Goal: Task Accomplishment & Management: Use online tool/utility

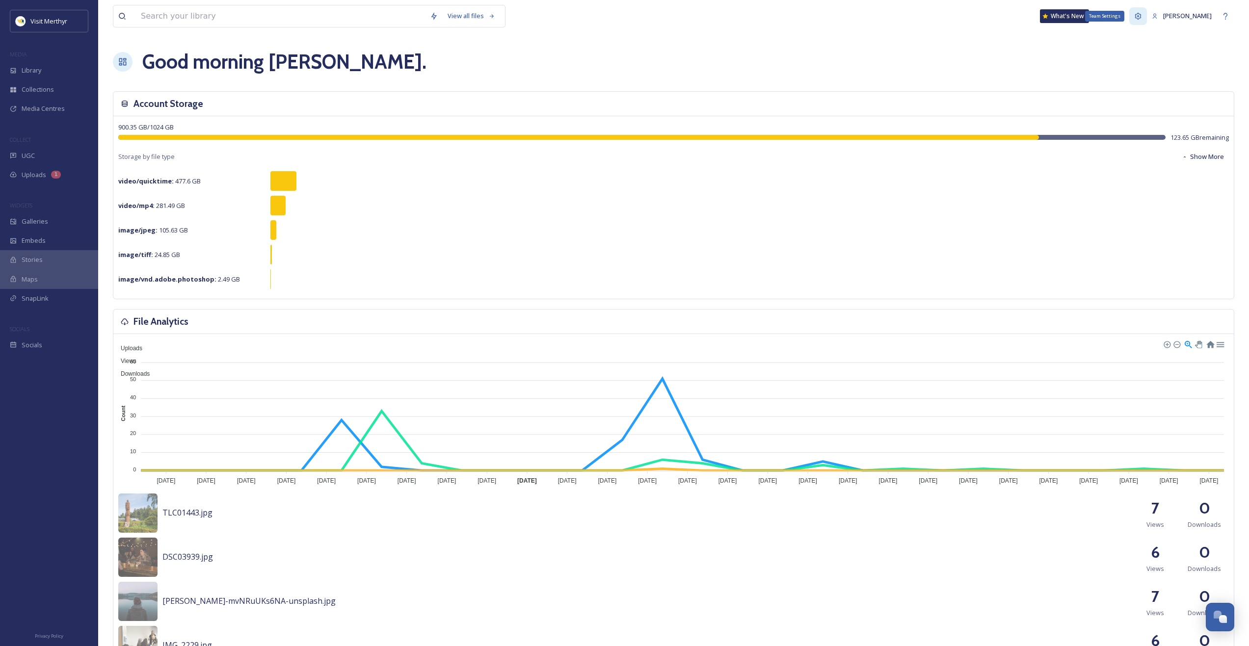
click at [1142, 18] on icon at bounding box center [1138, 16] width 8 height 8
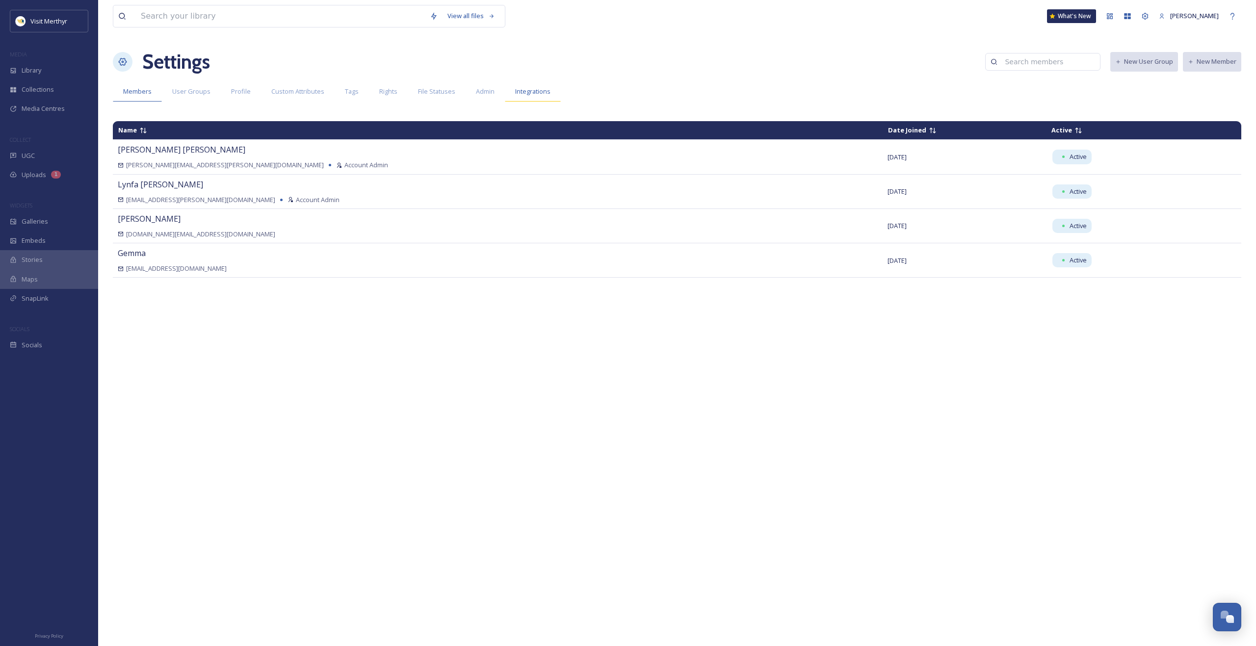
click at [543, 93] on span "Integrations" at bounding box center [532, 91] width 35 height 9
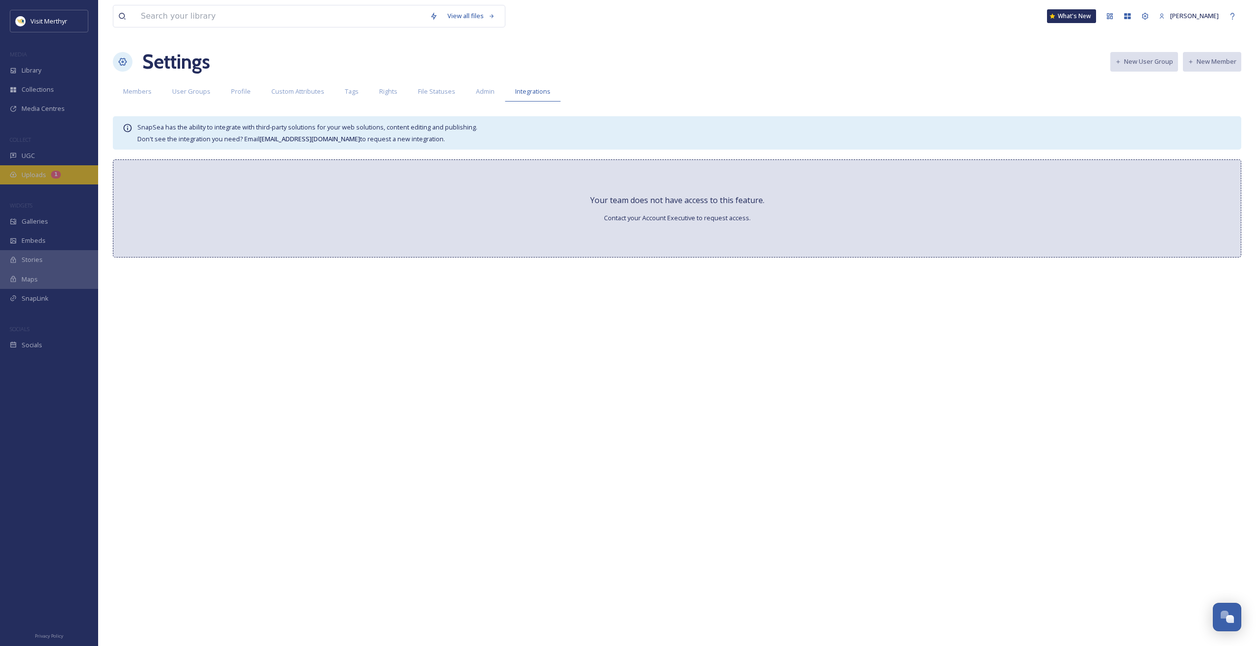
click at [35, 175] on span "Uploads" at bounding box center [34, 174] width 25 height 9
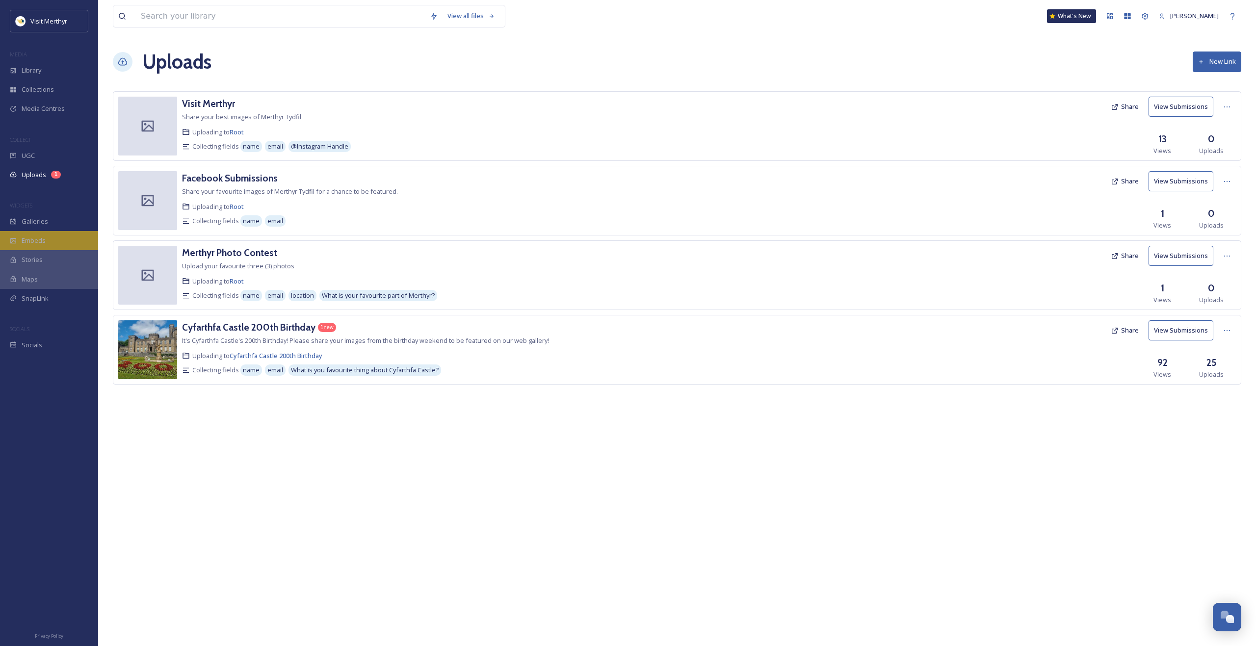
click at [34, 239] on span "Embeds" at bounding box center [34, 240] width 24 height 9
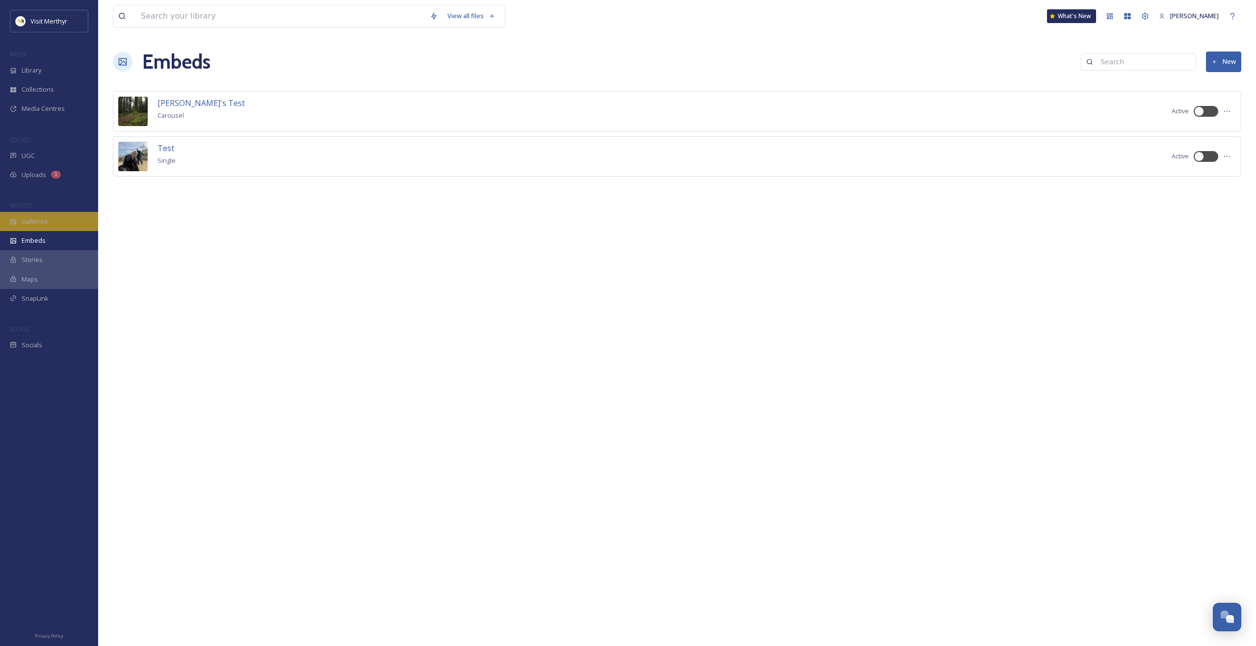
click at [40, 220] on span "Galleries" at bounding box center [35, 221] width 26 height 9
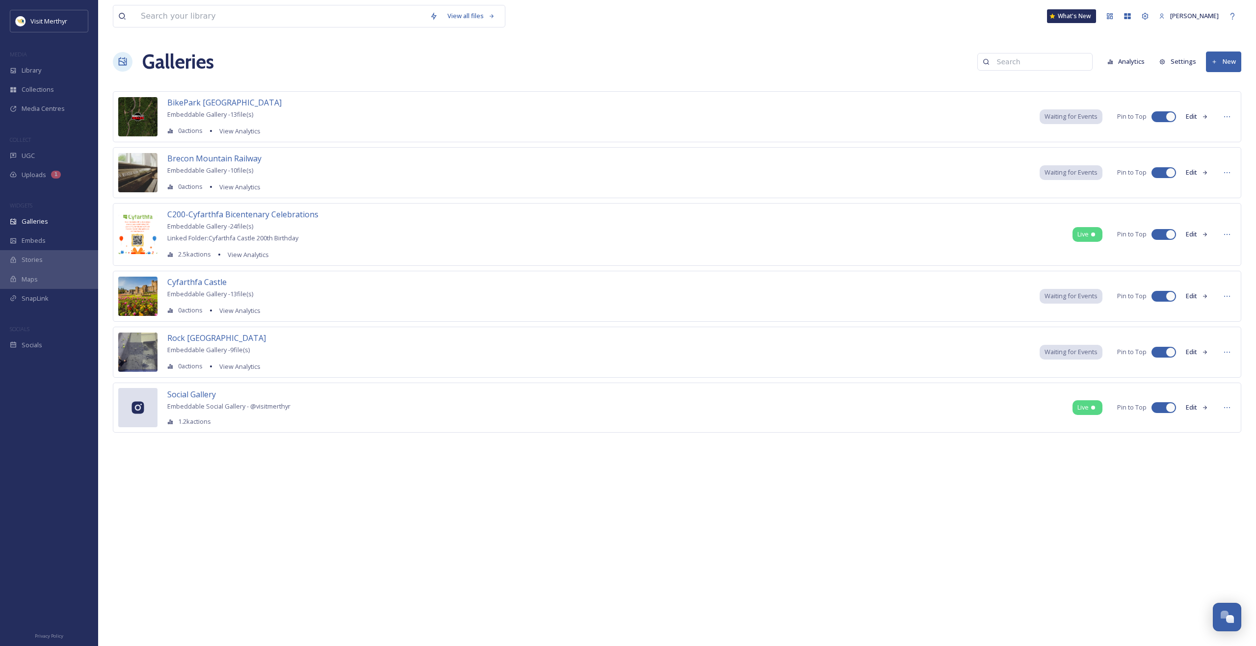
click at [1195, 232] on button "Edit" at bounding box center [1197, 234] width 32 height 19
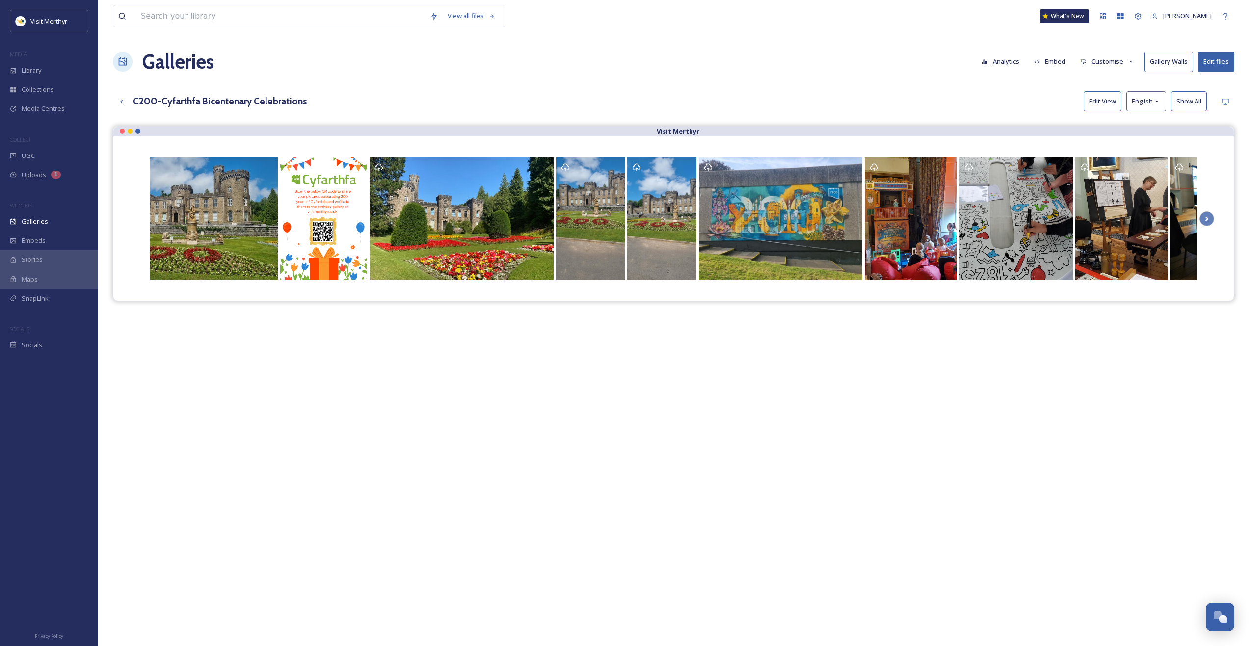
click at [1110, 60] on button "Customise" at bounding box center [1107, 61] width 64 height 19
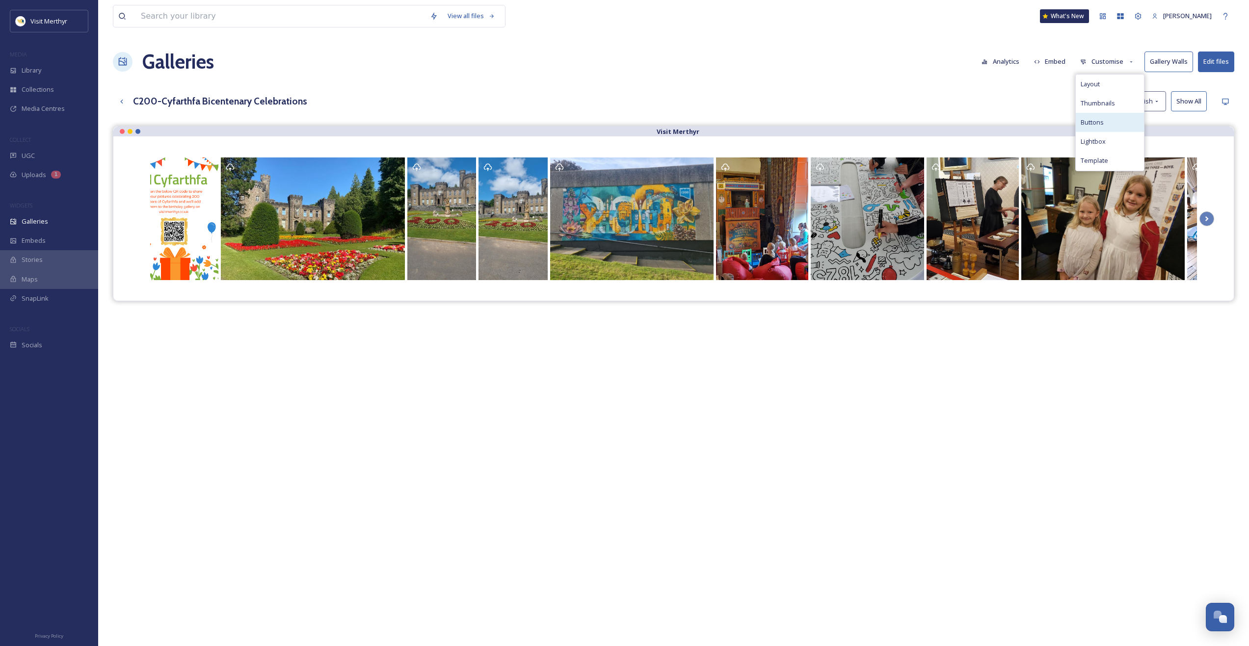
click at [1095, 122] on span "Buttons" at bounding box center [1091, 122] width 23 height 9
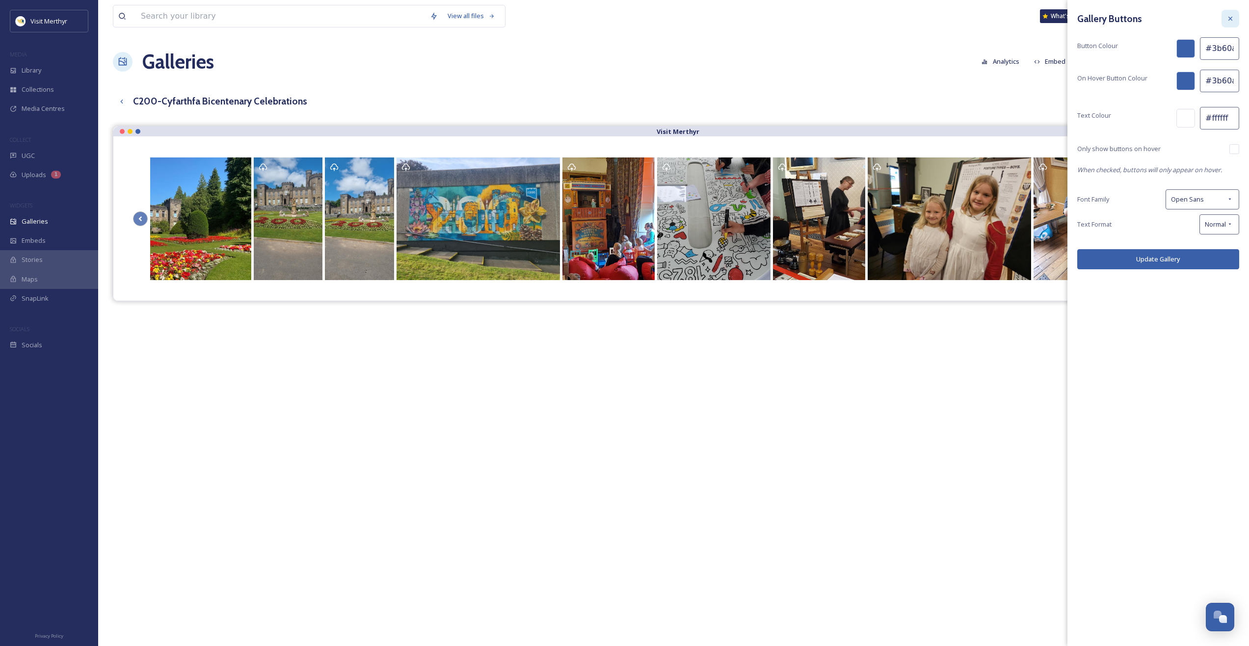
click at [1228, 21] on icon at bounding box center [1230, 19] width 8 height 8
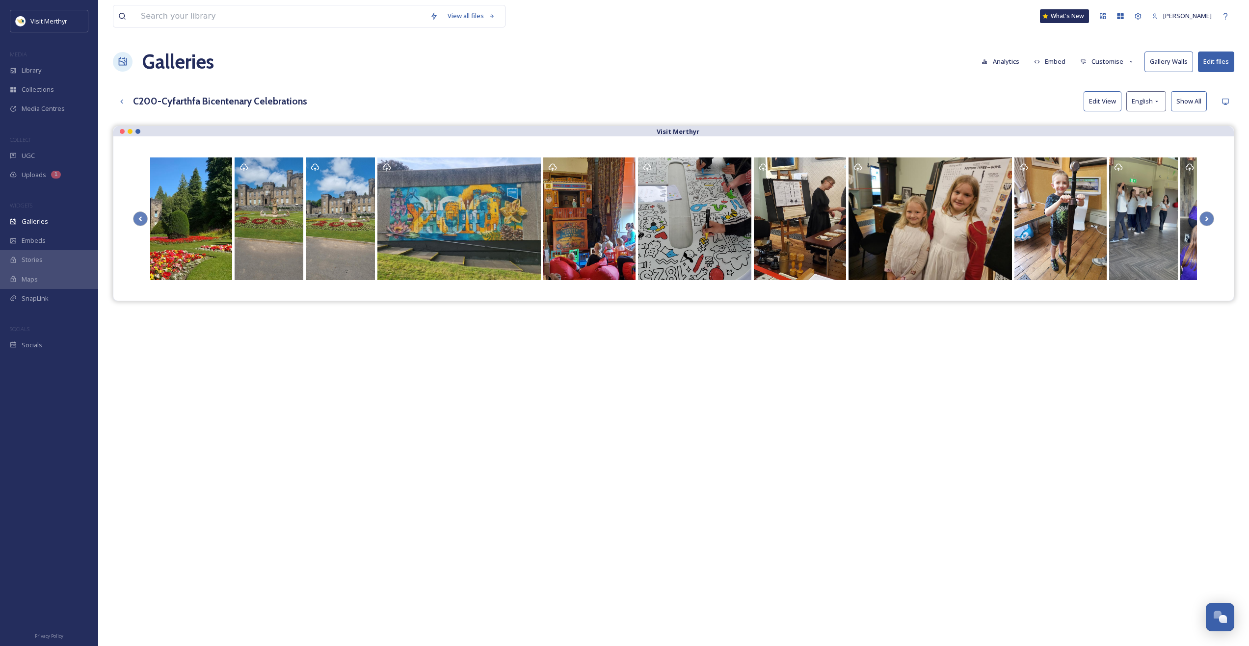
click at [1048, 62] on button "Embed" at bounding box center [1050, 61] width 42 height 19
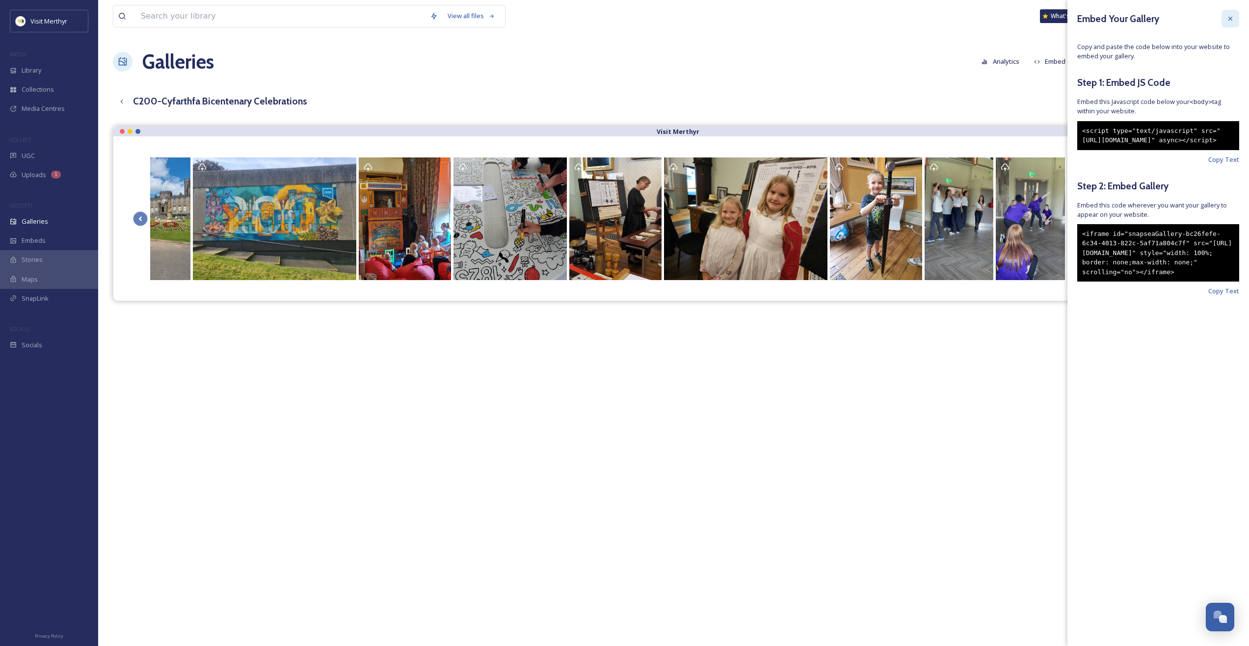
click at [1233, 19] on icon at bounding box center [1230, 19] width 8 height 8
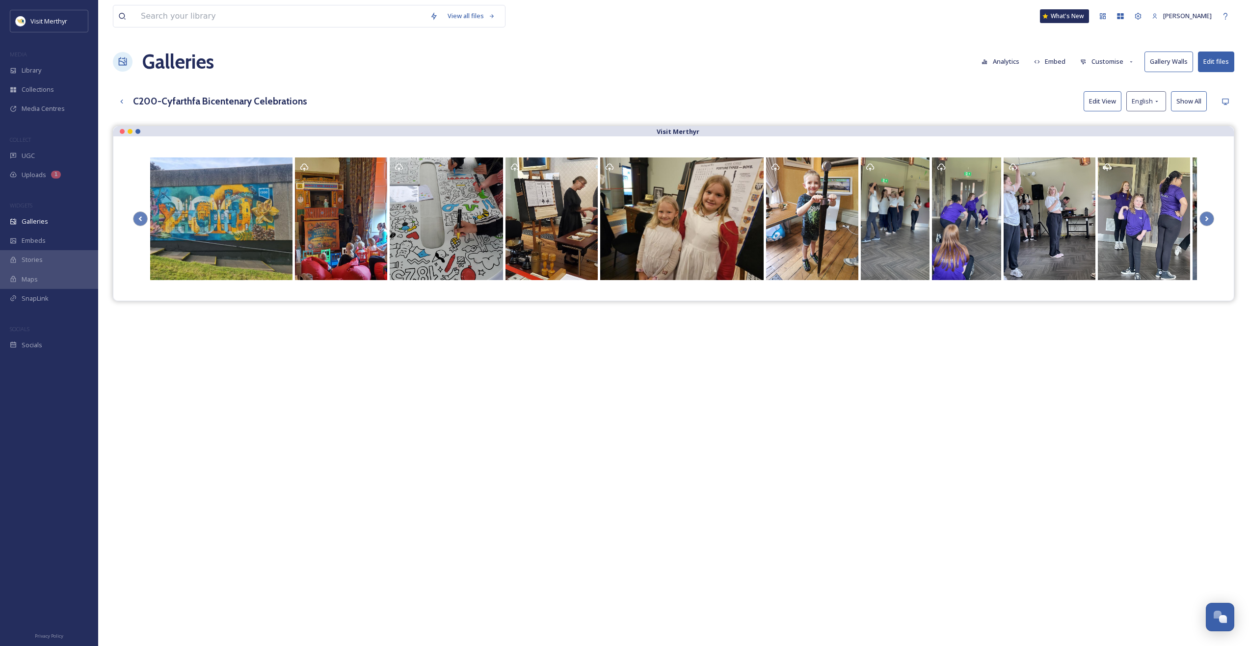
click at [1056, 62] on button "Embed" at bounding box center [1050, 61] width 42 height 19
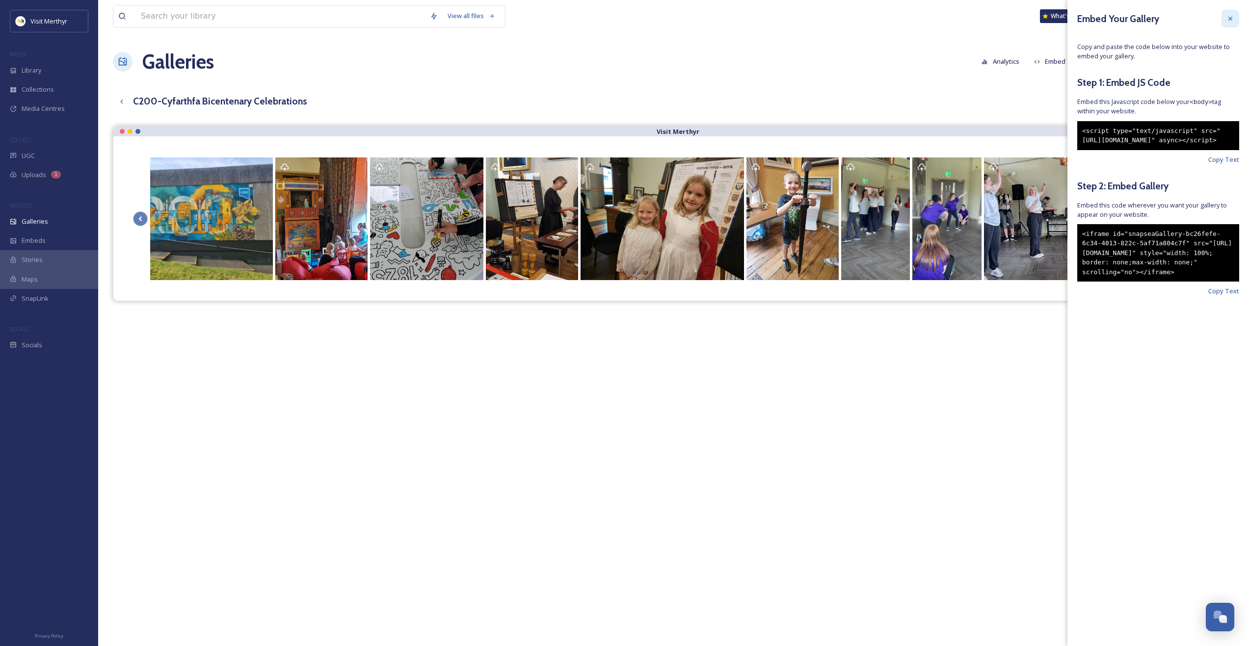
click at [1227, 18] on icon at bounding box center [1230, 19] width 8 height 8
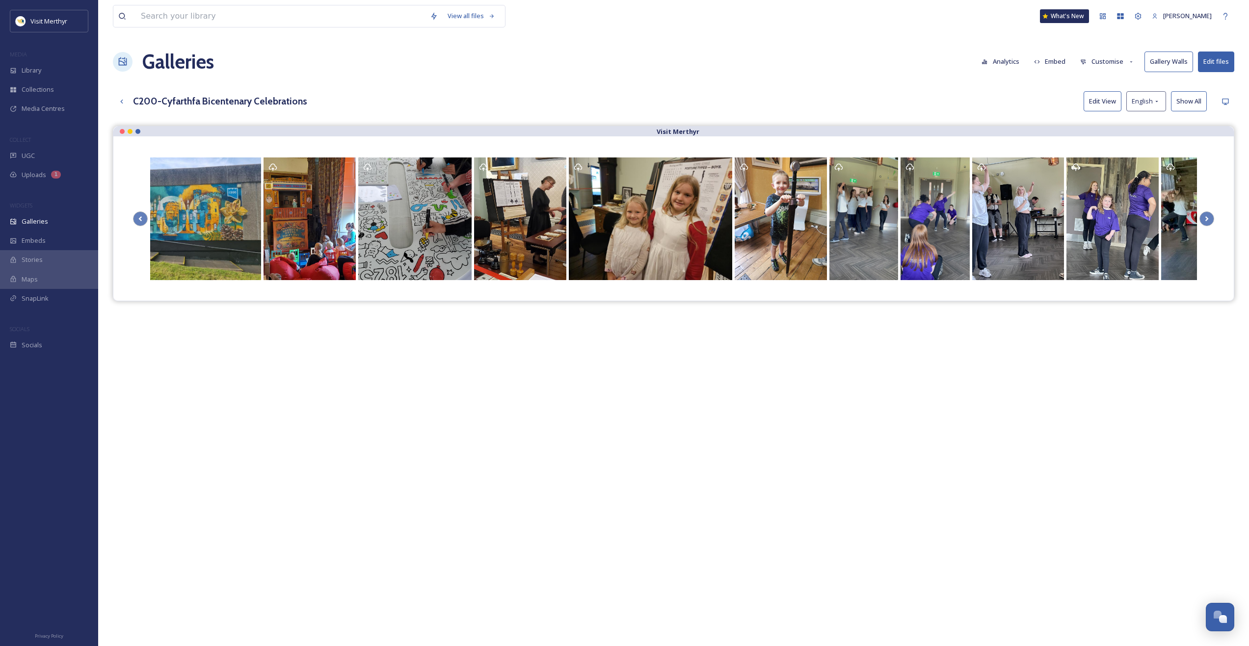
click at [1117, 63] on button "Customise" at bounding box center [1107, 61] width 64 height 19
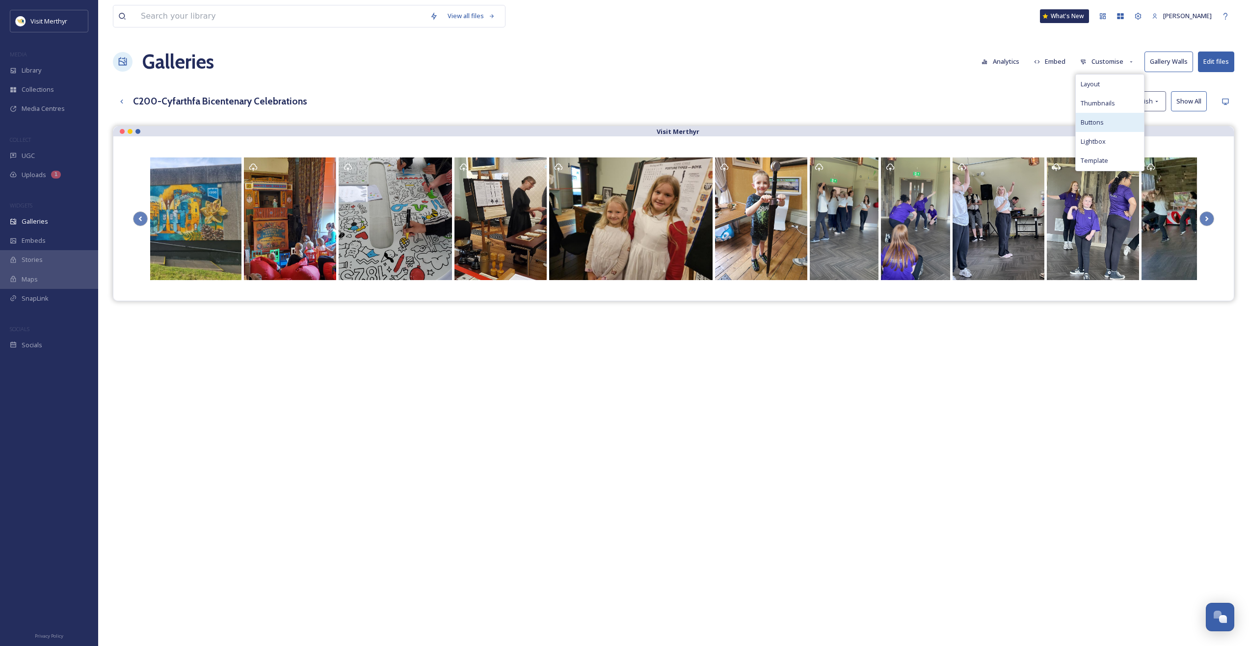
click at [1100, 122] on span "Buttons" at bounding box center [1091, 122] width 23 height 9
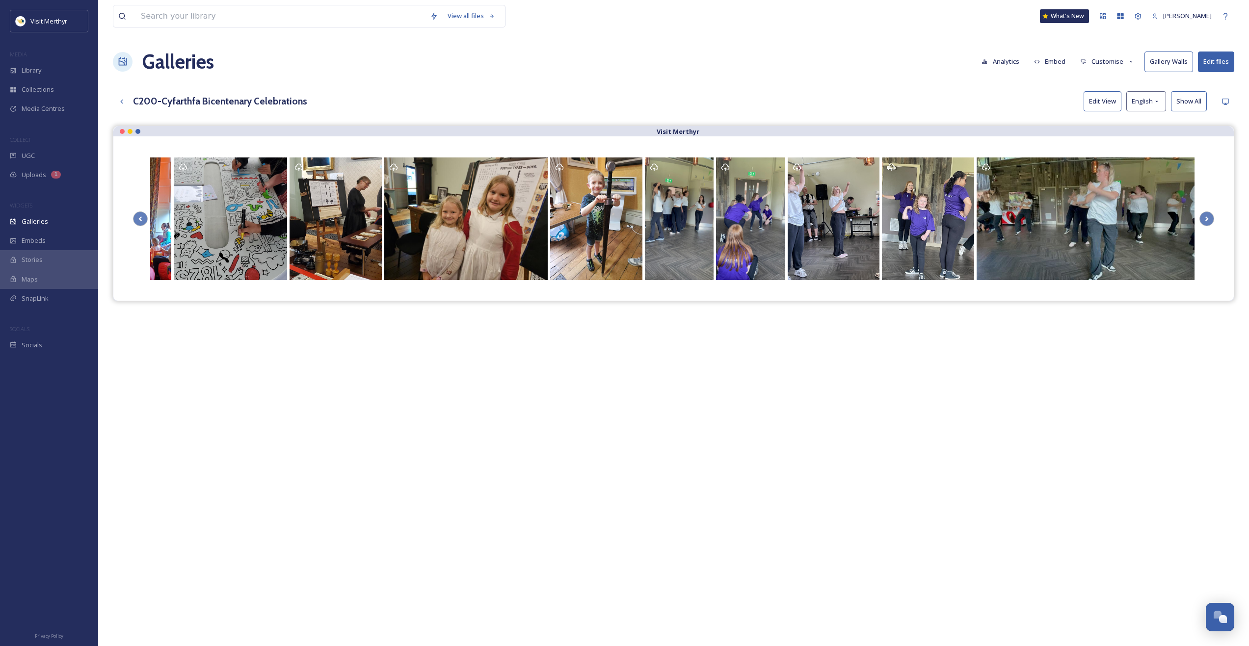
click at [1028, 367] on div "Visit Merthyr" at bounding box center [673, 449] width 1121 height 646
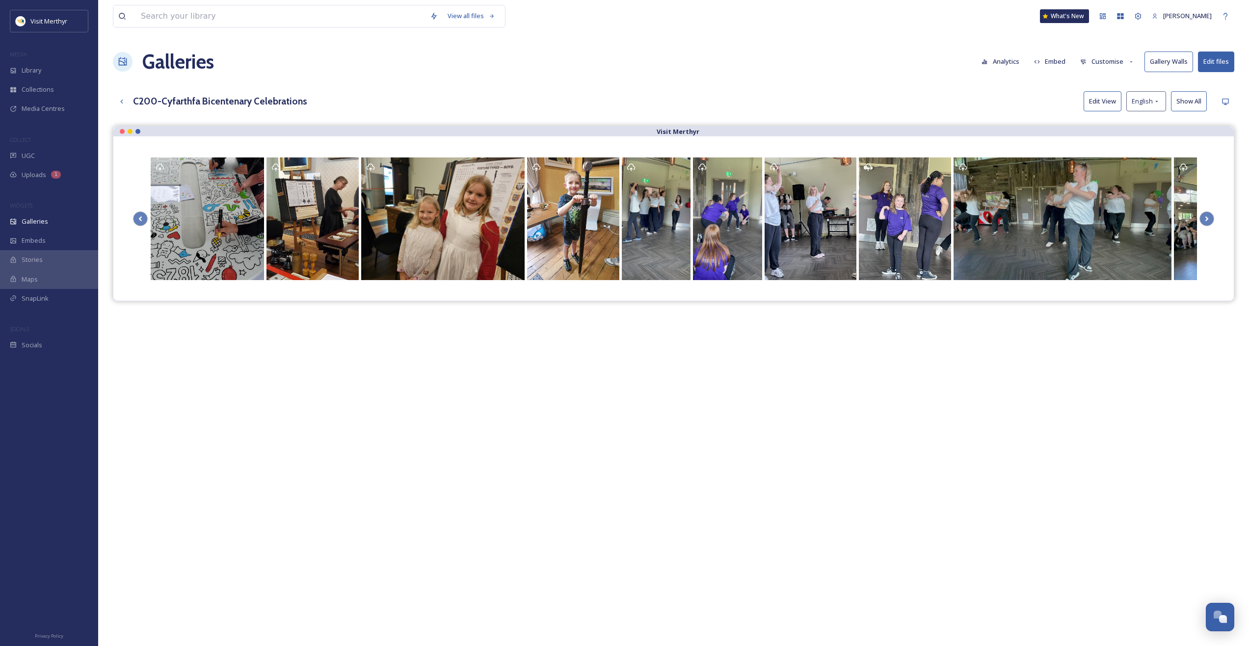
click at [1096, 60] on button "Customise" at bounding box center [1107, 61] width 64 height 19
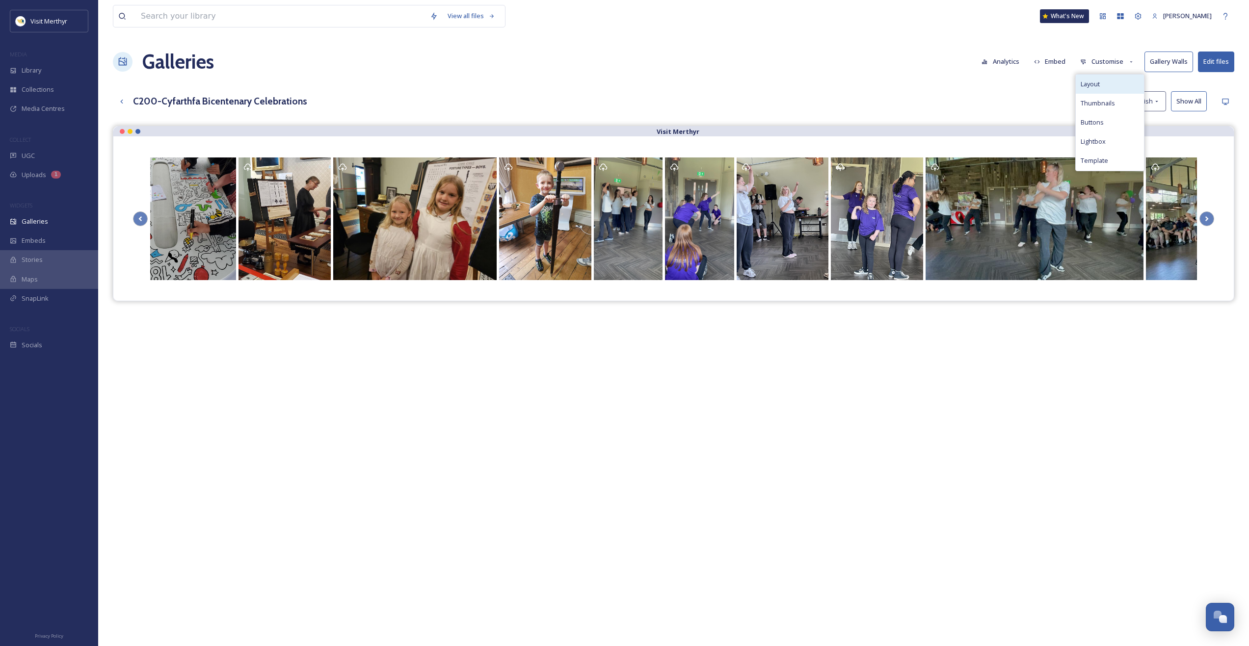
click at [1092, 83] on span "Layout" at bounding box center [1089, 83] width 19 height 9
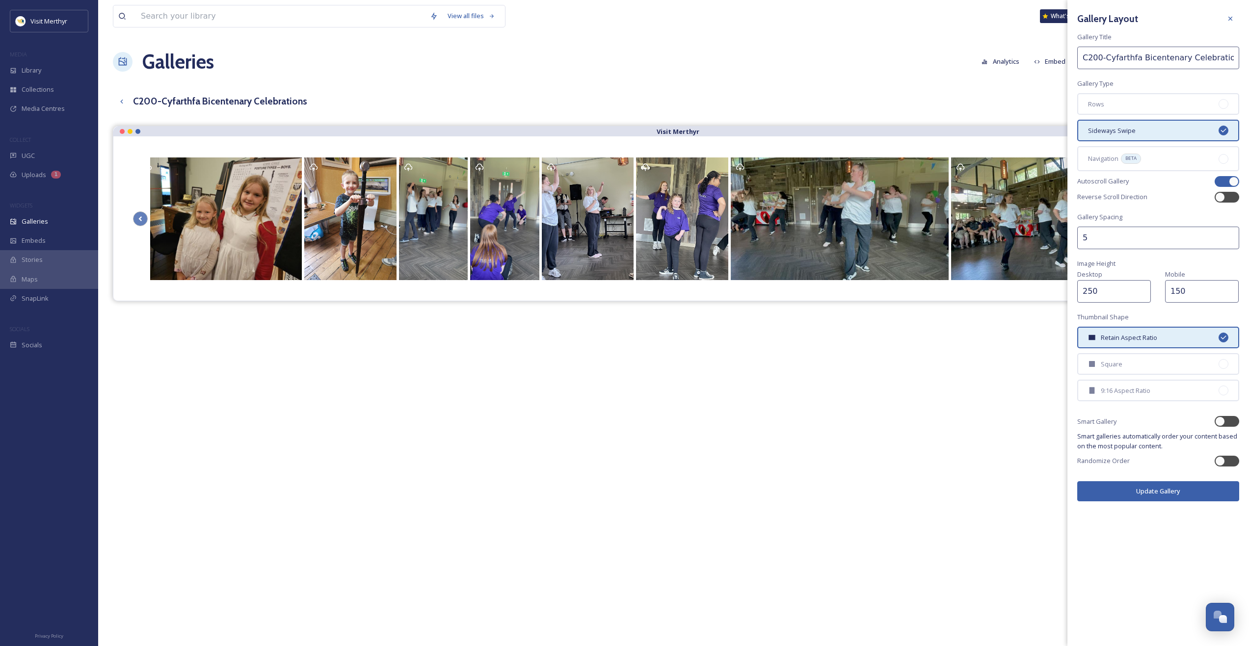
click at [1035, 349] on div "Visit Merthyr" at bounding box center [673, 449] width 1121 height 646
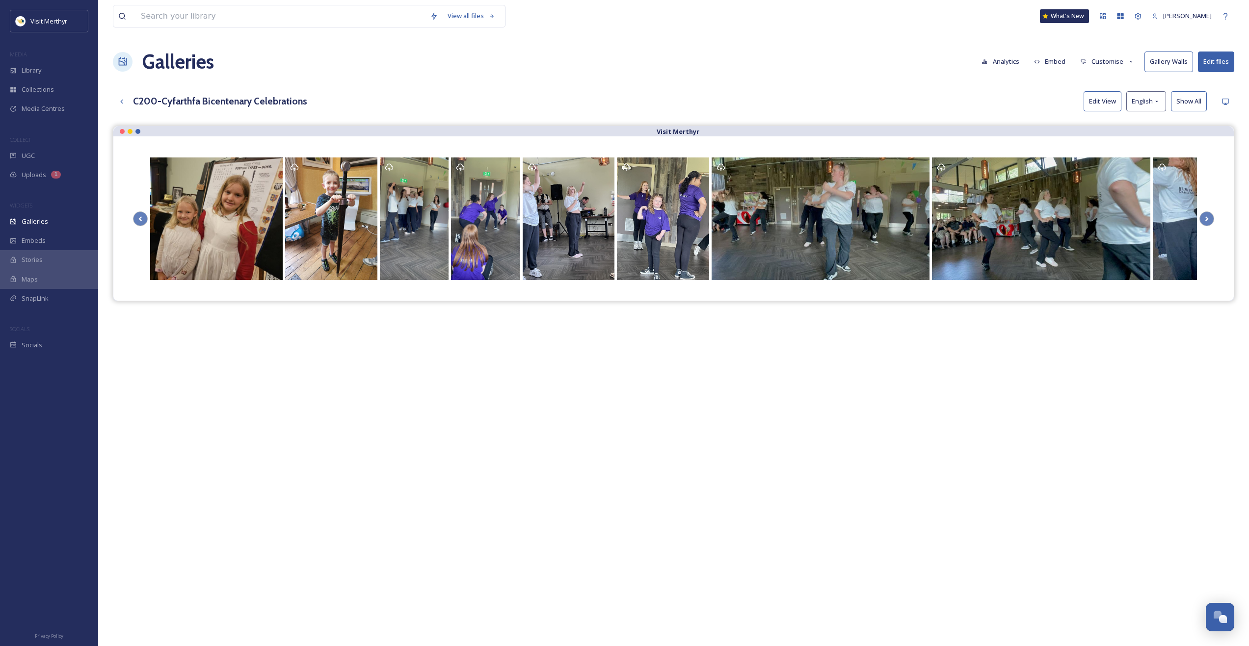
click at [1103, 65] on button "Customise" at bounding box center [1107, 61] width 64 height 19
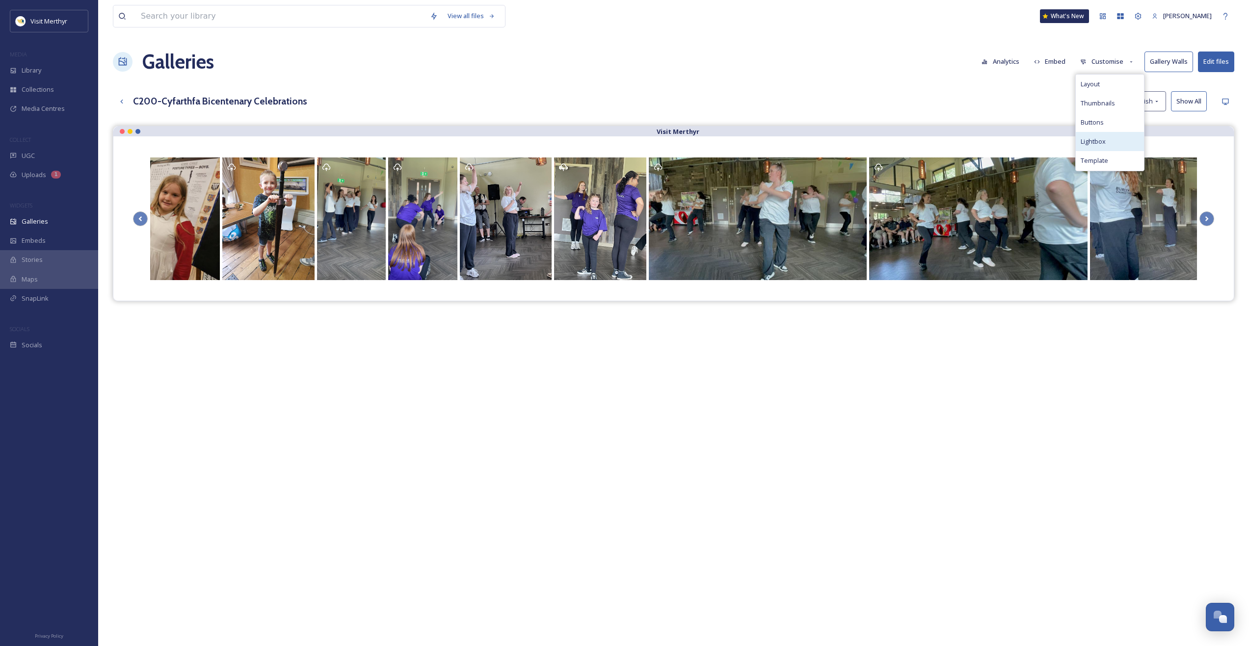
click at [1097, 141] on span "Lightbox" at bounding box center [1092, 141] width 25 height 9
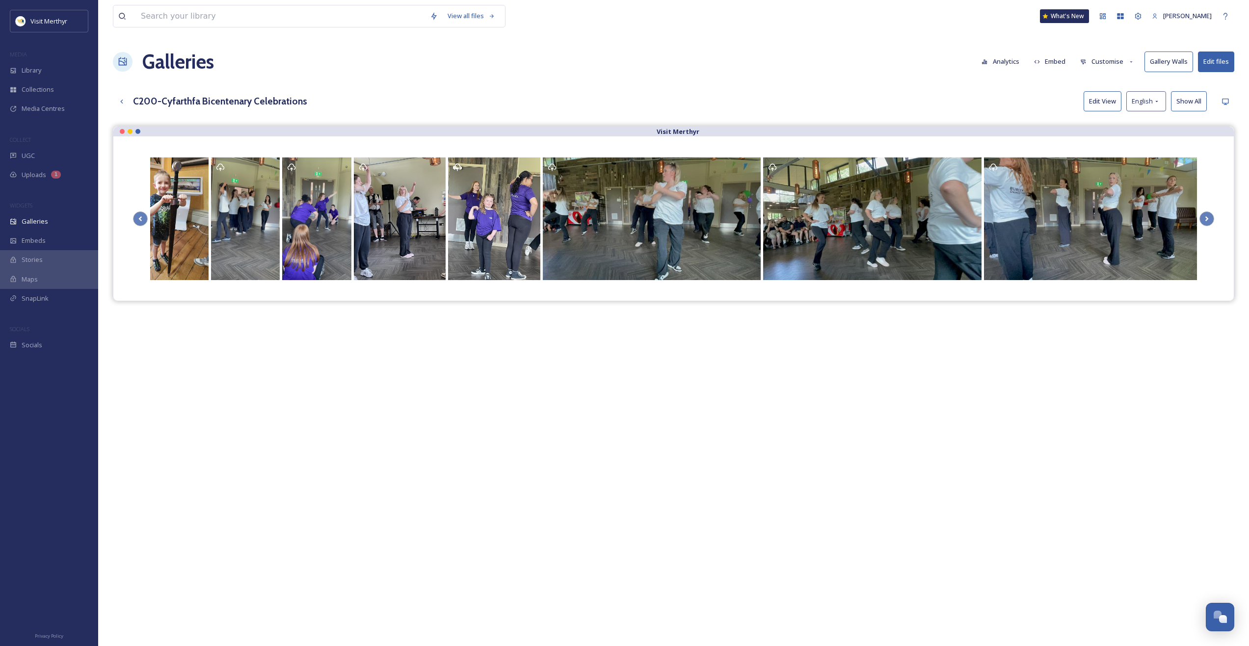
click at [294, 455] on div "Visit Merthyr" at bounding box center [673, 449] width 1121 height 646
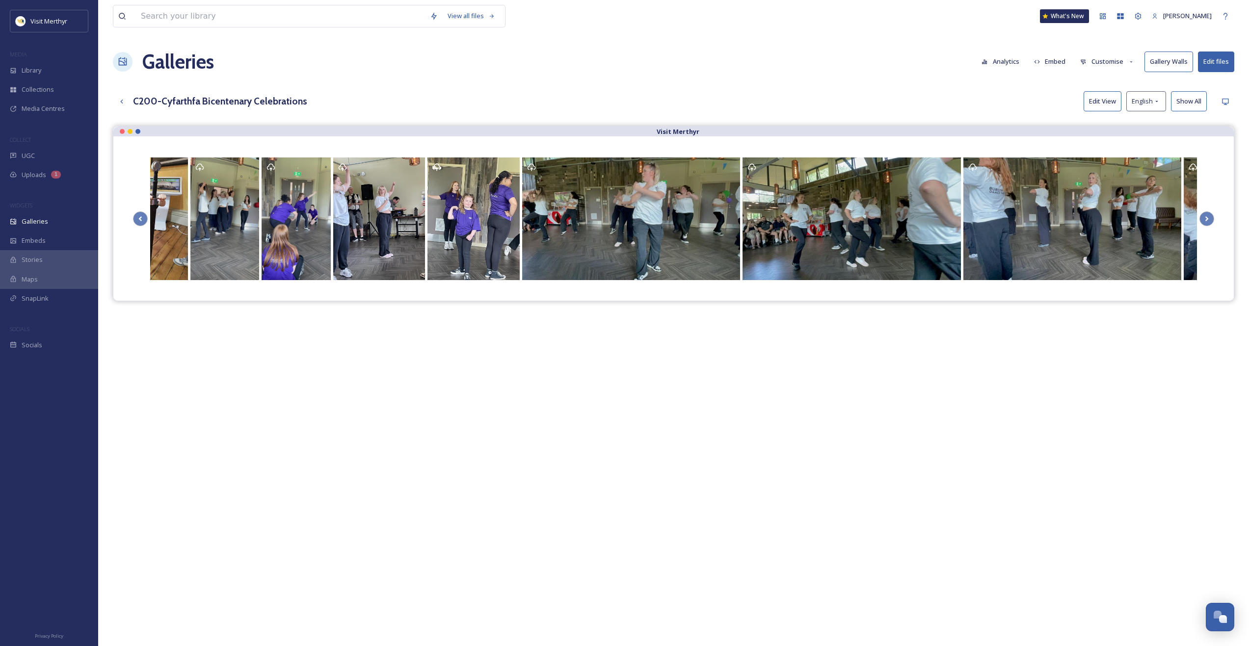
click at [1109, 63] on button "Customise" at bounding box center [1107, 61] width 64 height 19
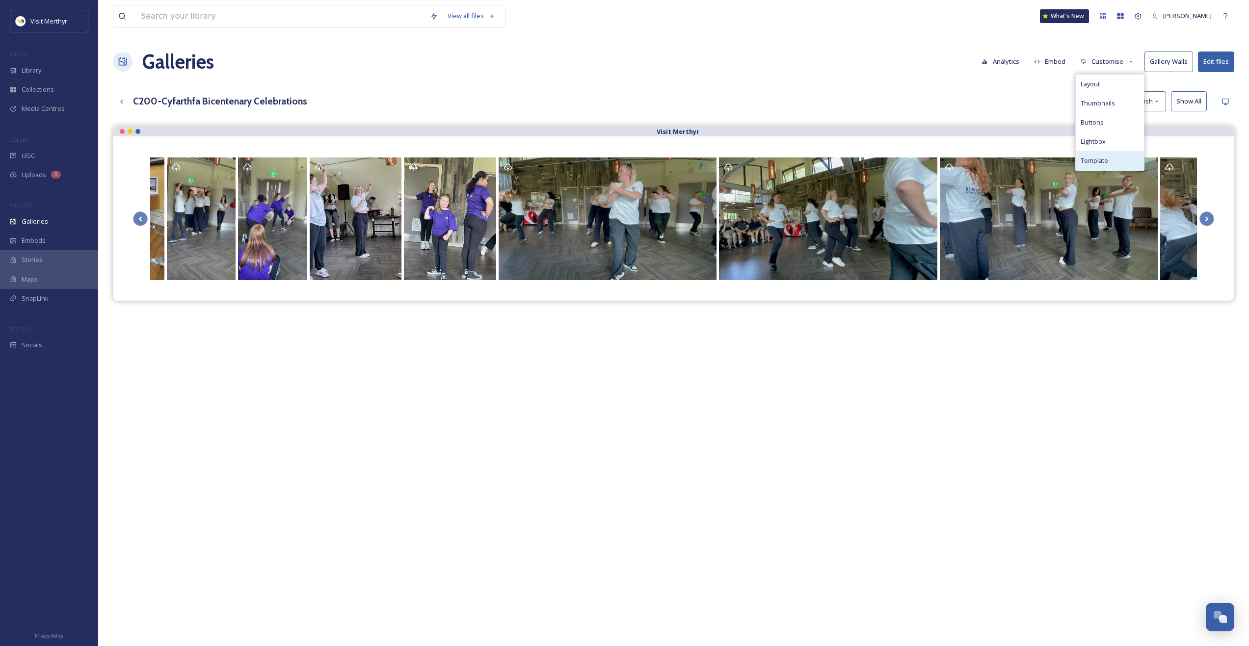
click at [1099, 156] on span "Template" at bounding box center [1093, 160] width 27 height 9
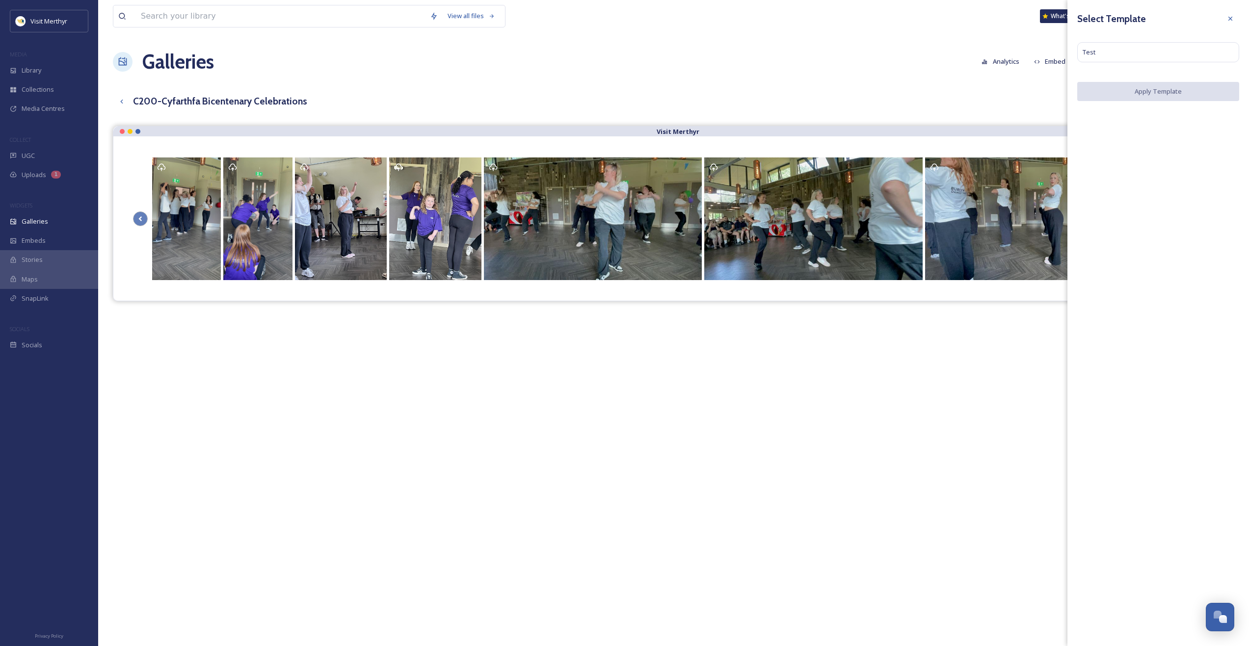
click at [988, 413] on div "Visit Merthyr" at bounding box center [673, 449] width 1121 height 646
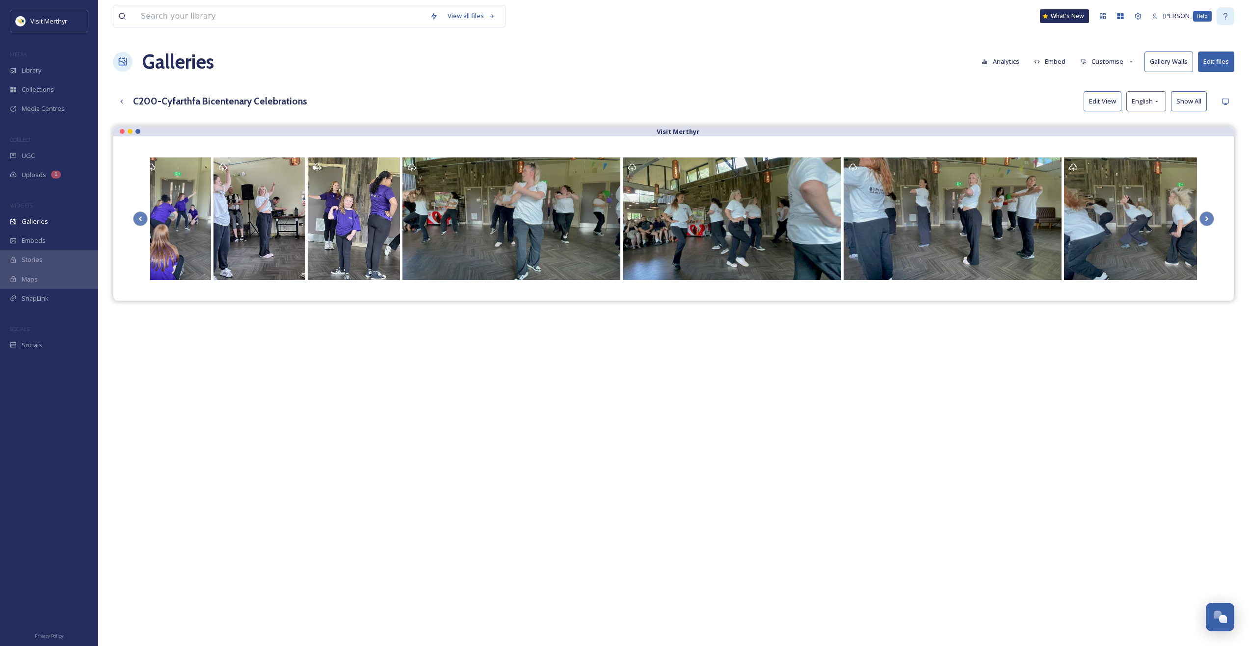
click at [1222, 17] on icon at bounding box center [1225, 16] width 8 height 8
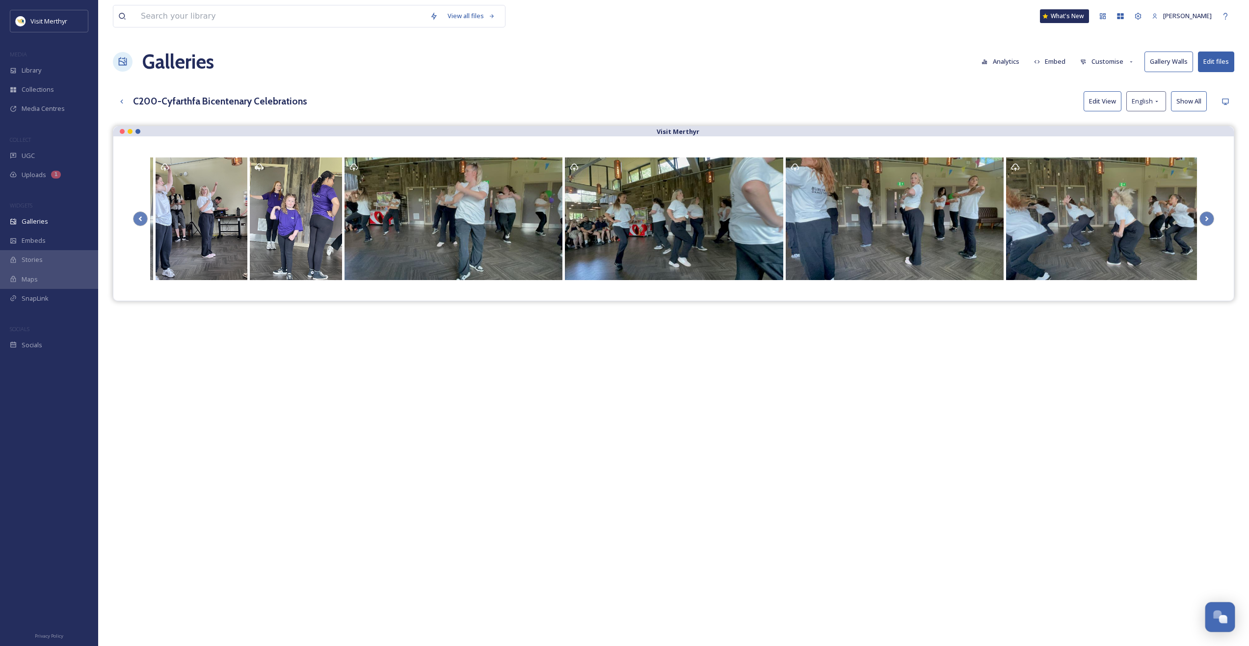
click at [1219, 619] on div "Open Chat" at bounding box center [1223, 619] width 8 height 8
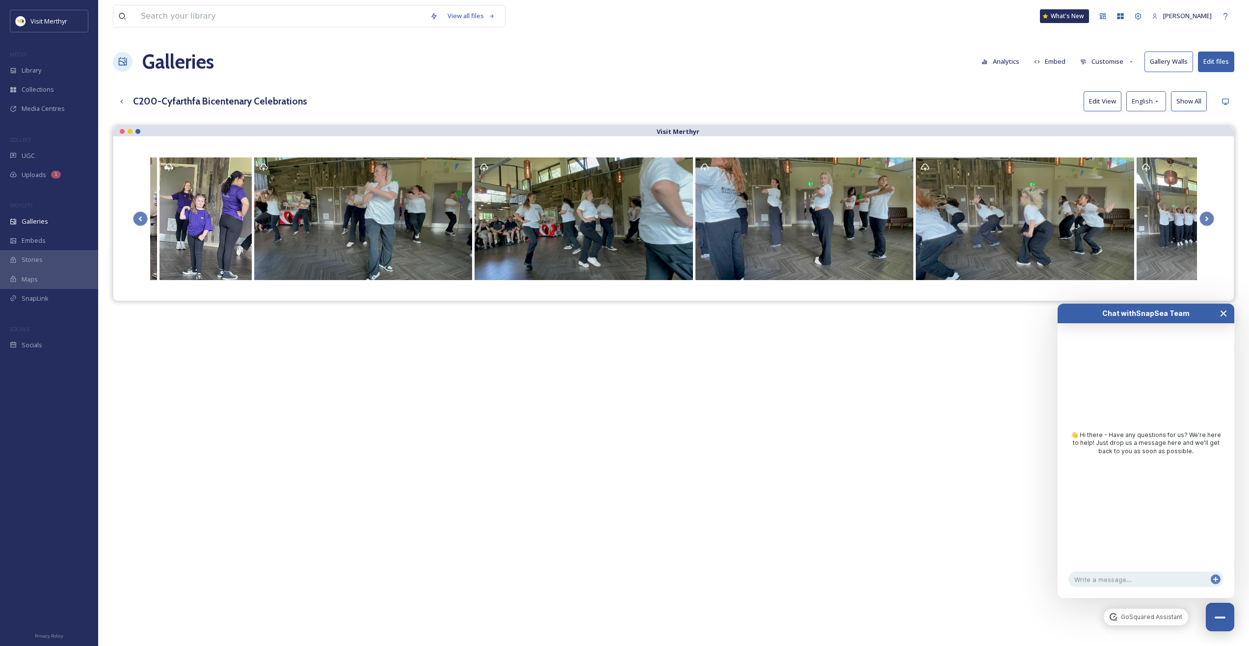
click at [1223, 314] on icon "Close Chat" at bounding box center [1223, 313] width 5 height 5
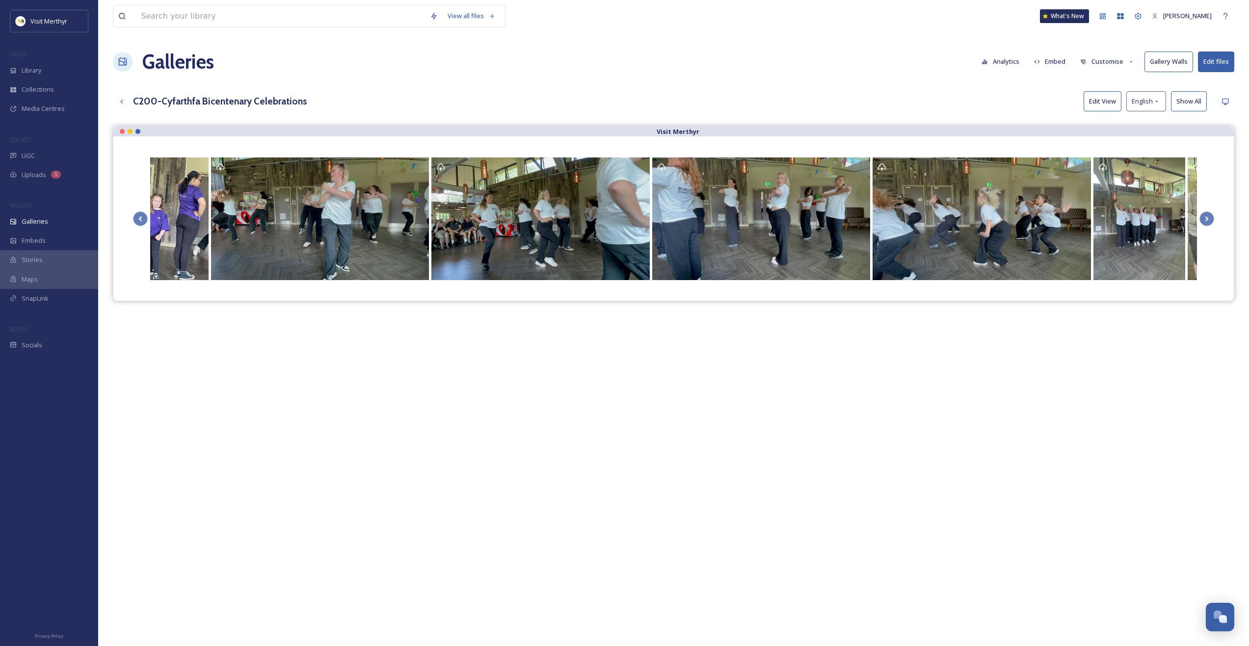
click at [291, 55] on div "Galleries Analytics Embed Customise Gallery Walls Edit files" at bounding box center [673, 61] width 1121 height 29
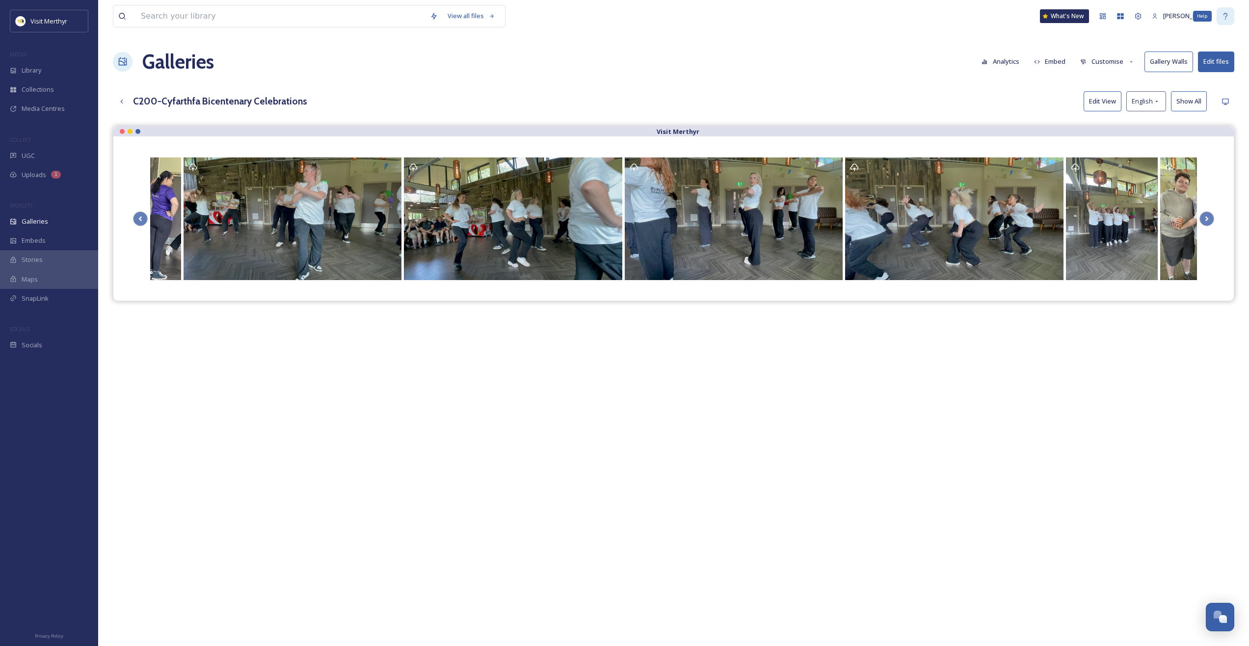
click at [1222, 16] on icon at bounding box center [1225, 16] width 8 height 8
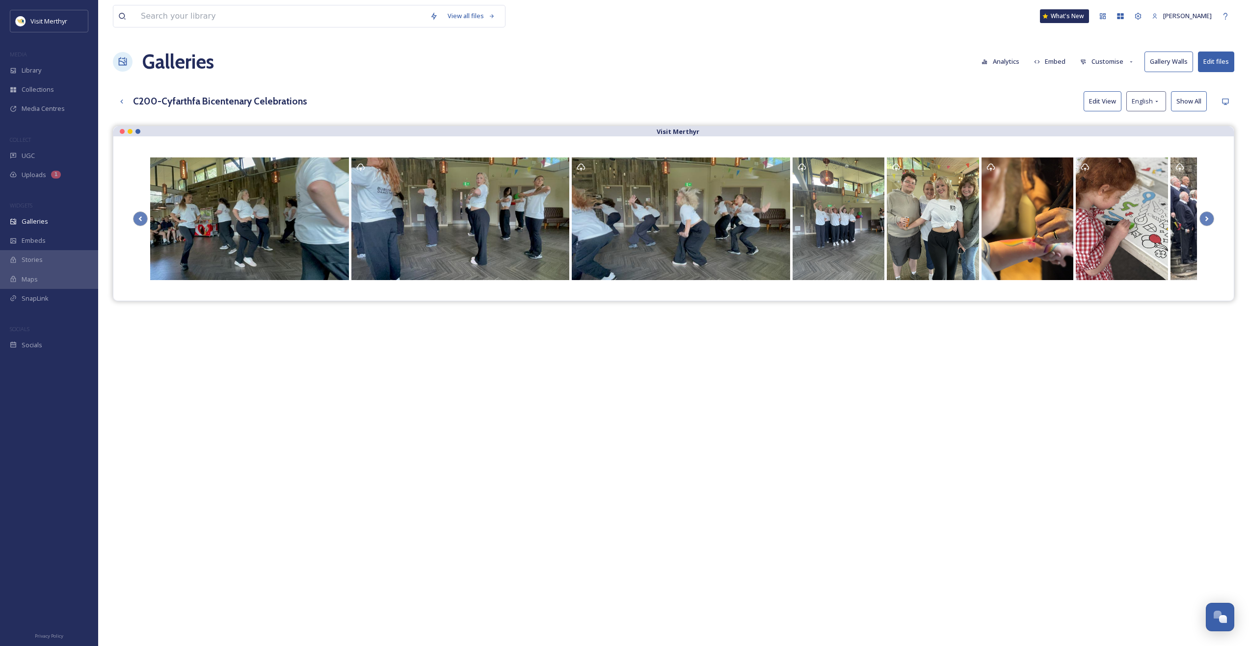
click at [392, 380] on div "Visit Merthyr" at bounding box center [673, 449] width 1121 height 646
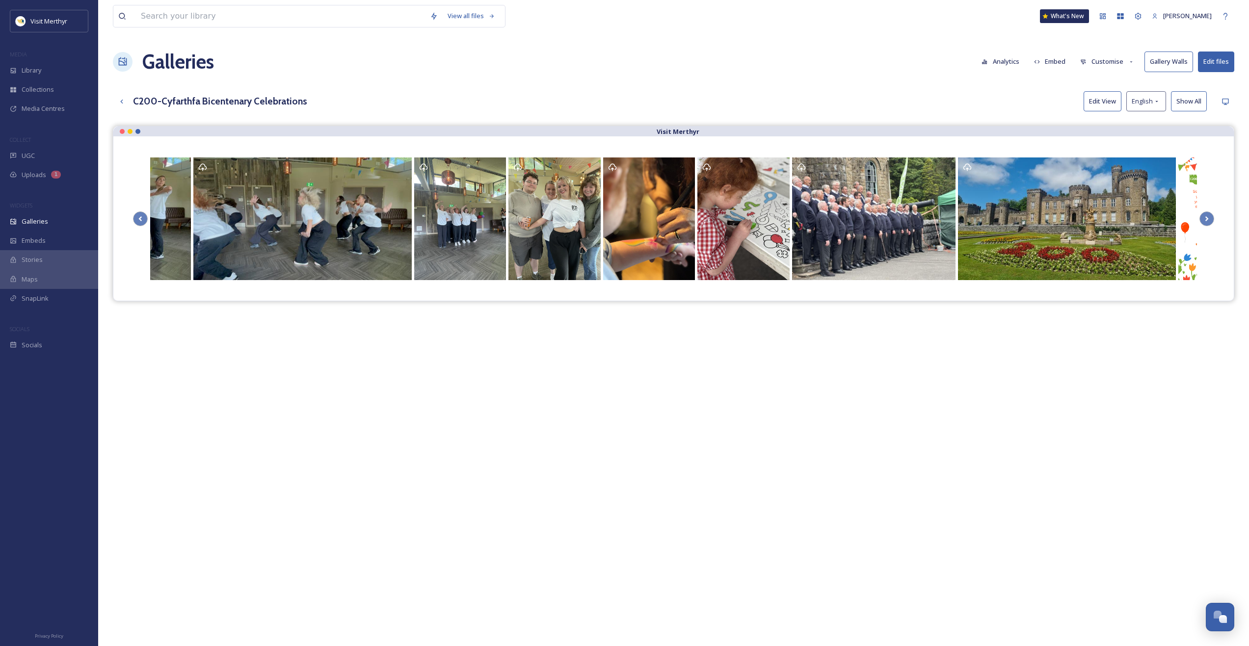
click at [1098, 60] on button "Customise" at bounding box center [1107, 61] width 64 height 19
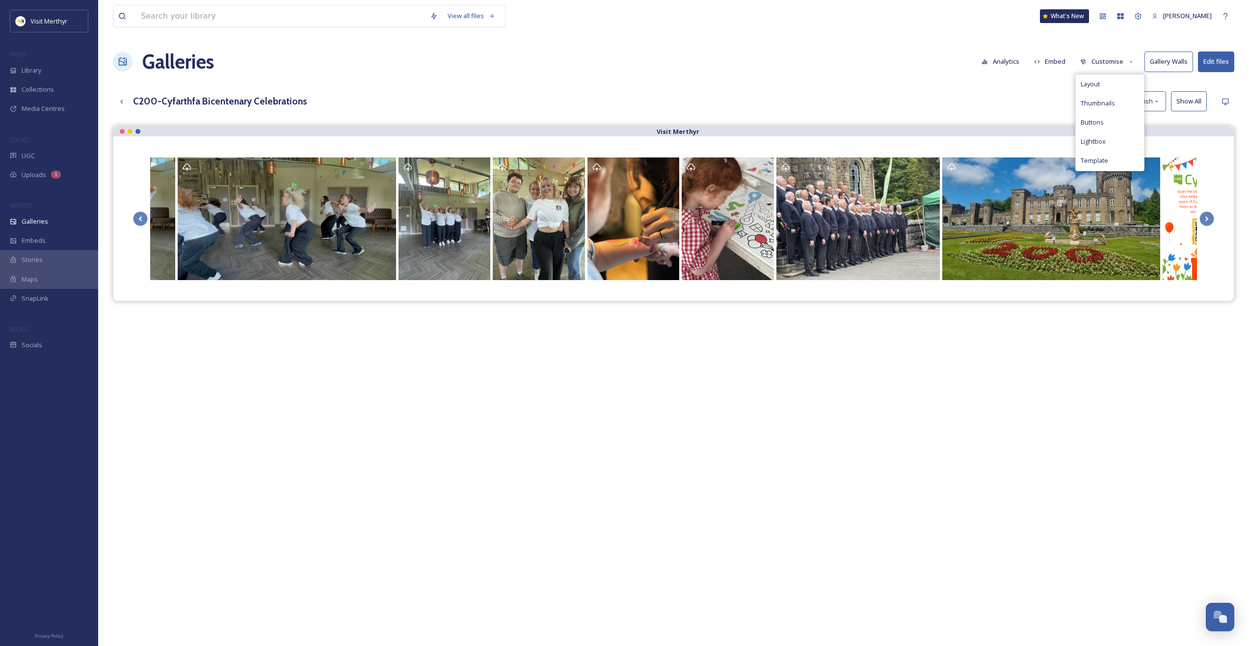
click at [1098, 60] on button "Customise" at bounding box center [1107, 61] width 64 height 19
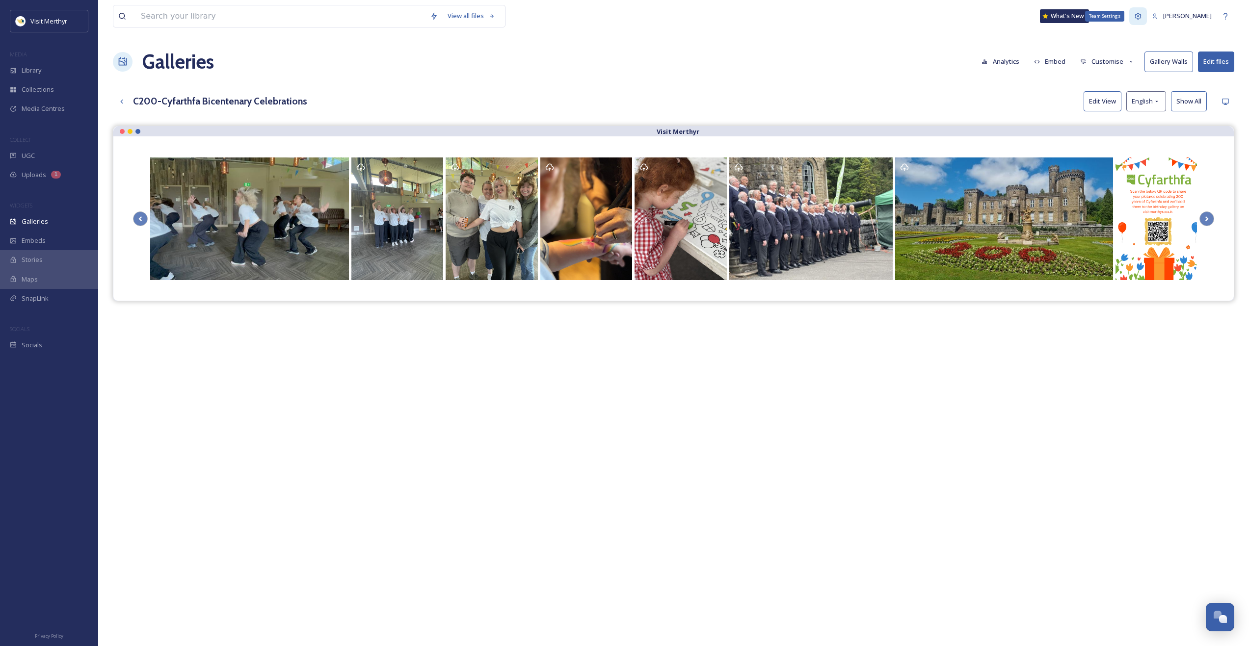
click at [1141, 17] on icon at bounding box center [1138, 16] width 6 height 6
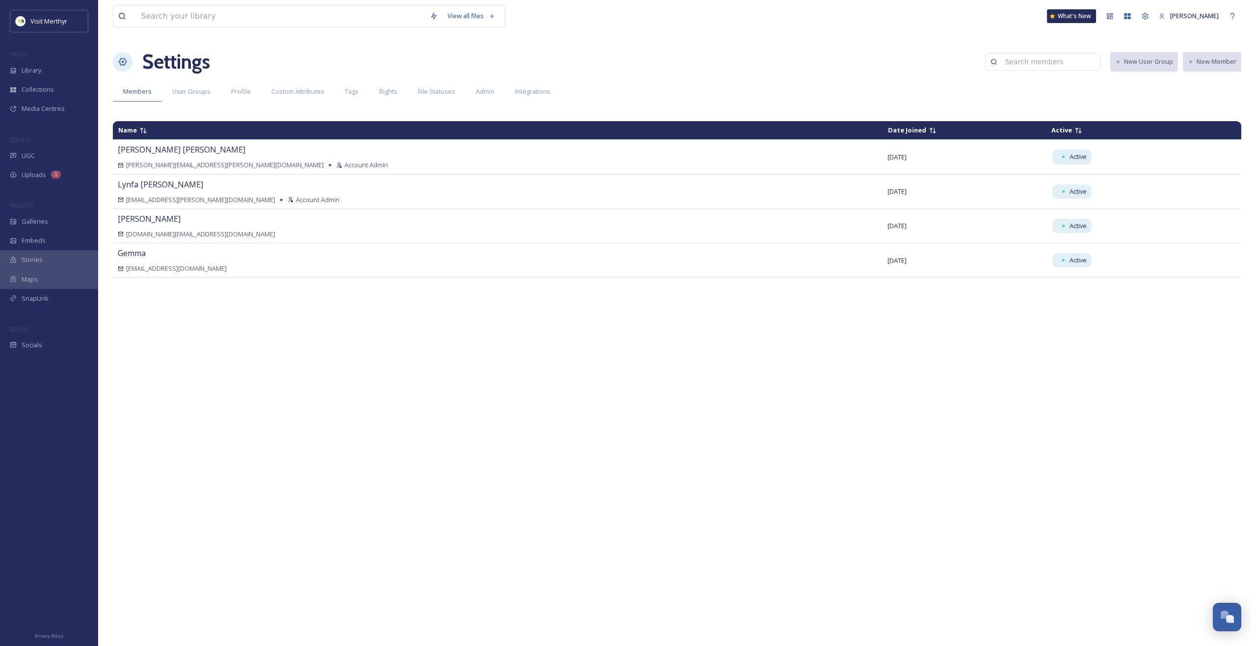
drag, startPoint x: 486, startPoint y: 454, endPoint x: 482, endPoint y: 447, distance: 8.2
click at [29, 243] on span "Embeds" at bounding box center [34, 240] width 24 height 9
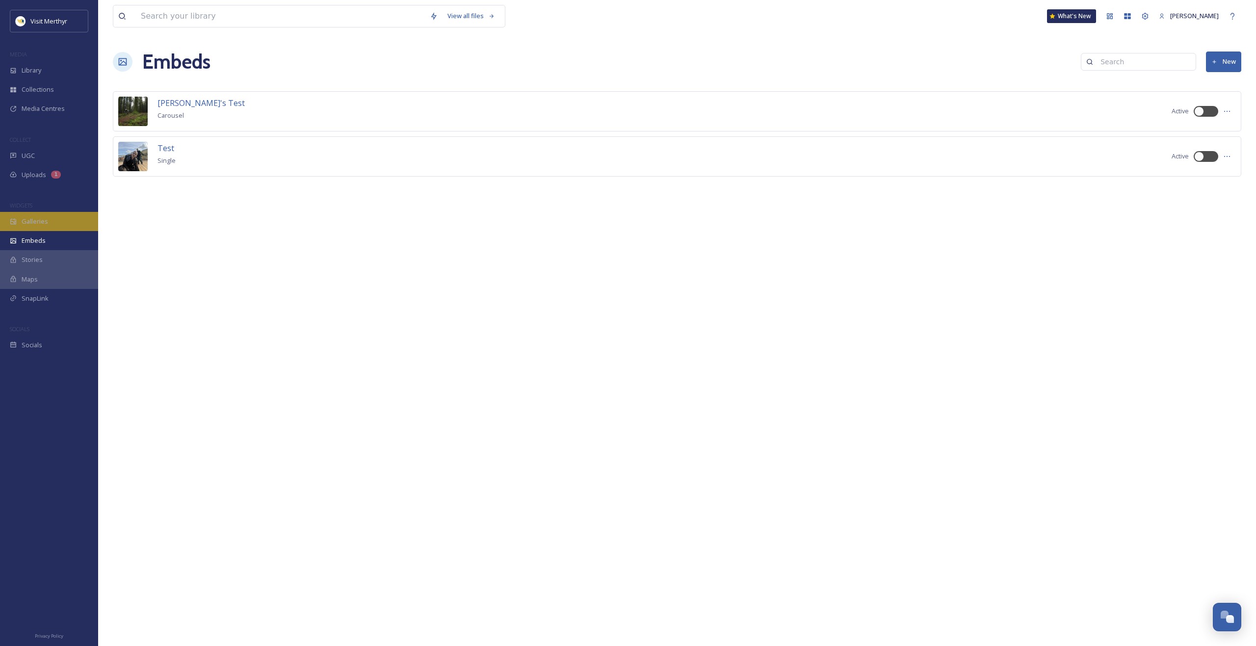
click at [34, 222] on span "Galleries" at bounding box center [35, 221] width 26 height 9
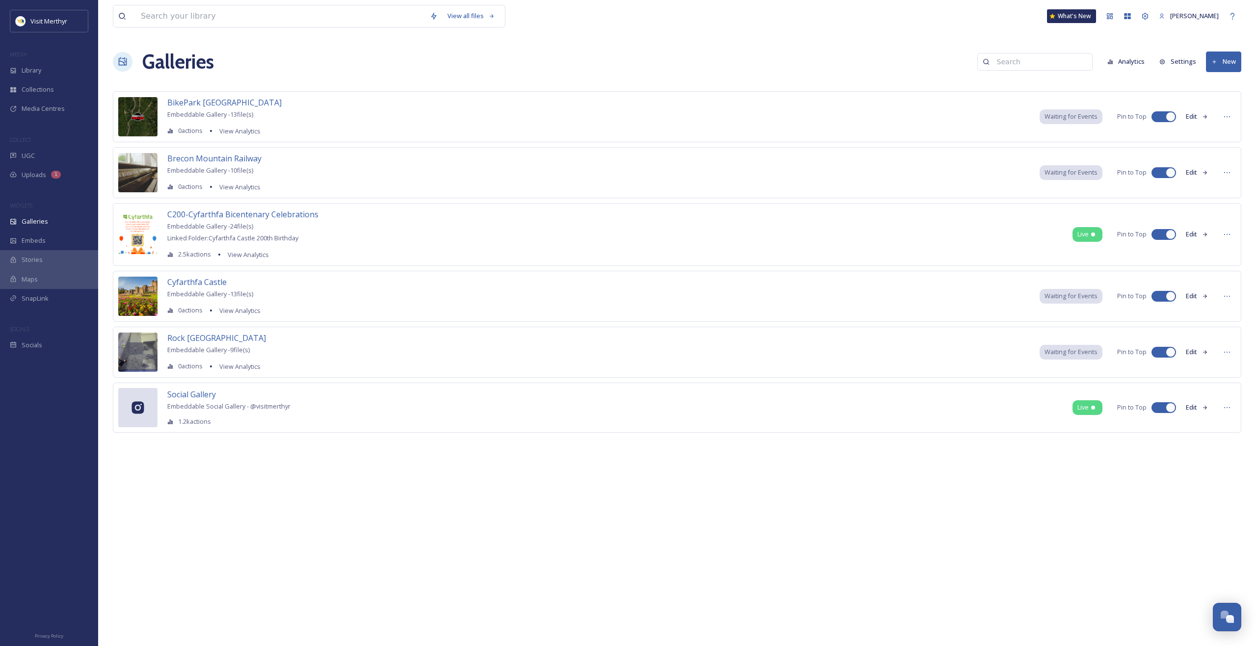
click at [1194, 233] on button "Edit" at bounding box center [1197, 234] width 32 height 19
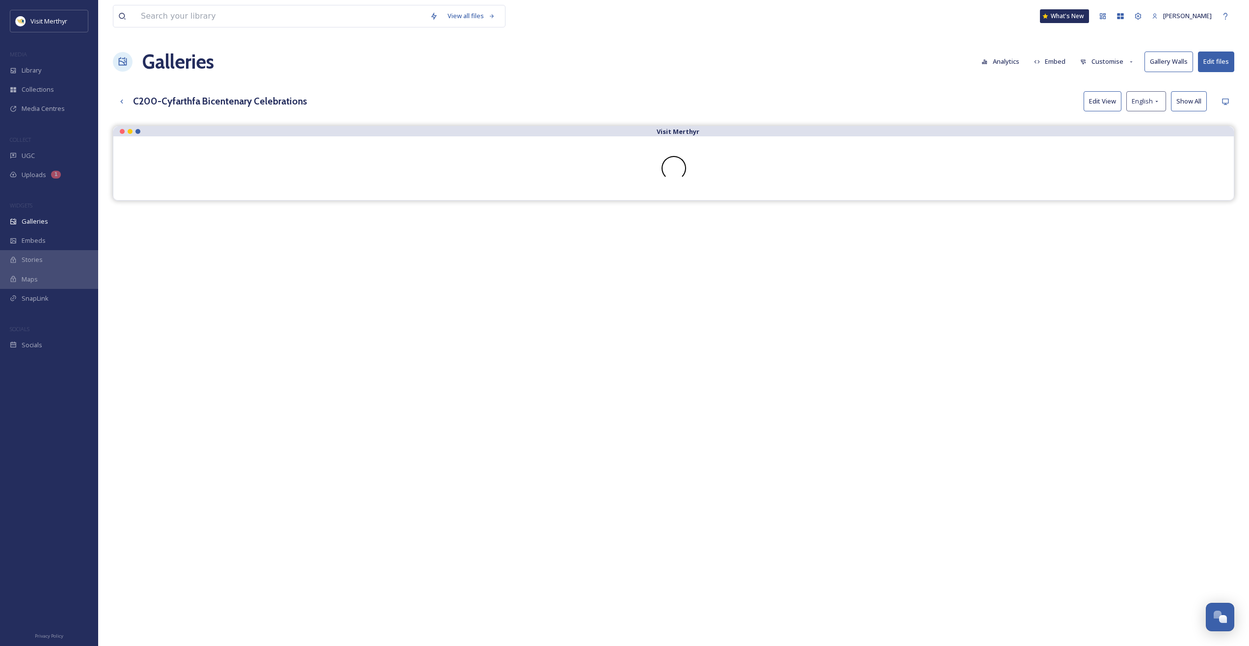
click at [1058, 59] on button "Embed" at bounding box center [1050, 61] width 42 height 19
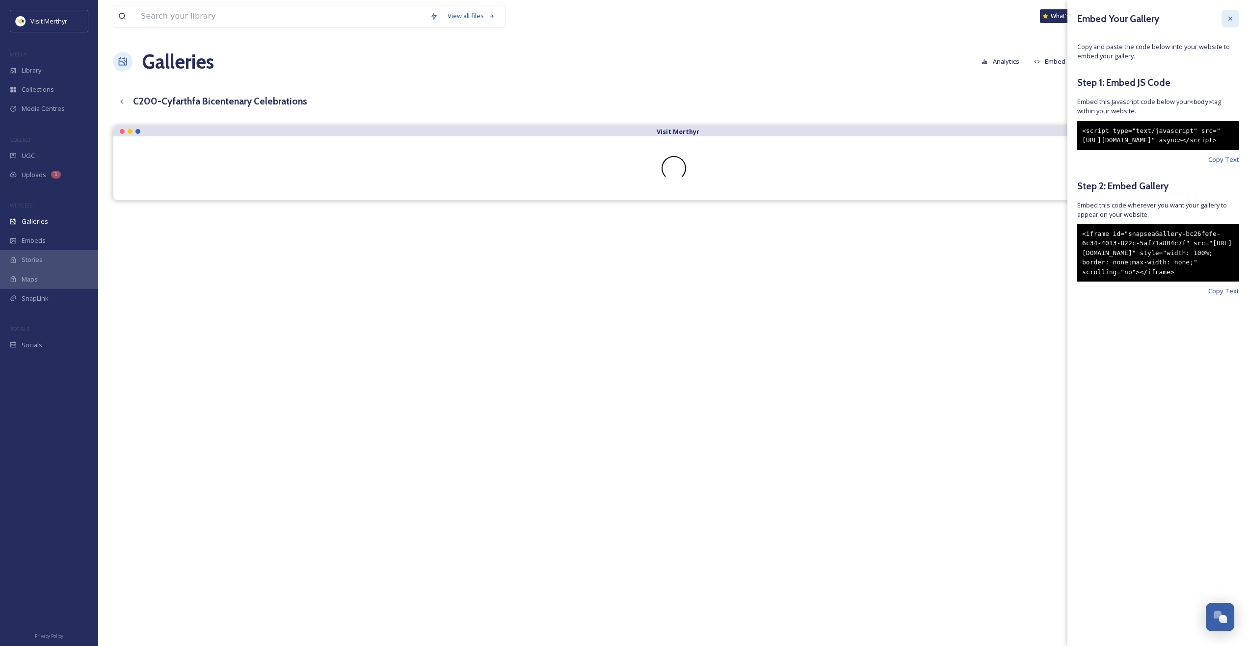
click at [1226, 21] on icon at bounding box center [1230, 19] width 8 height 8
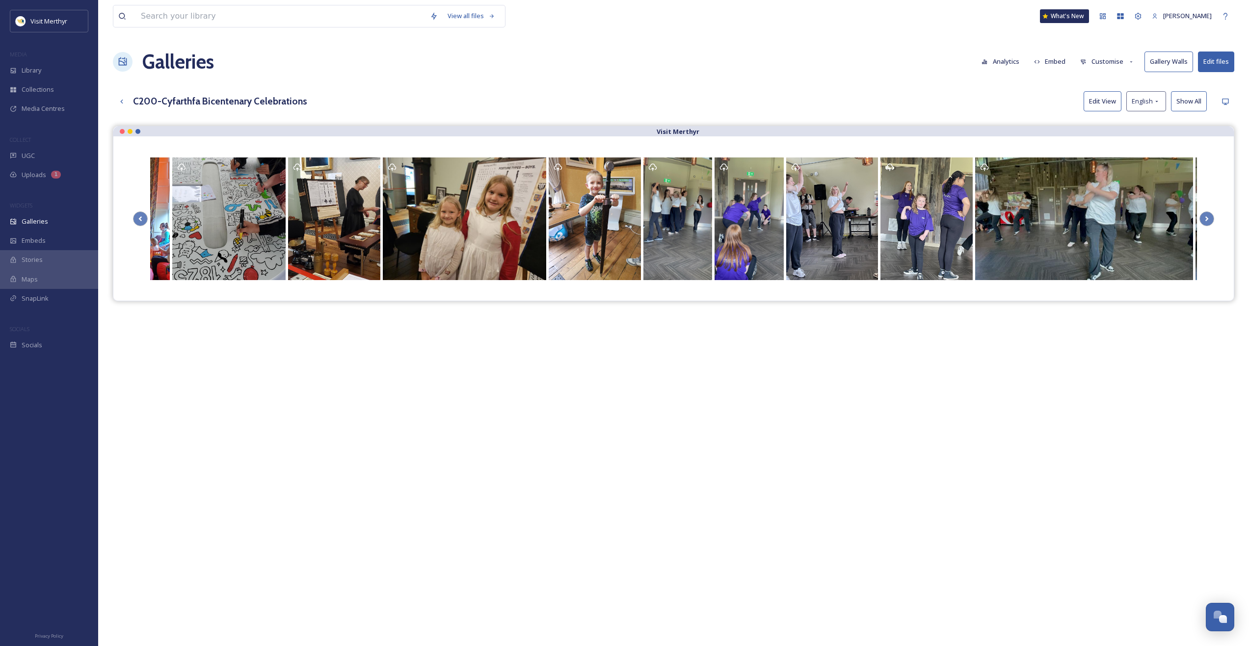
click at [1106, 62] on button "Customise" at bounding box center [1107, 61] width 64 height 19
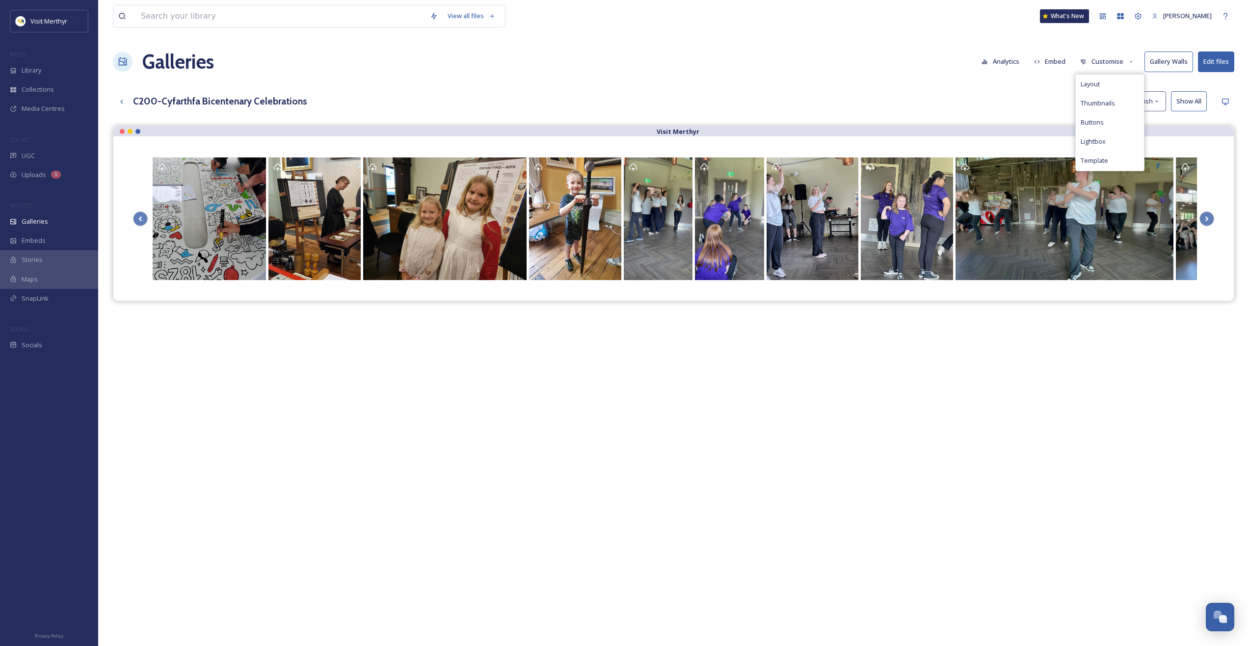
click at [1103, 60] on button "Customise" at bounding box center [1107, 61] width 64 height 19
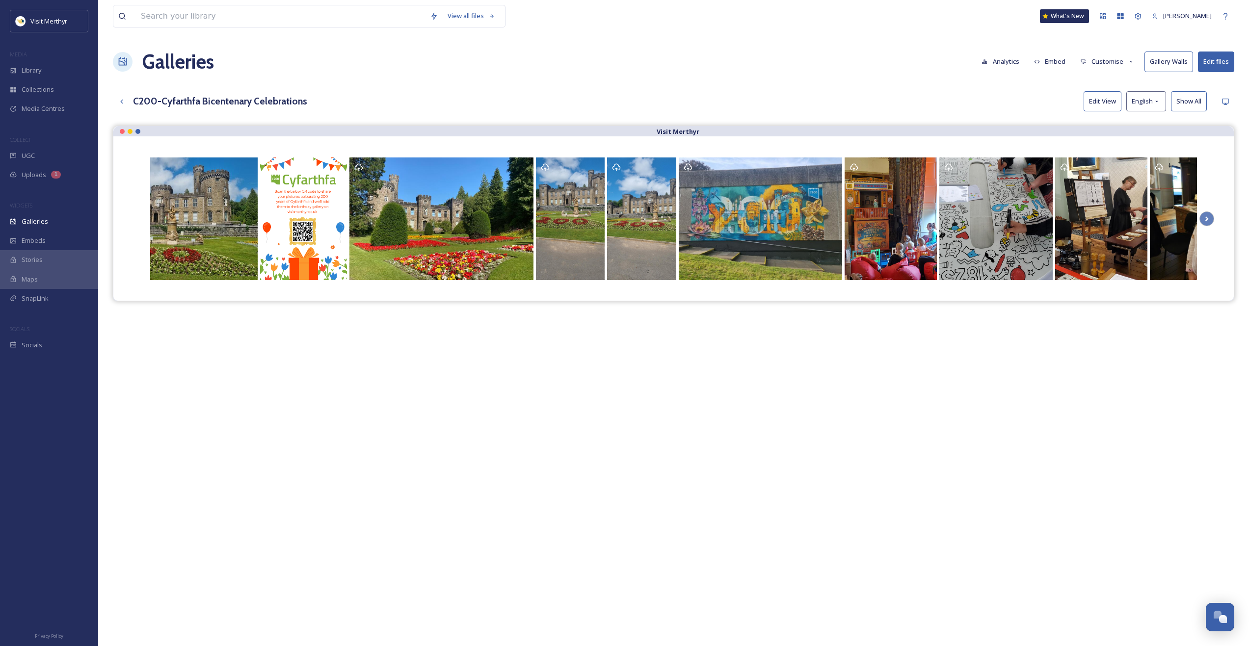
click at [910, 377] on div "Visit Merthyr" at bounding box center [673, 449] width 1121 height 646
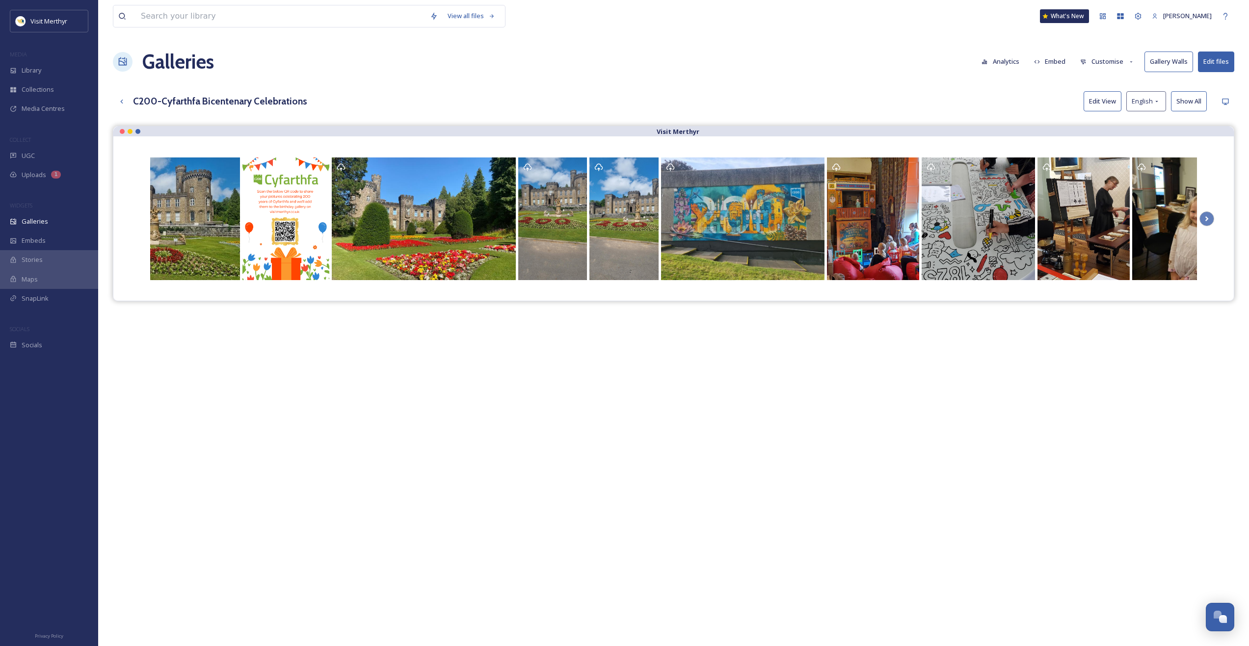
click at [1121, 59] on button "Customise" at bounding box center [1107, 61] width 64 height 19
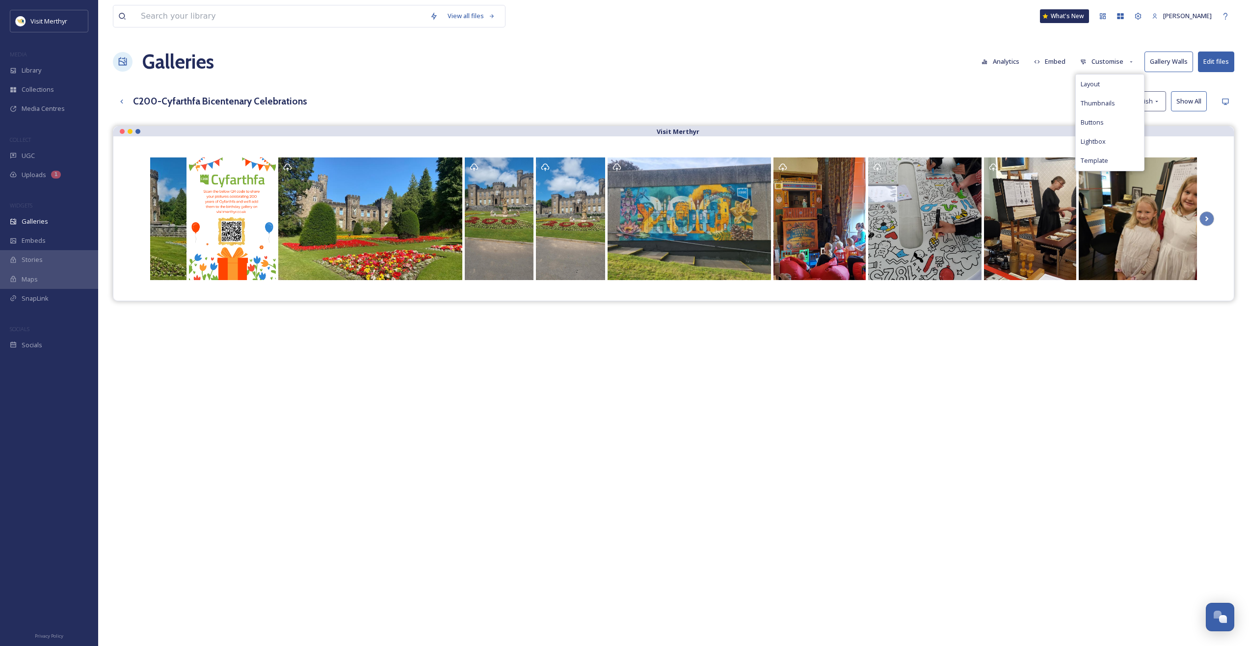
click at [986, 396] on div "Visit Merthyr" at bounding box center [673, 449] width 1121 height 646
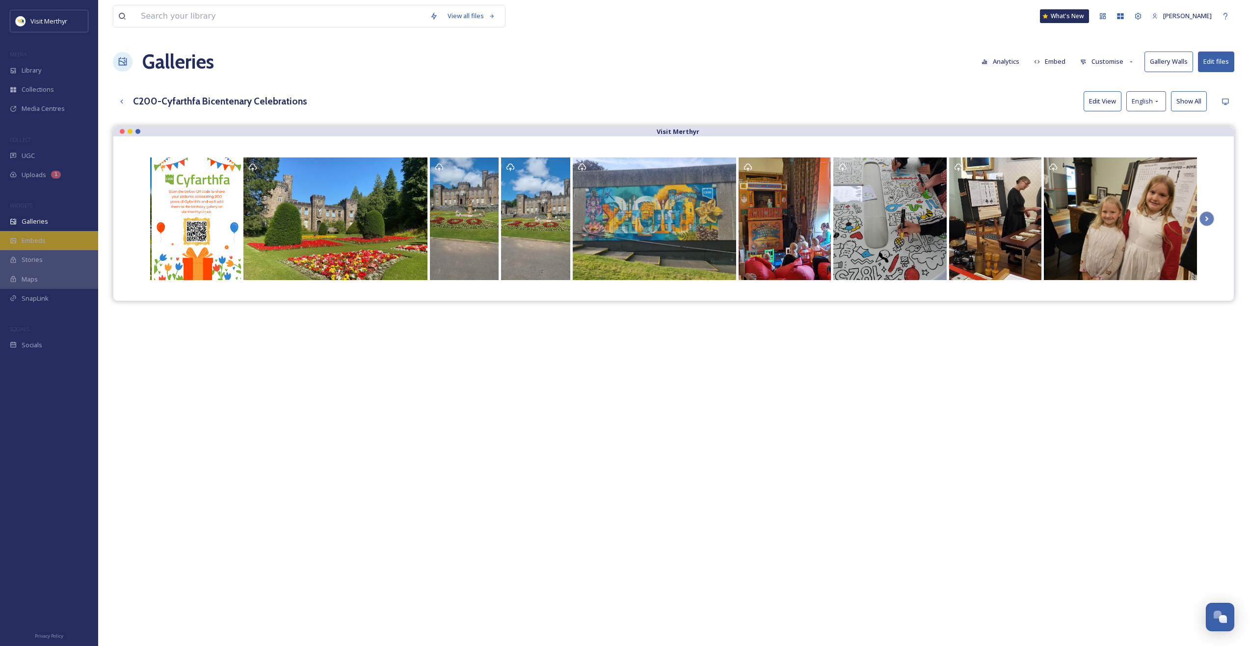
click at [19, 245] on div "Embeds" at bounding box center [49, 240] width 98 height 19
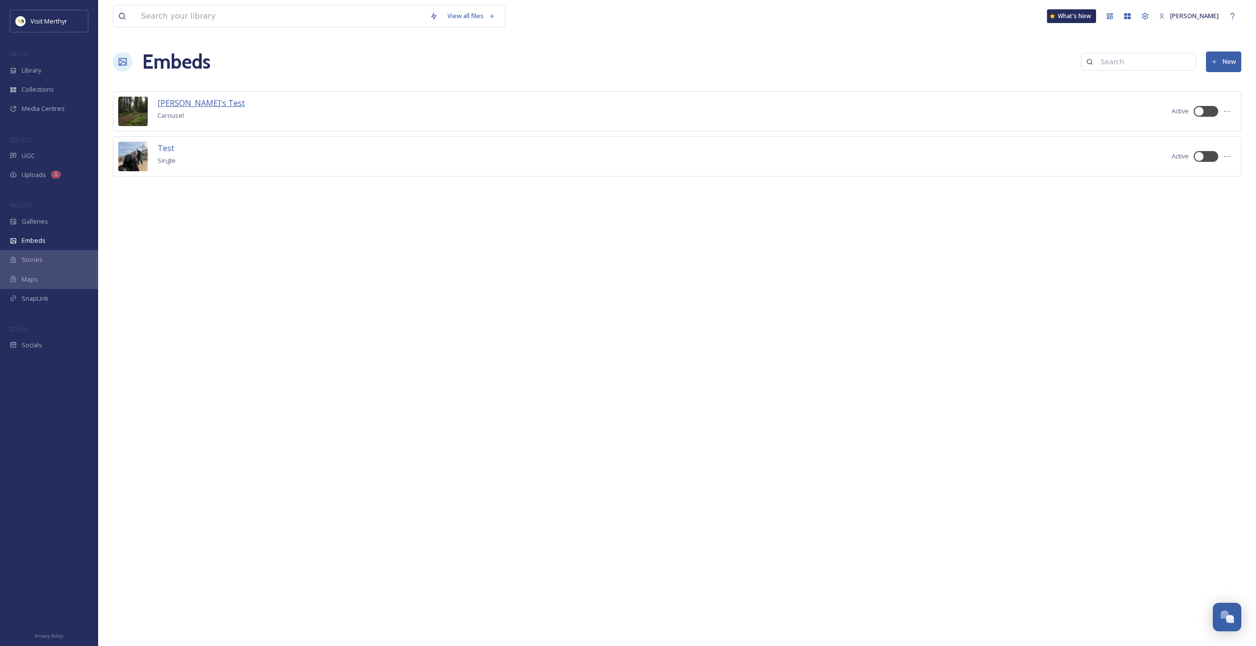
click at [182, 101] on span "[PERSON_NAME]'s Test" at bounding box center [200, 103] width 87 height 11
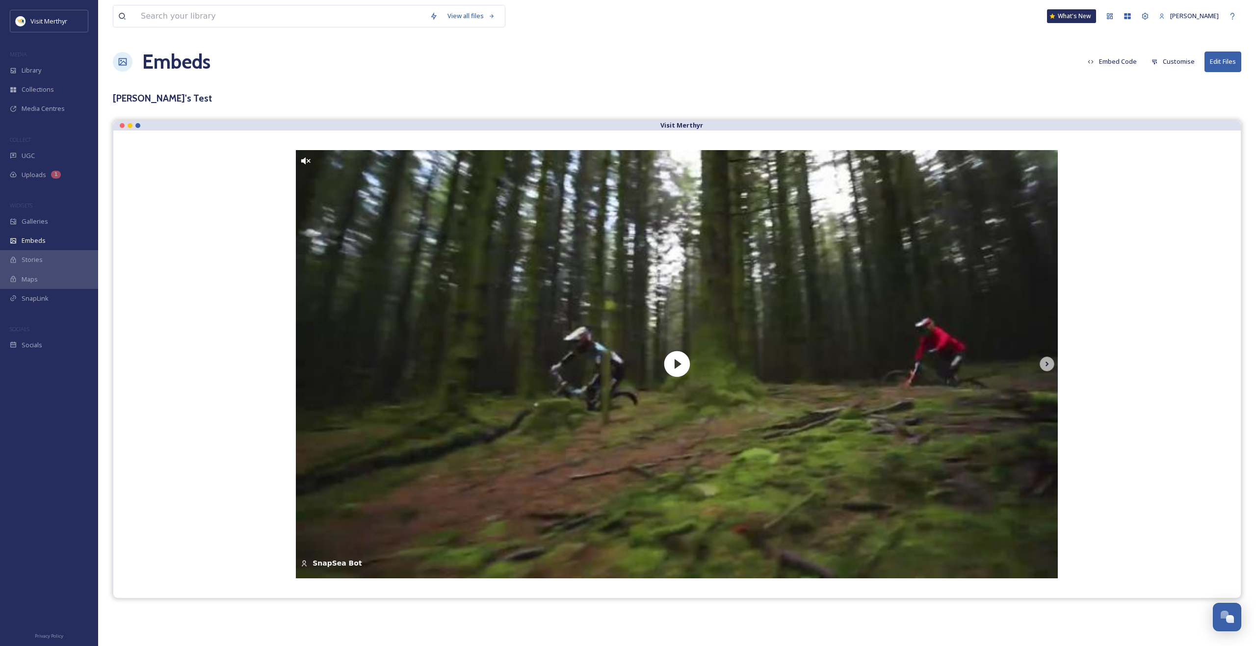
click at [1171, 63] on button "Customise" at bounding box center [1173, 61] width 53 height 19
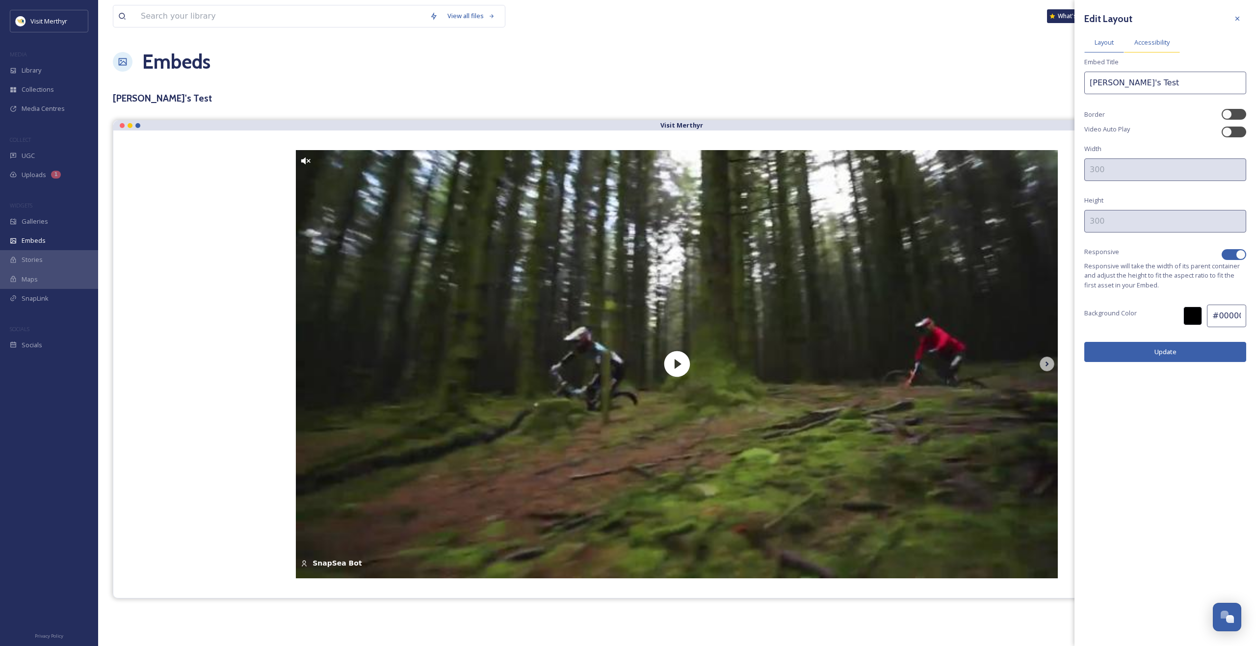
click at [1159, 43] on span "Accessibility" at bounding box center [1151, 42] width 35 height 9
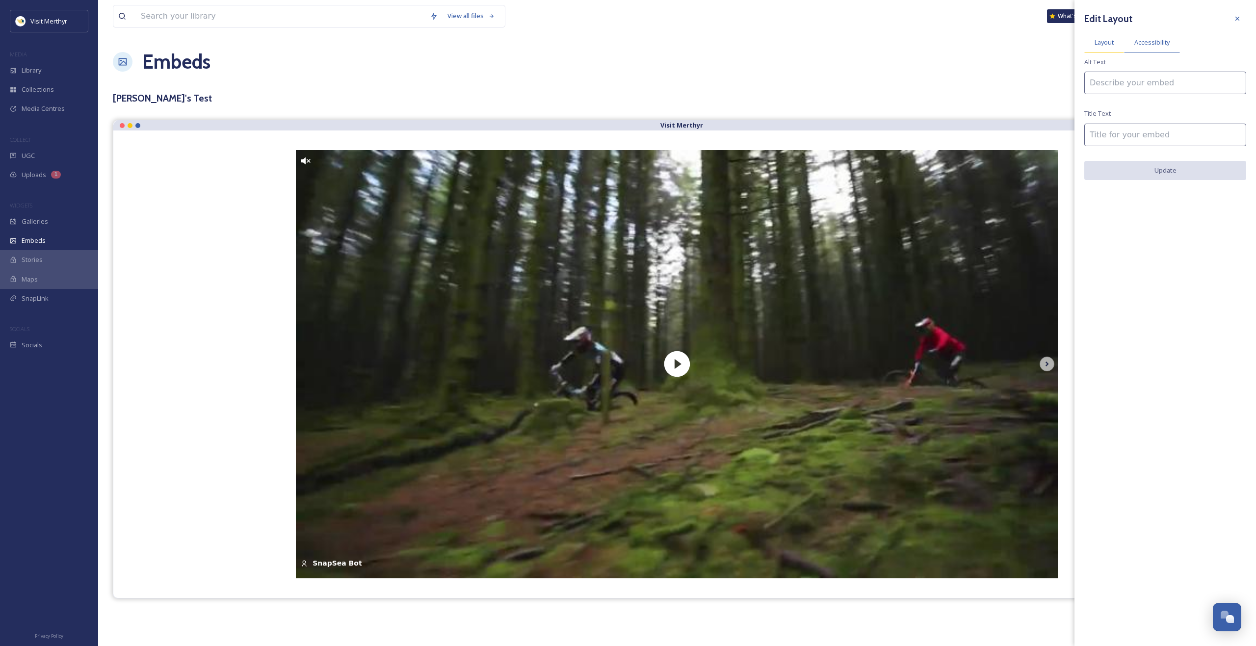
click at [1106, 40] on span "Layout" at bounding box center [1104, 42] width 19 height 9
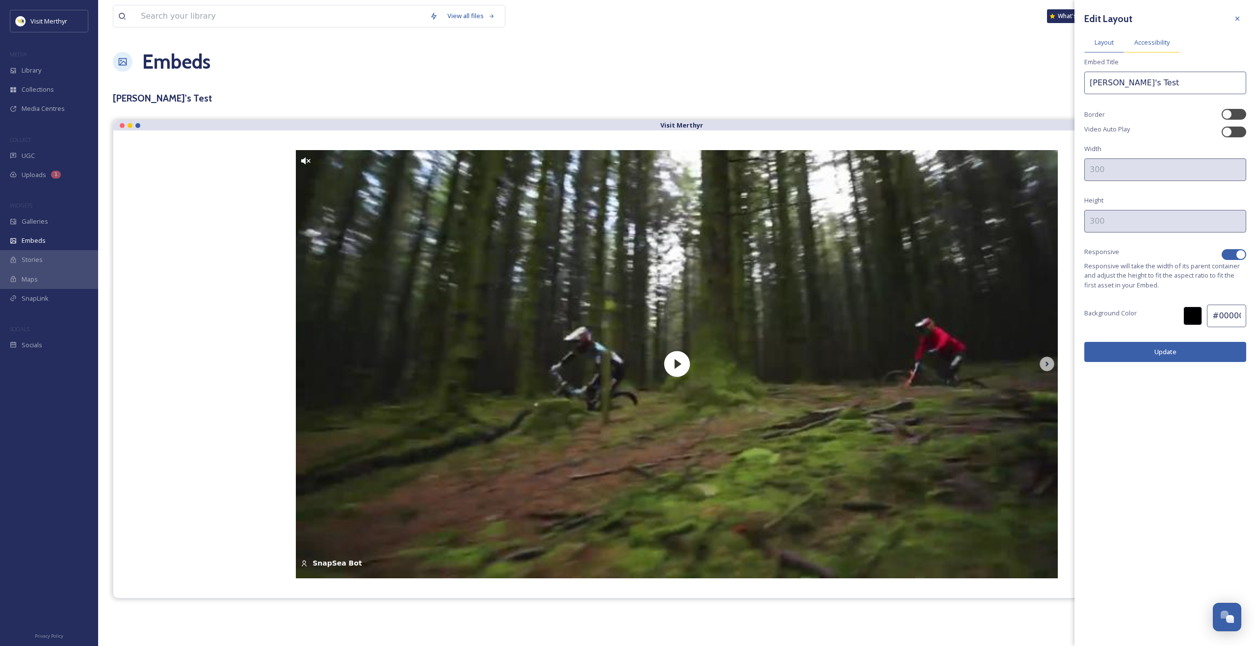
click at [1145, 42] on span "Accessibility" at bounding box center [1151, 42] width 35 height 9
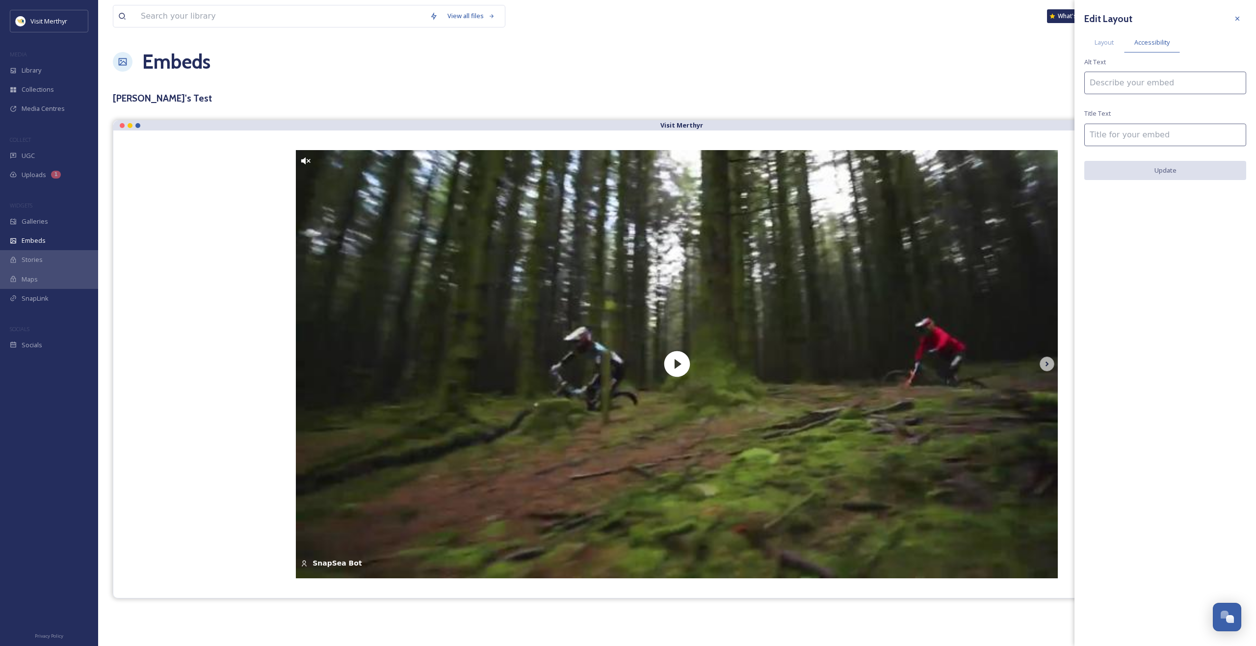
click at [963, 75] on div "Embeds Embed Code Customise Edit Files" at bounding box center [677, 61] width 1128 height 29
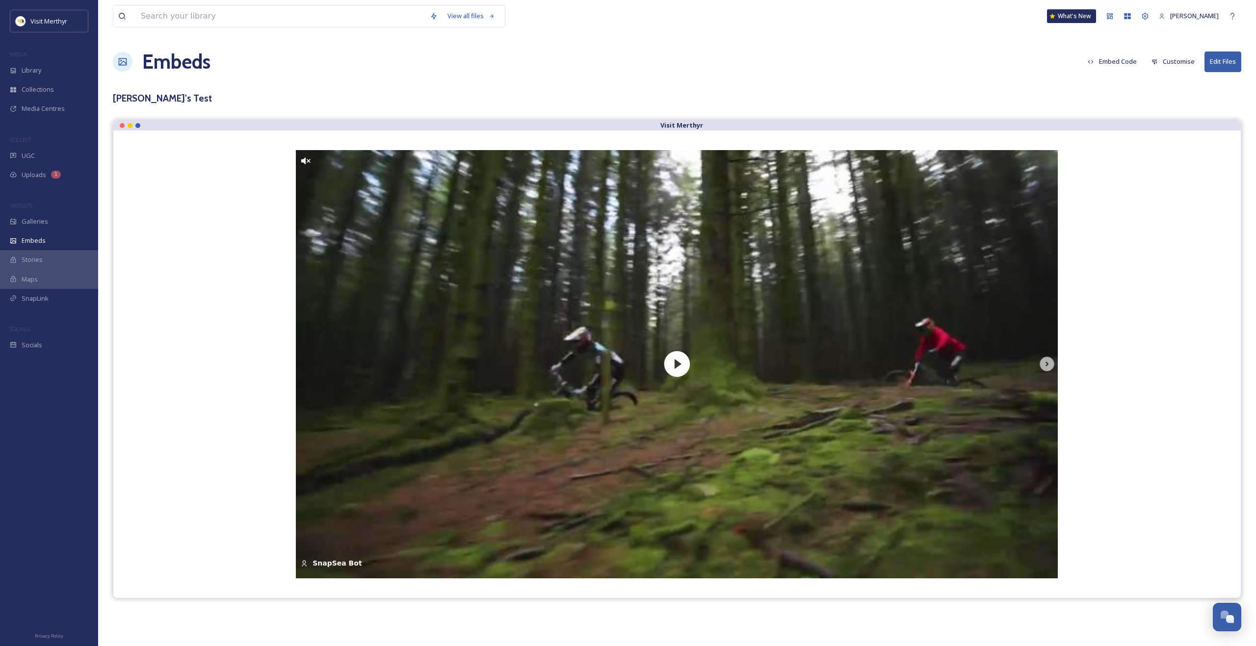
click at [1130, 64] on button "Embed Code" at bounding box center [1112, 61] width 59 height 19
click at [728, 98] on div "[PERSON_NAME]'s Test" at bounding box center [677, 98] width 1128 height 14
click at [36, 238] on span "Embeds" at bounding box center [34, 240] width 24 height 9
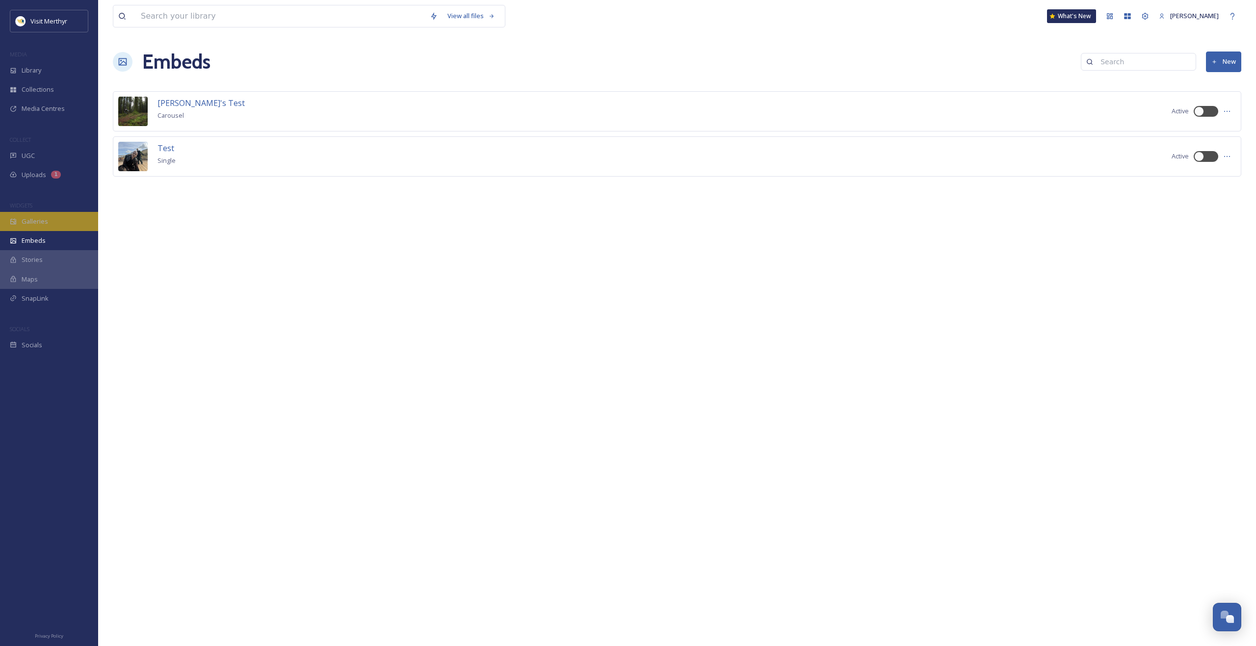
click at [26, 222] on span "Galleries" at bounding box center [35, 221] width 26 height 9
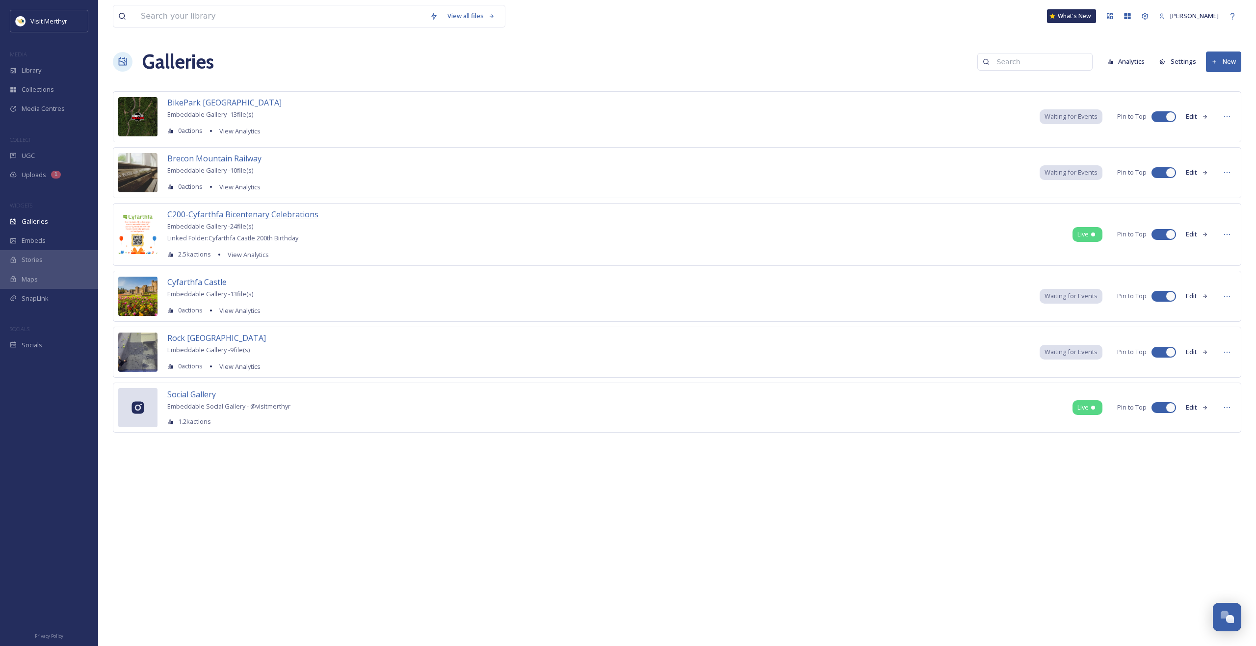
click at [252, 214] on span "C200-Cyfarthfa Bicentenary Celebrations" at bounding box center [242, 214] width 151 height 11
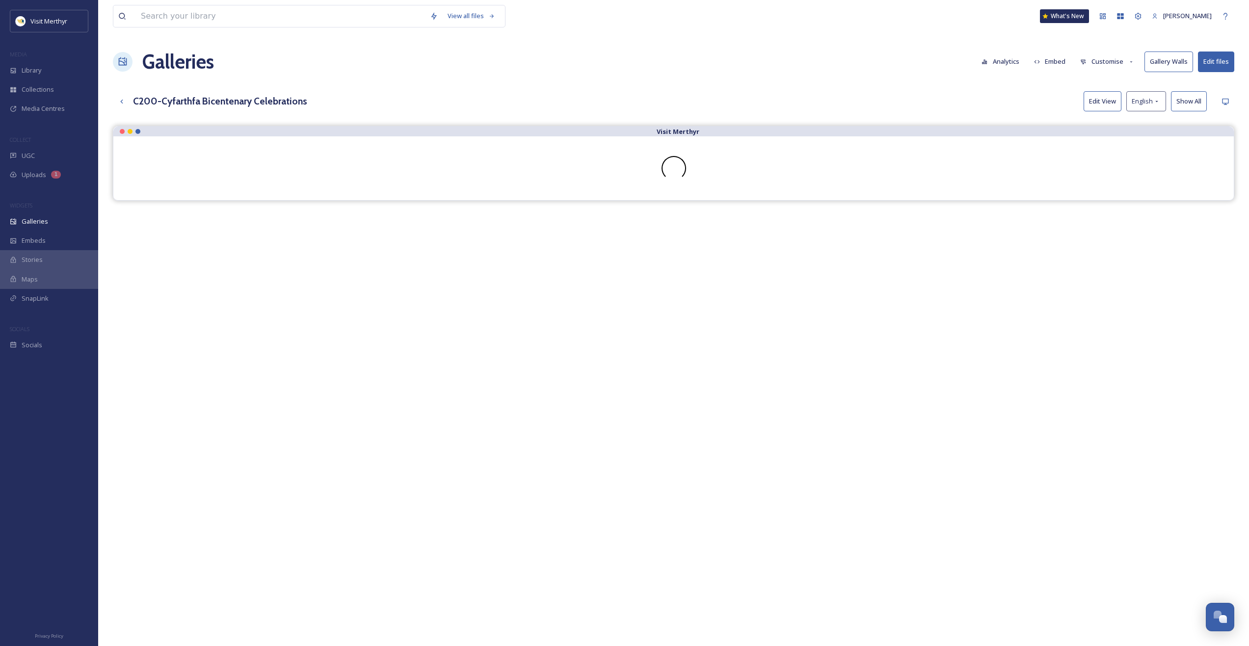
click at [1104, 66] on button "Customise" at bounding box center [1107, 61] width 64 height 19
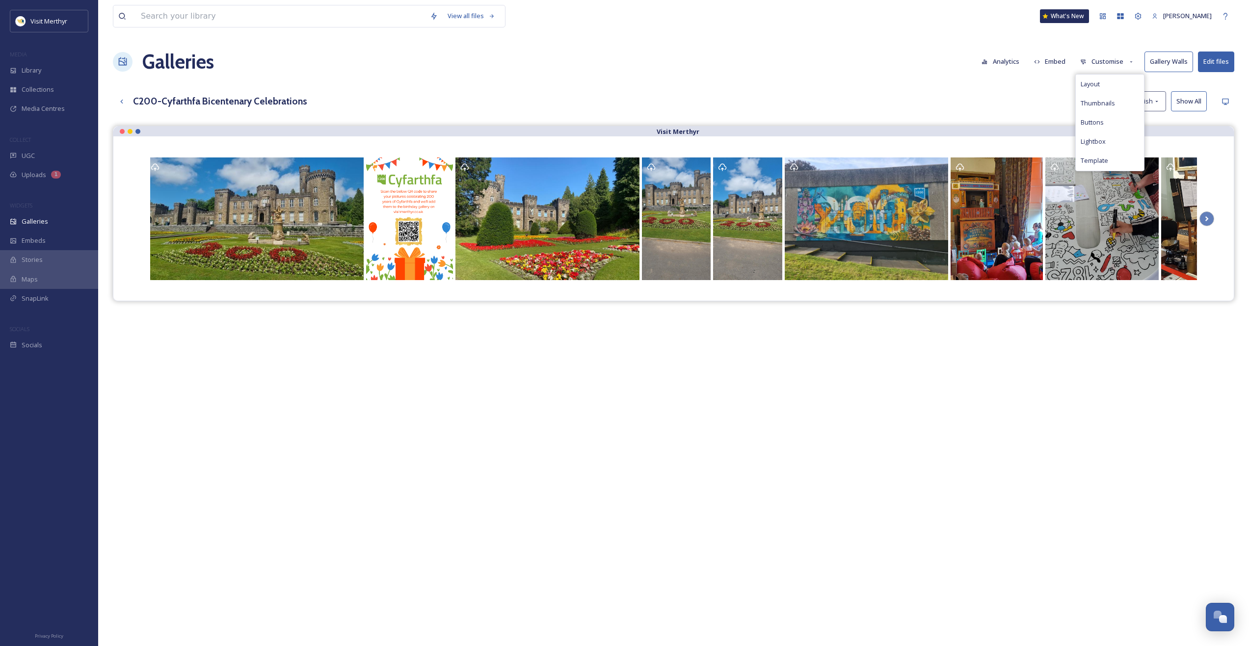
click at [1104, 66] on button "Customise" at bounding box center [1107, 61] width 64 height 19
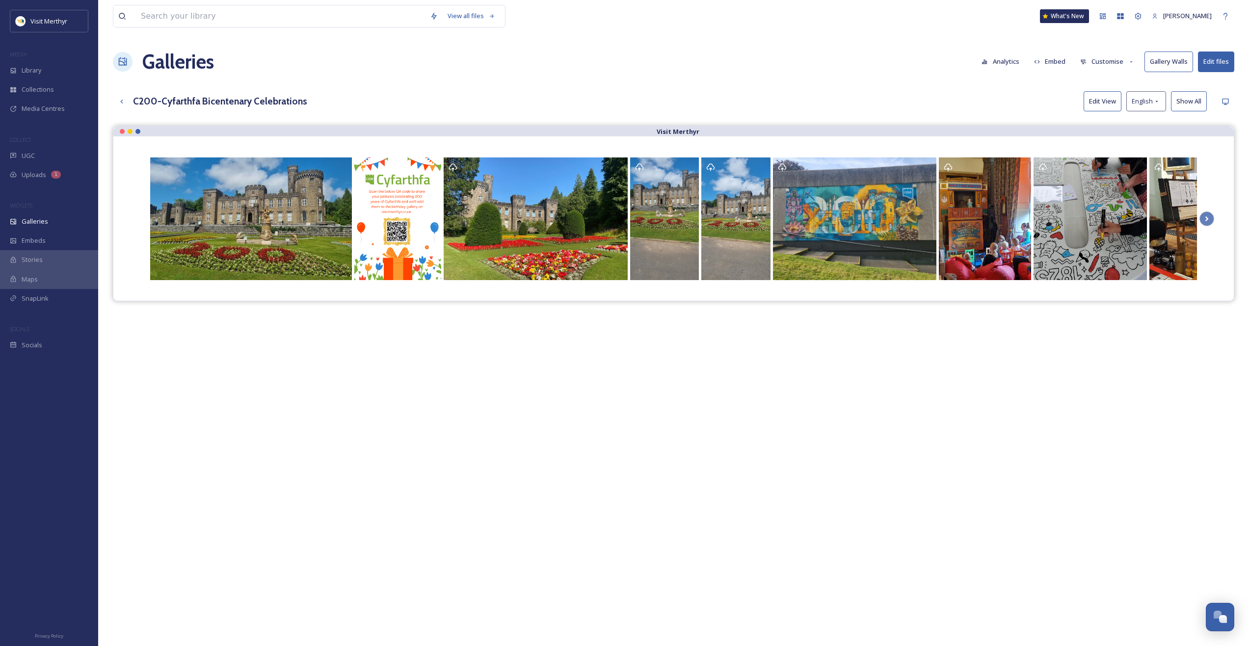
click at [1055, 64] on button "Embed" at bounding box center [1050, 61] width 42 height 19
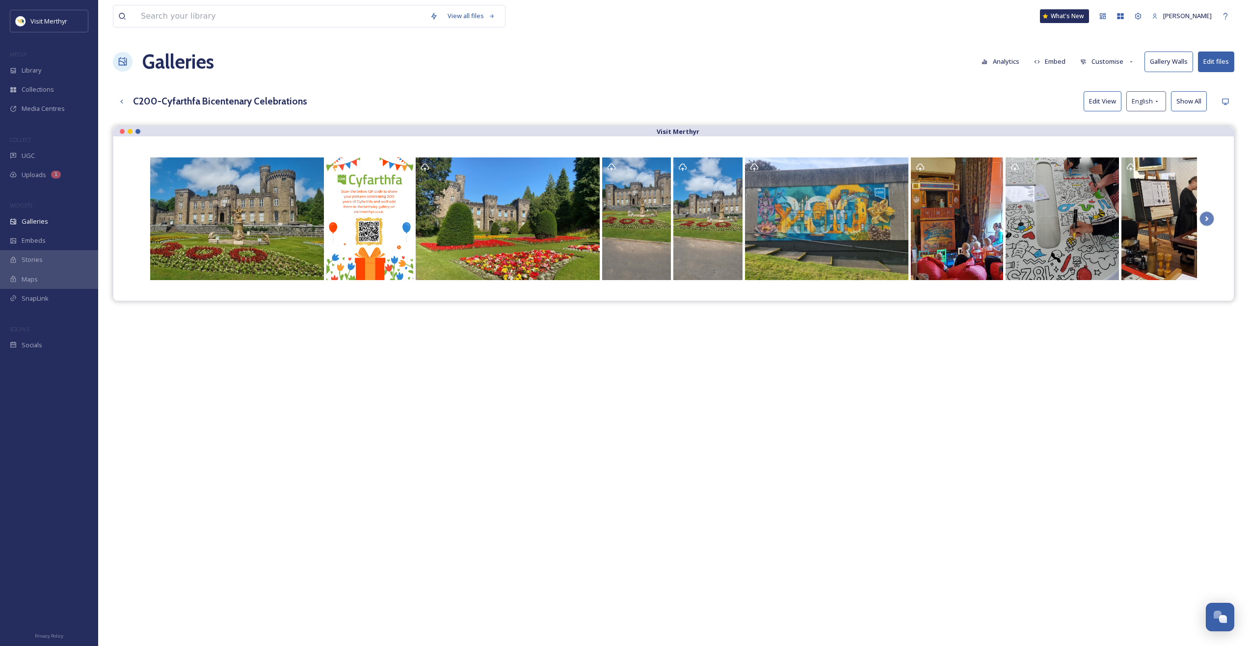
click at [905, 105] on div "C200-Cyfarthfa Bicentenary Celebrations Edit View English Show All" at bounding box center [673, 101] width 1121 height 20
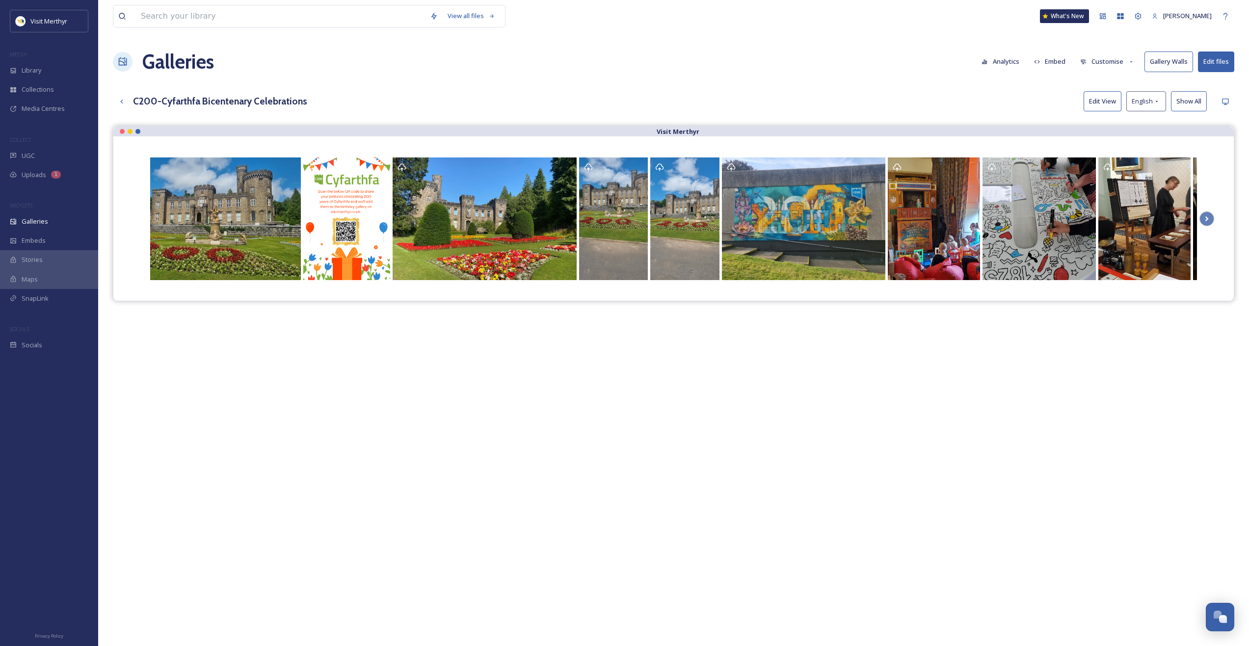
click at [1102, 62] on button "Customise" at bounding box center [1107, 61] width 64 height 19
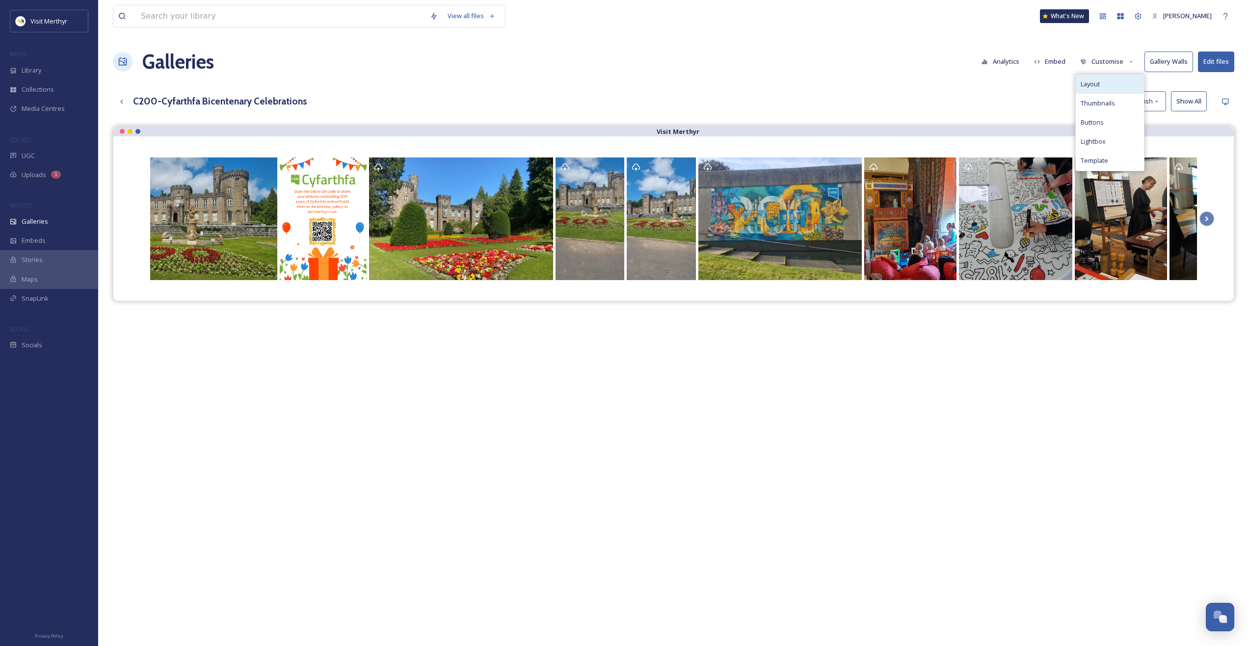
click at [1085, 80] on span "Layout" at bounding box center [1089, 83] width 19 height 9
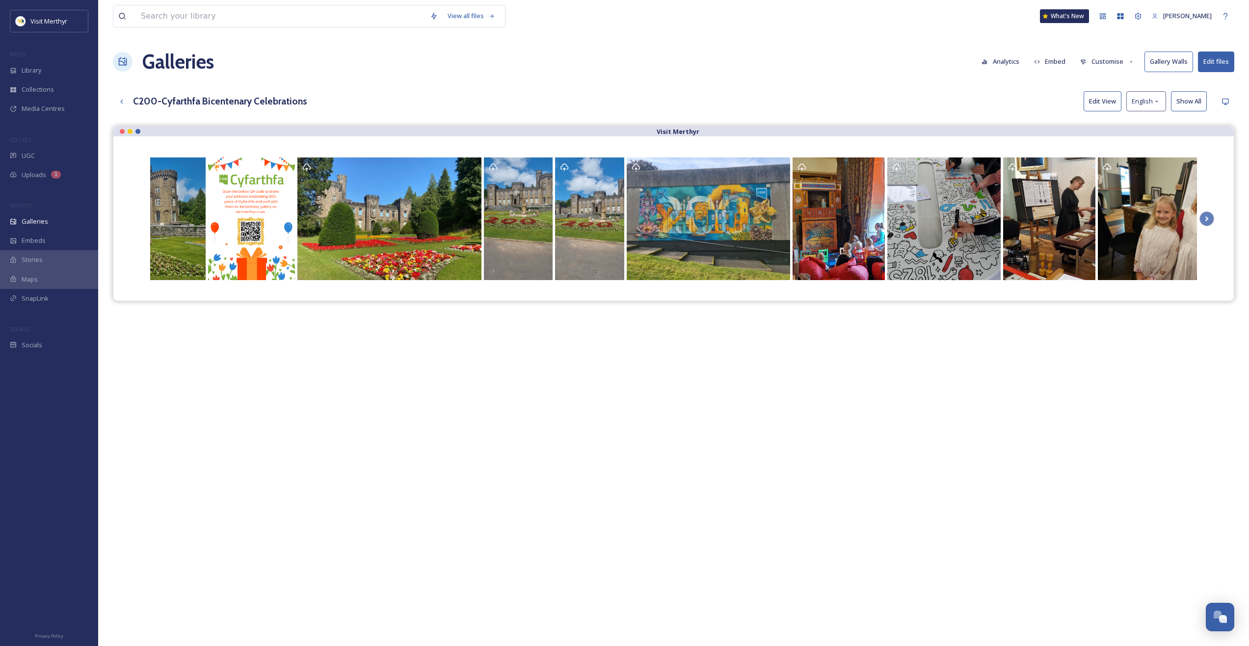
click at [968, 426] on div "Visit Merthyr" at bounding box center [673, 449] width 1121 height 646
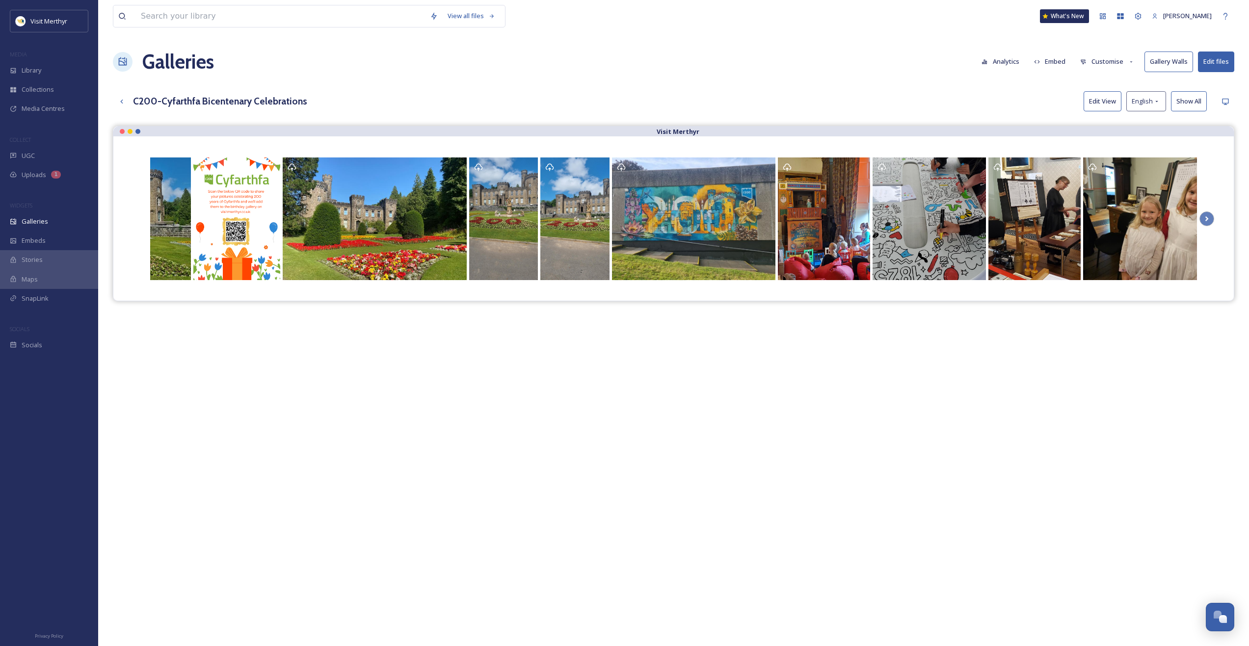
click at [1107, 60] on button "Customise" at bounding box center [1107, 61] width 64 height 19
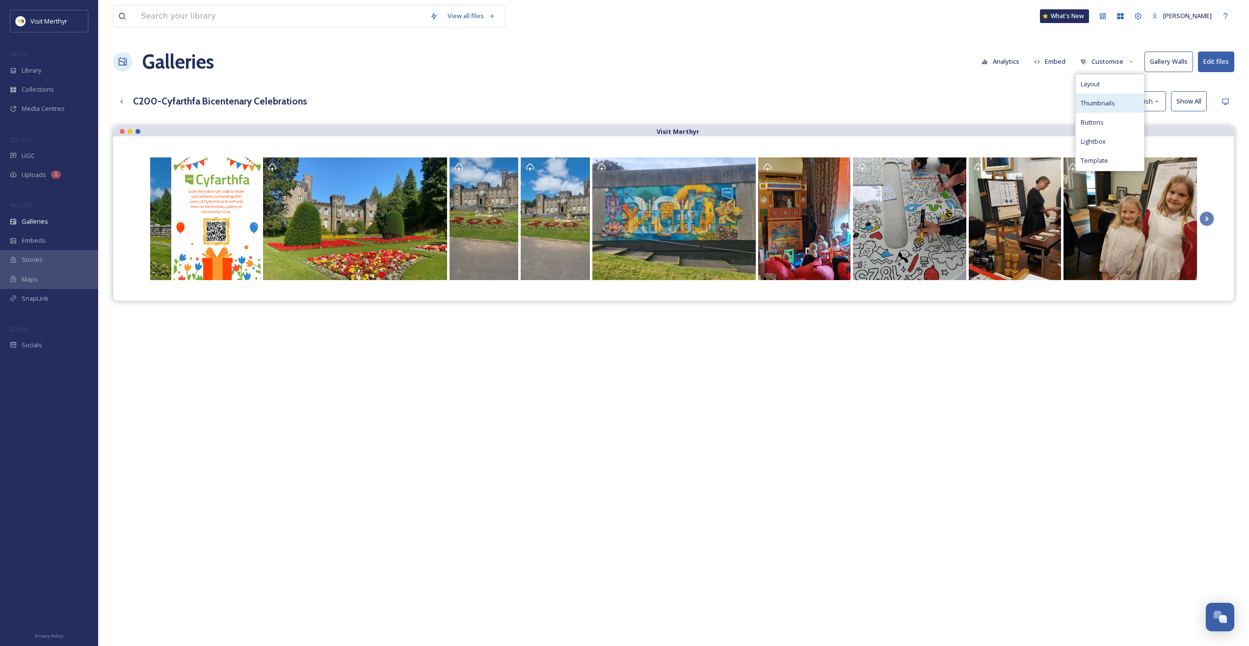
click at [1098, 99] on span "Thumbnails" at bounding box center [1097, 103] width 34 height 9
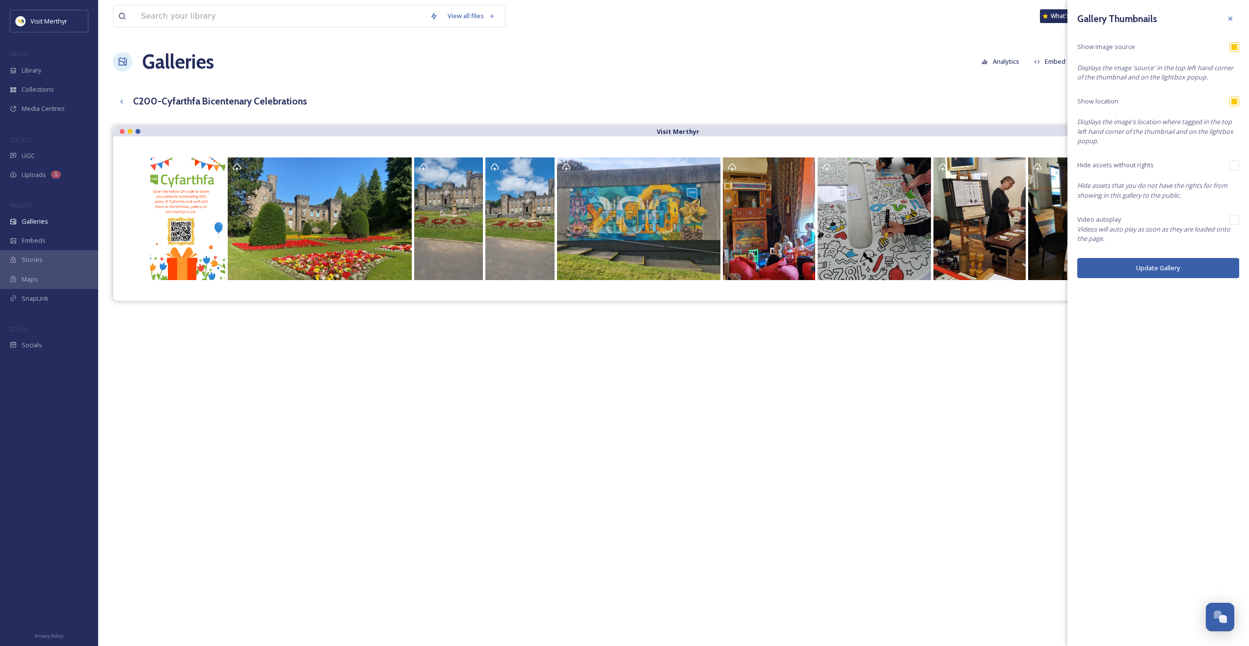
click at [994, 420] on div "Visit Merthyr" at bounding box center [673, 449] width 1121 height 646
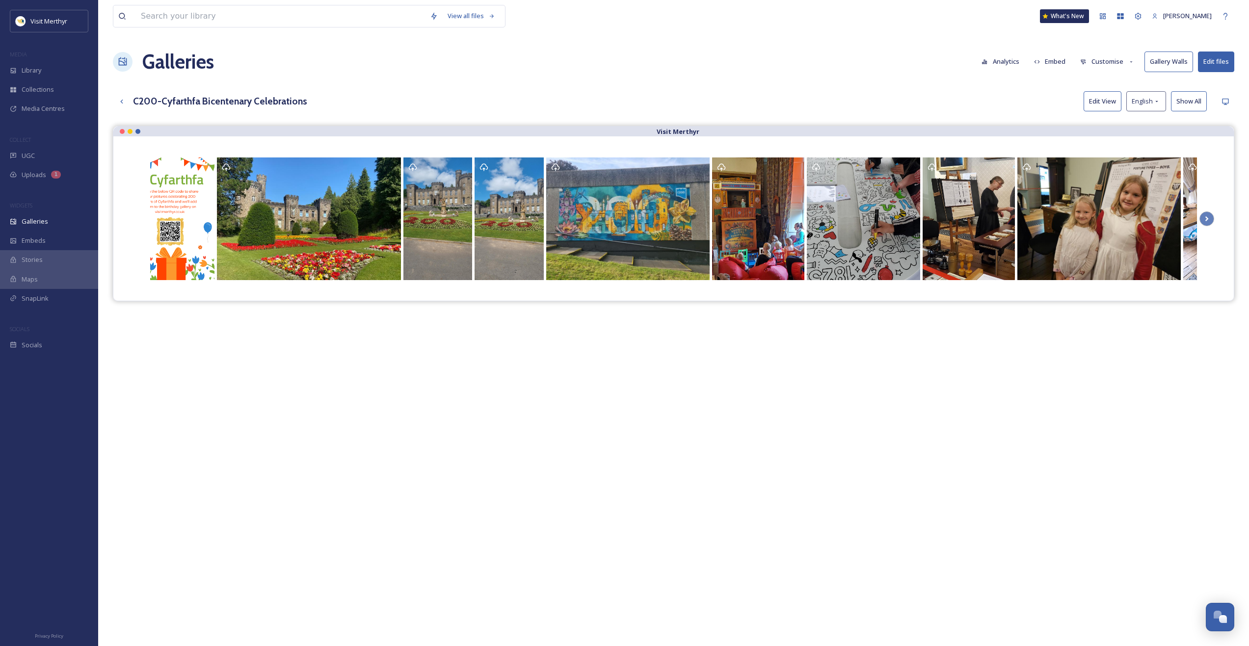
click at [1113, 57] on button "Customise" at bounding box center [1107, 61] width 64 height 19
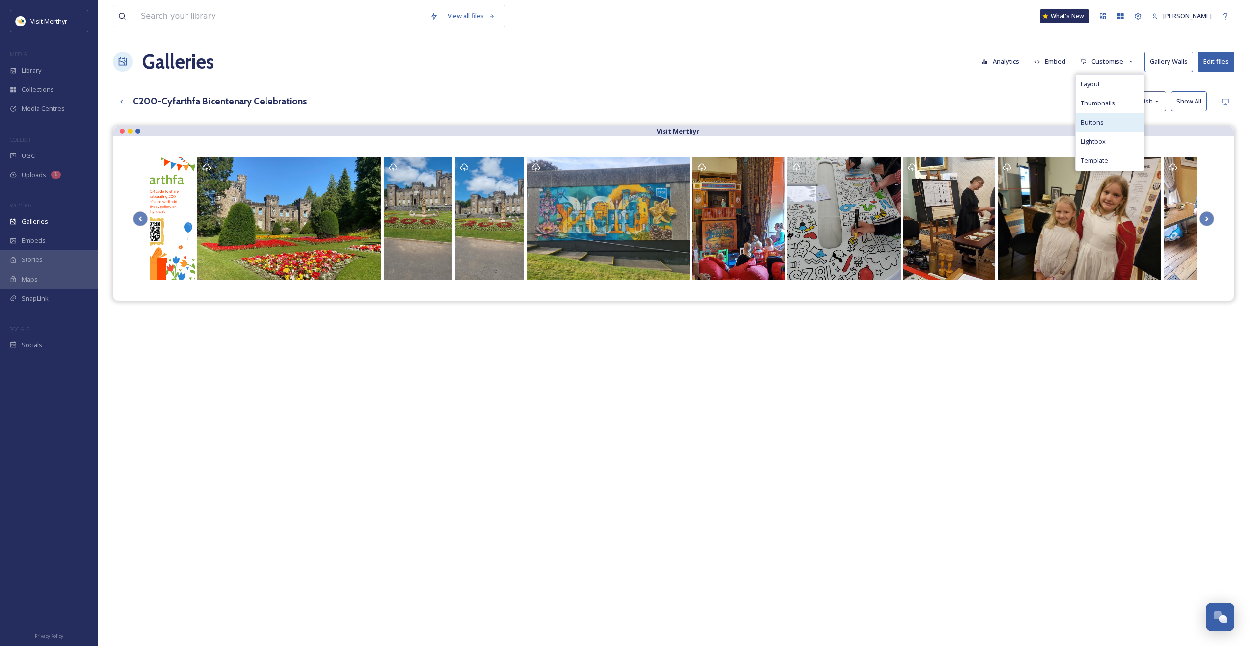
click at [1099, 123] on span "Buttons" at bounding box center [1091, 122] width 23 height 9
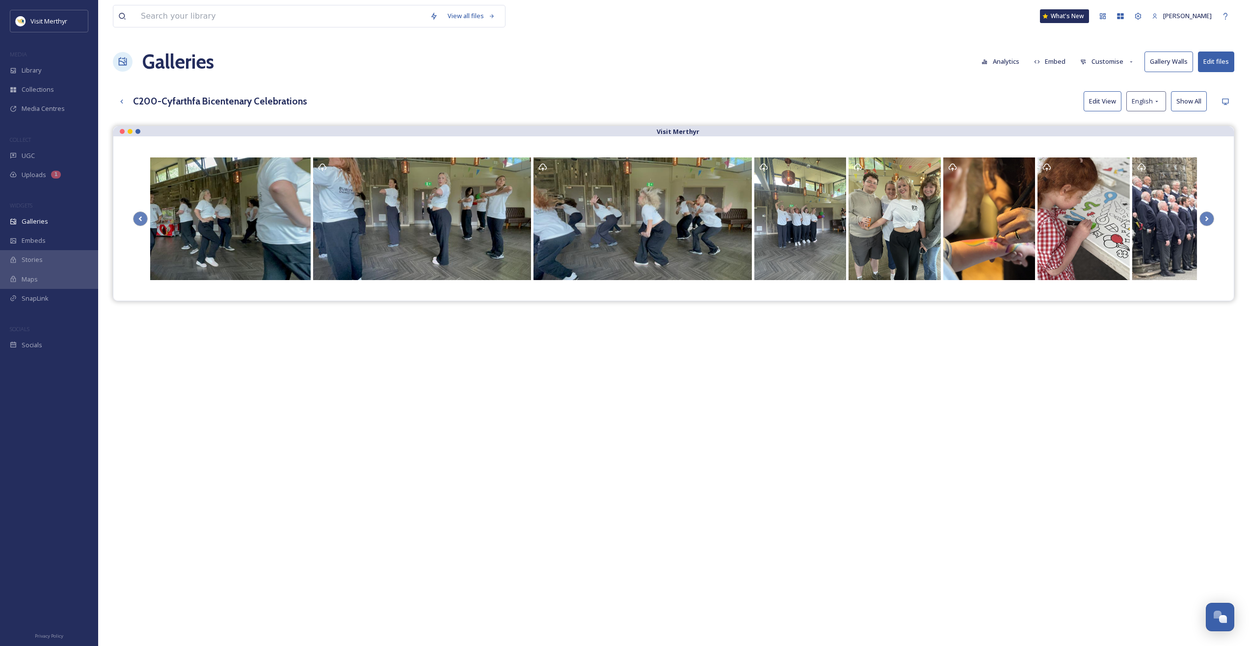
click at [236, 330] on div "Visit Merthyr" at bounding box center [673, 449] width 1121 height 646
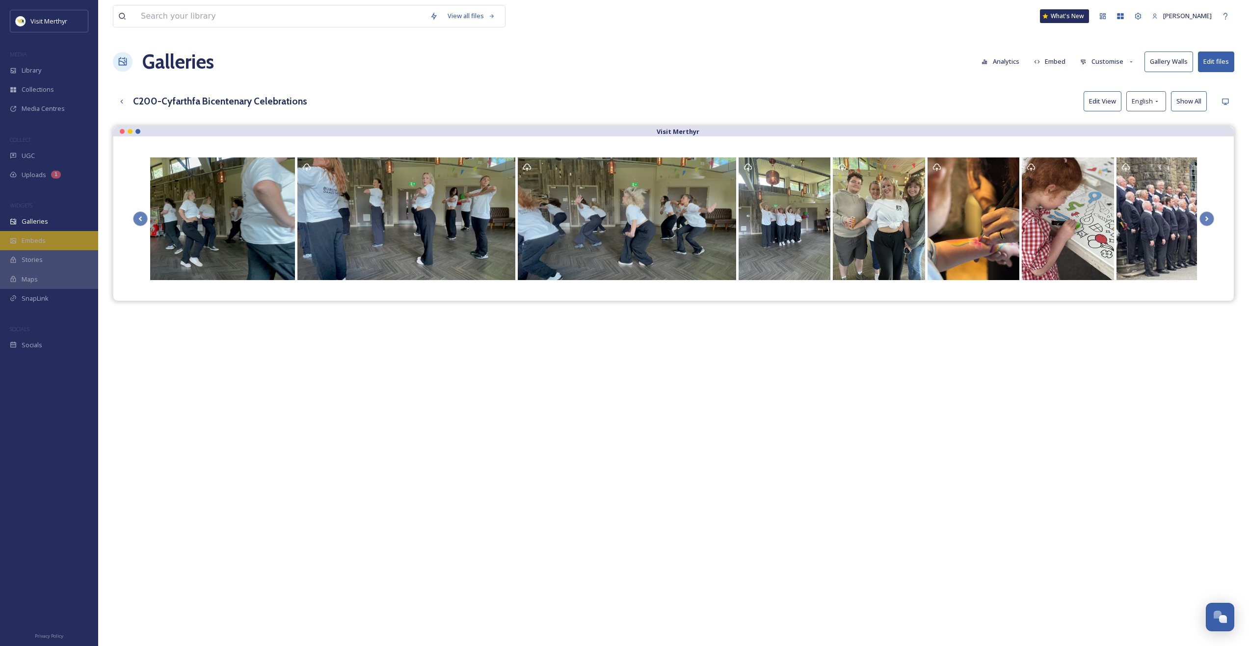
click at [39, 246] on div "Embeds" at bounding box center [49, 240] width 98 height 19
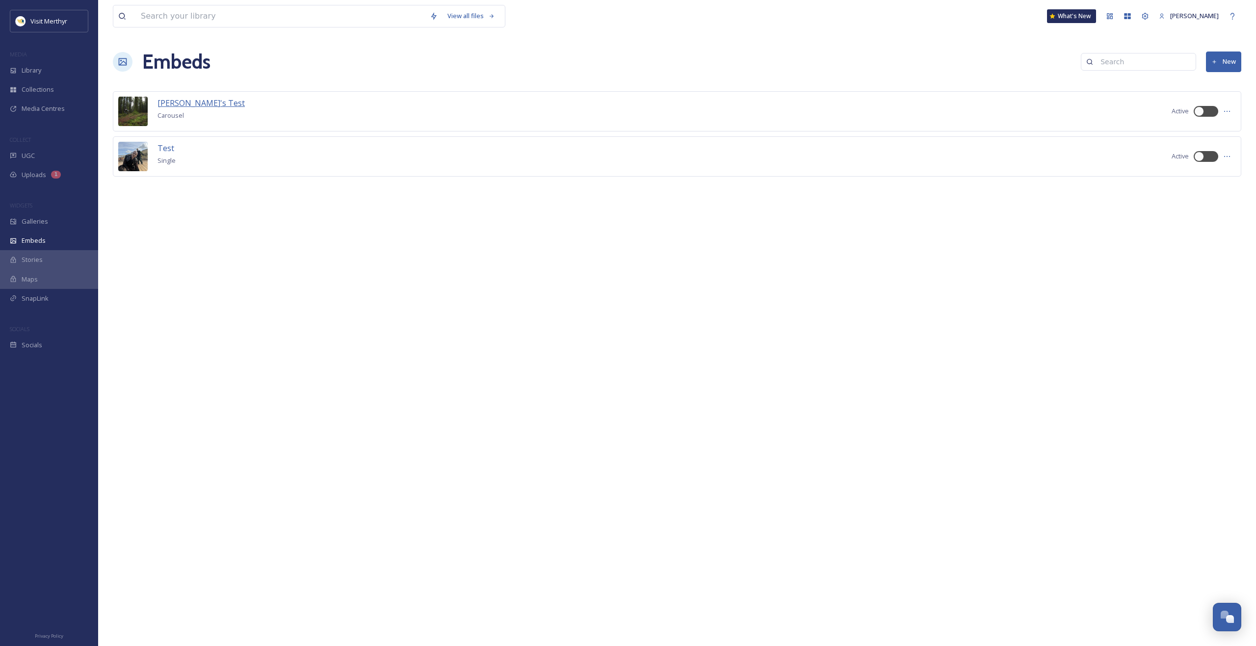
click at [176, 102] on span "[PERSON_NAME]'s Test" at bounding box center [200, 103] width 87 height 11
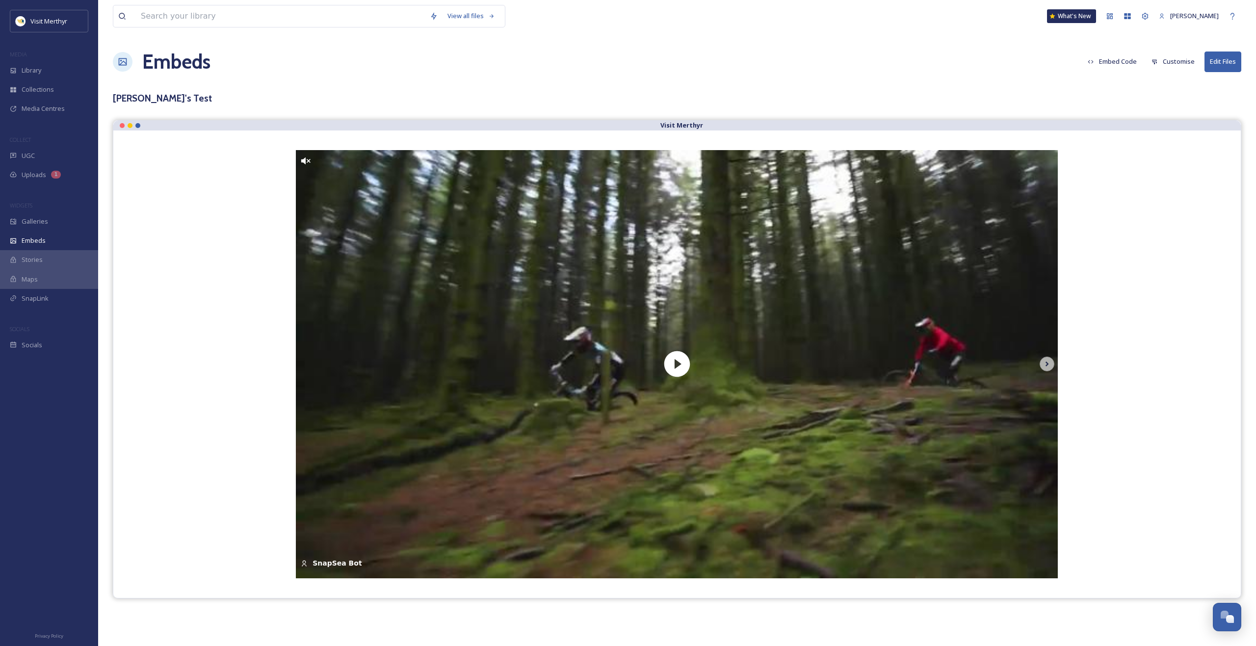
click at [1177, 64] on button "Customise" at bounding box center [1173, 61] width 53 height 19
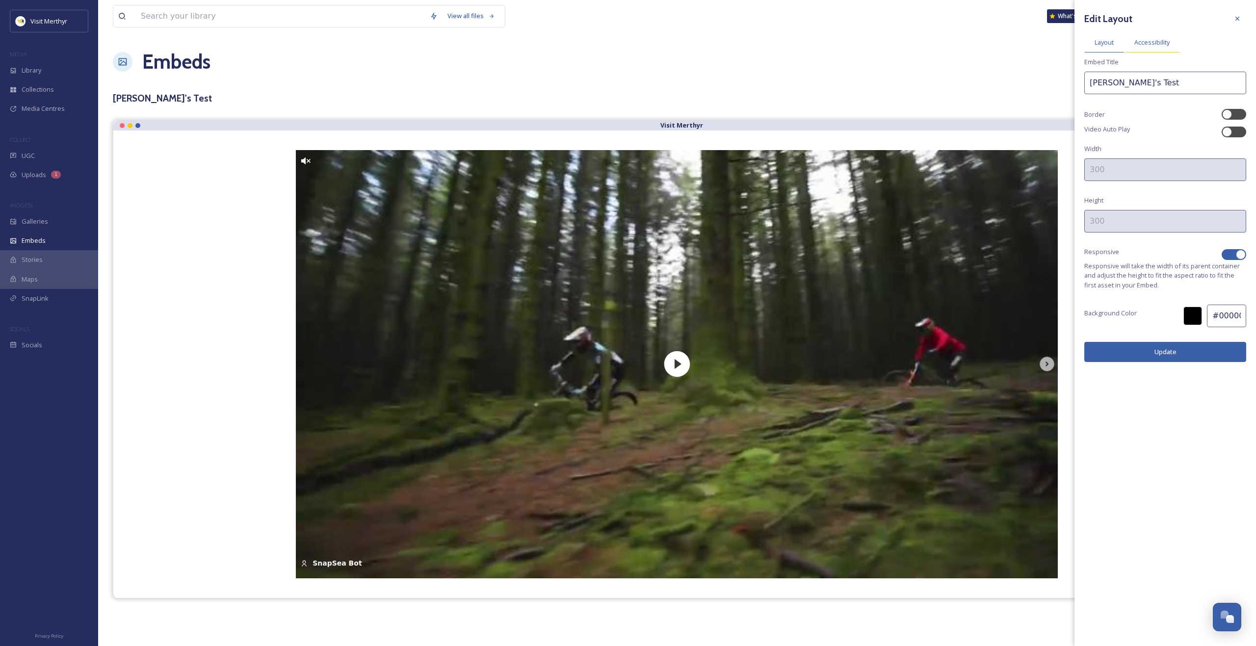
click at [1149, 39] on span "Accessibility" at bounding box center [1151, 42] width 35 height 9
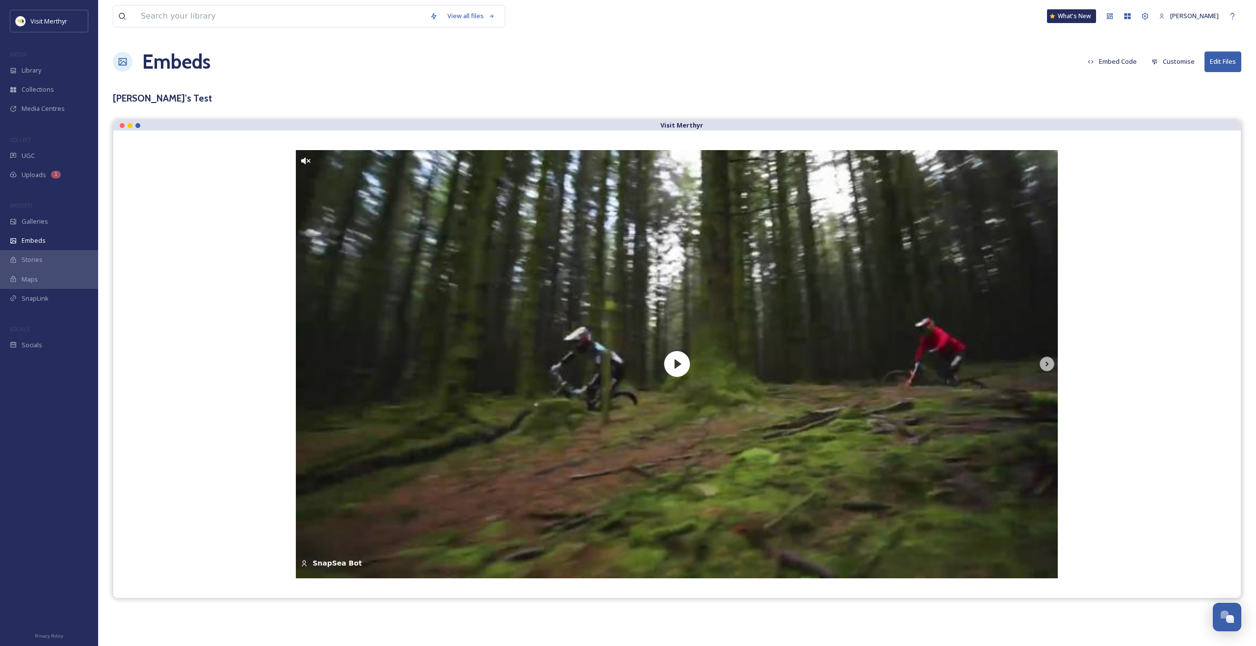
click at [838, 94] on div "[PERSON_NAME]'s Test" at bounding box center [677, 98] width 1128 height 14
click at [1215, 59] on button "Edit Files" at bounding box center [1222, 62] width 37 height 20
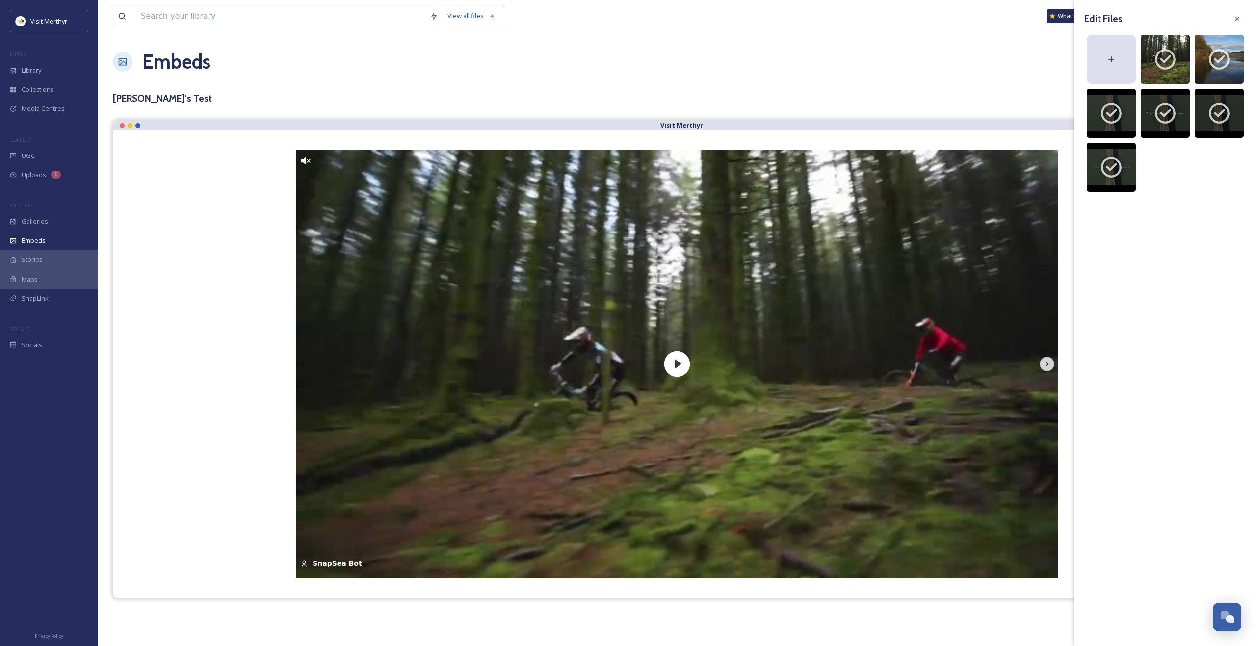
click at [1046, 366] on icon at bounding box center [1046, 364] width 3 height 5
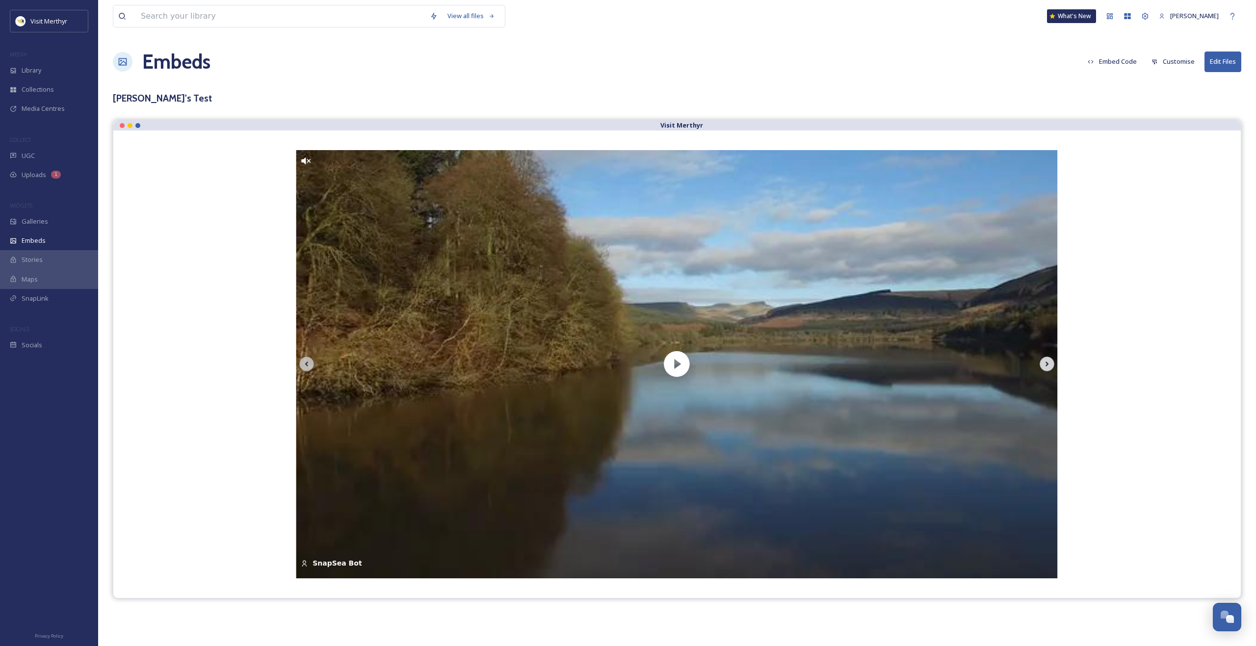
click at [1046, 366] on icon at bounding box center [1046, 364] width 3 height 5
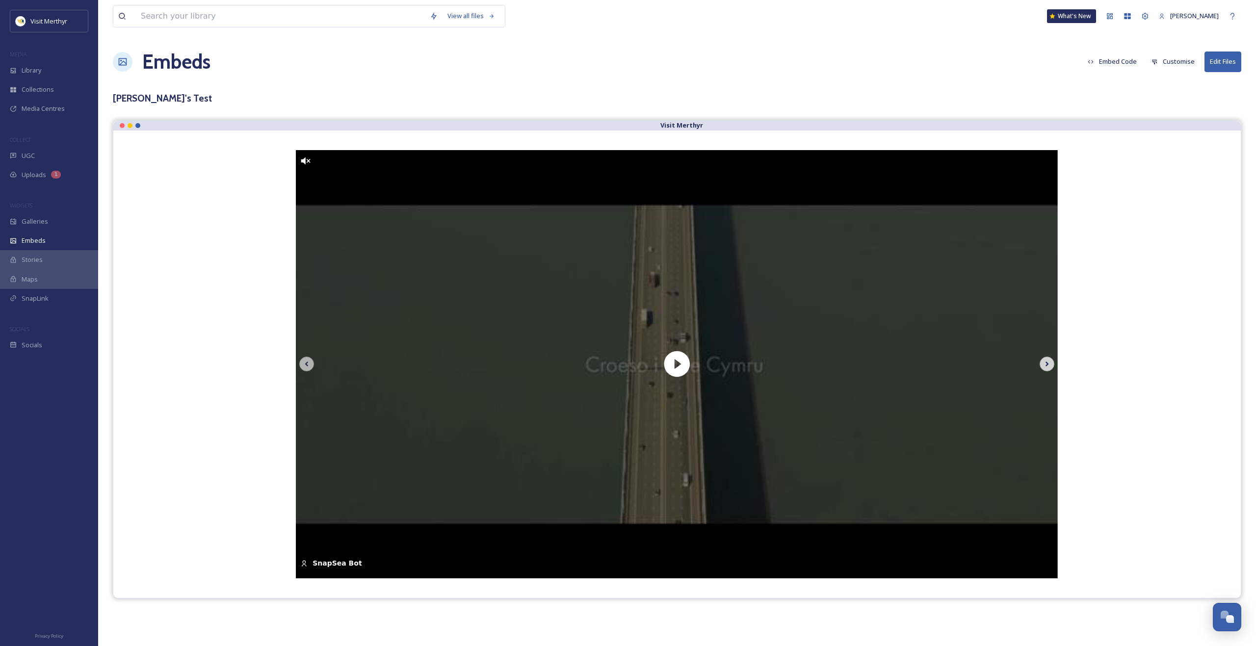
click at [1046, 366] on icon at bounding box center [1046, 364] width 3 height 5
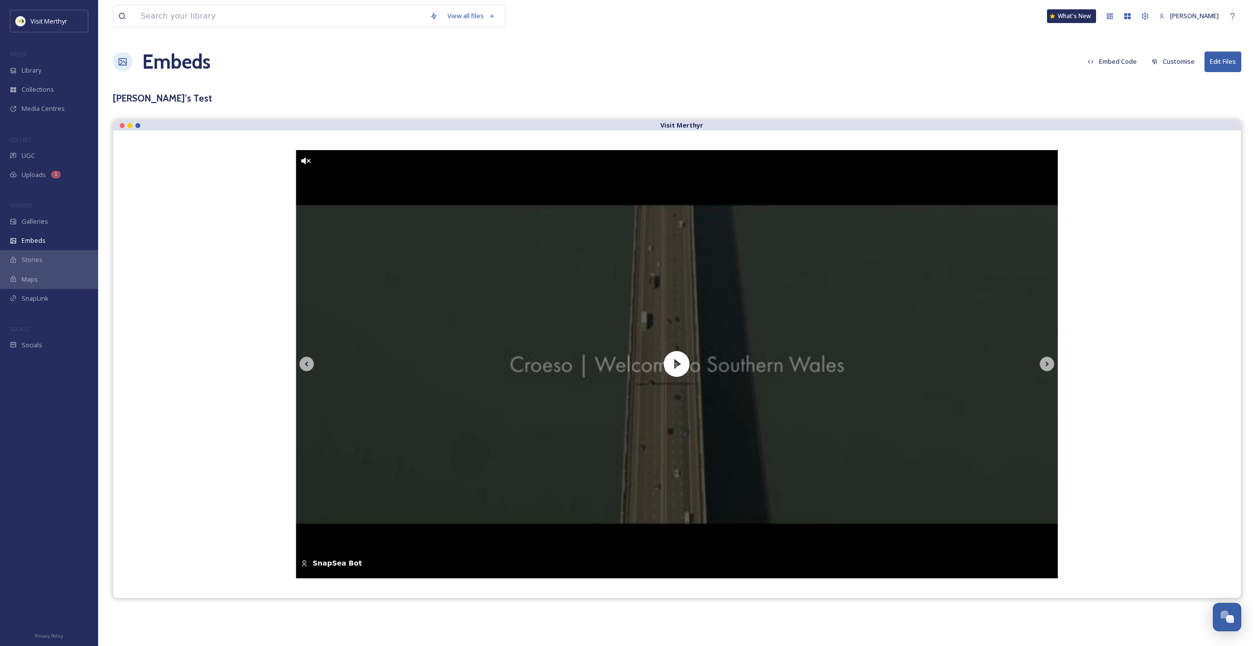
click at [648, 65] on div "Embeds Embed Code Customise Edit Files" at bounding box center [677, 61] width 1128 height 29
click at [1118, 61] on button "Embed Code" at bounding box center [1112, 61] width 59 height 19
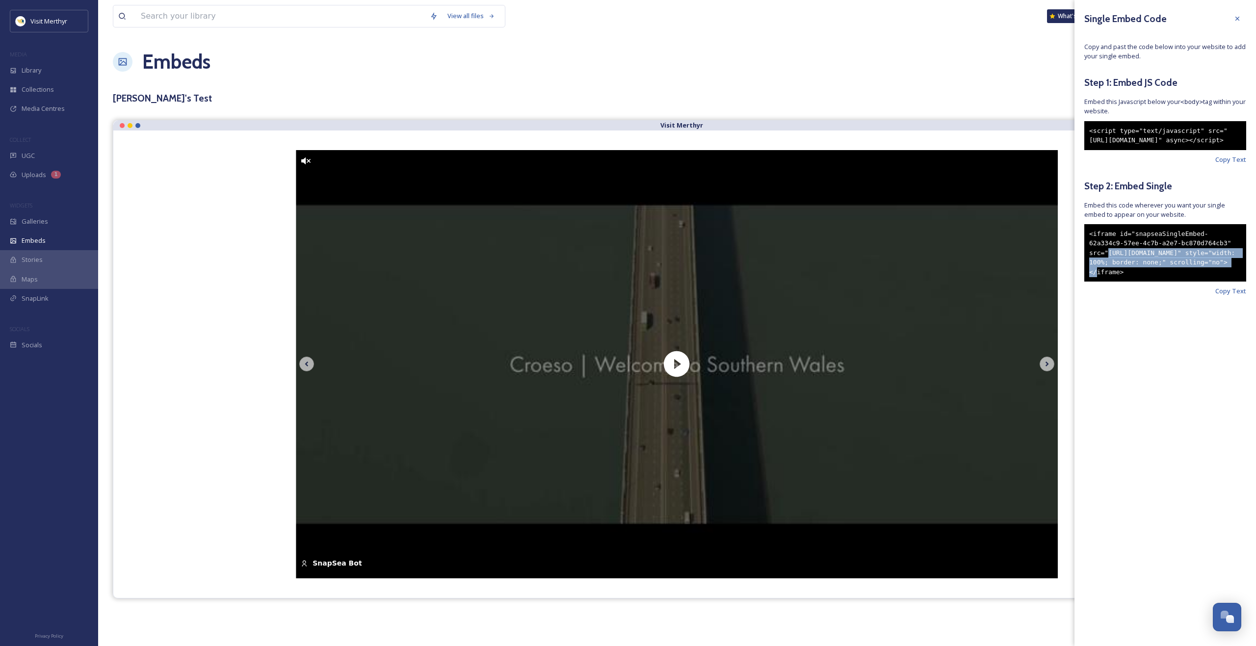
drag, startPoint x: 1106, startPoint y: 273, endPoint x: 1207, endPoint y: 281, distance: 101.4
click at [1207, 281] on div "<iframe id="snapseaSingleEmbed-62a334c9-57ee-4c7b-a2e7-bc870d764cb3" src="[URL]…" at bounding box center [1165, 253] width 162 height 58
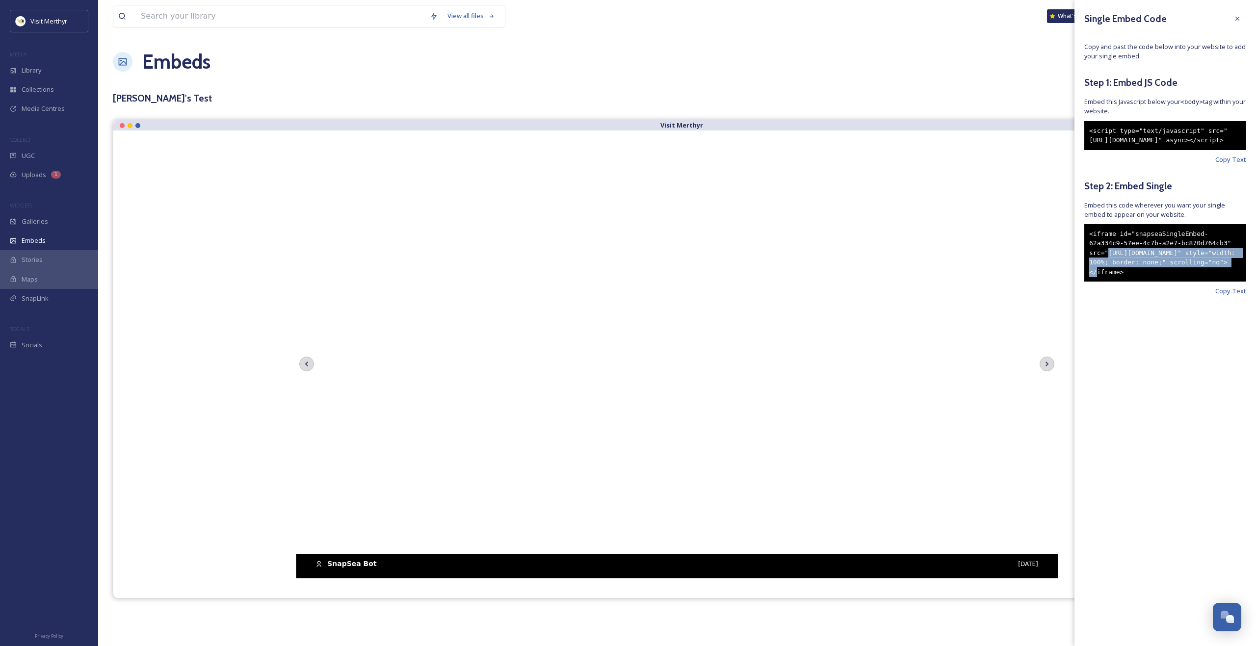
copy div "[URL][DOMAIN_NAME]"
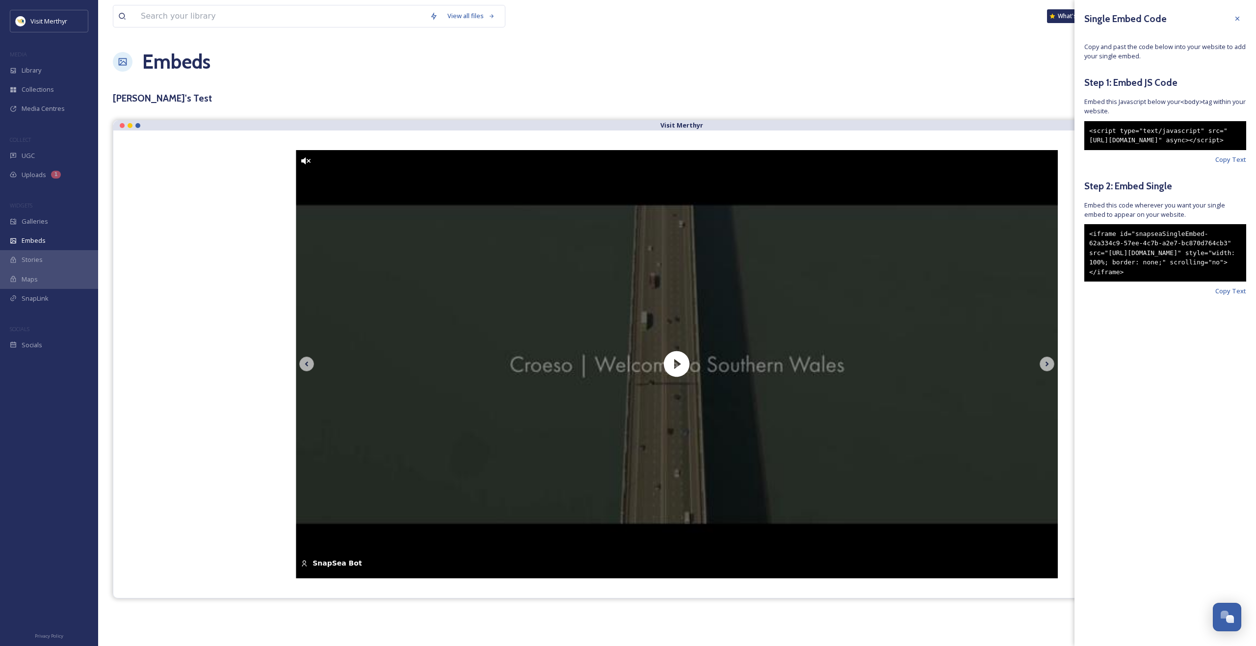
click at [1147, 193] on h5 "Step 2: Embed Single" at bounding box center [1165, 186] width 162 height 14
click at [1221, 296] on span "Copy Text" at bounding box center [1230, 291] width 31 height 9
click at [1224, 296] on span "Copy Text" at bounding box center [1230, 291] width 31 height 9
click at [987, 71] on div "Embeds Embed Code Customise Edit Files" at bounding box center [677, 61] width 1128 height 29
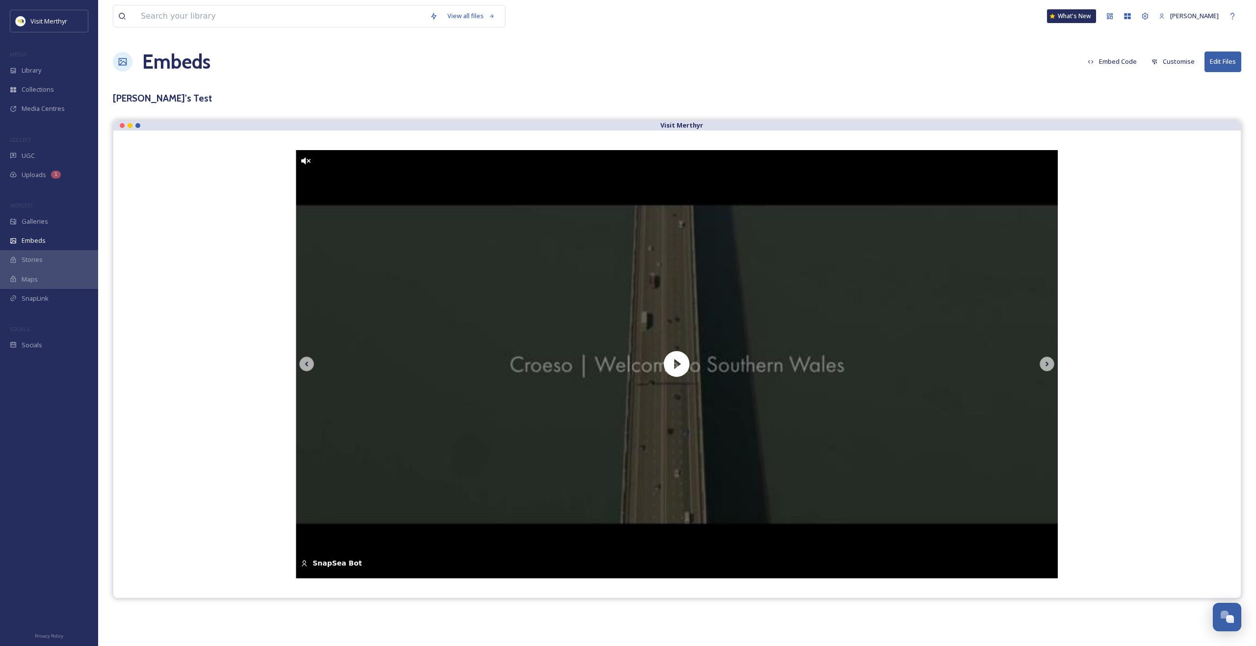
click at [1168, 61] on button "Customise" at bounding box center [1173, 61] width 53 height 19
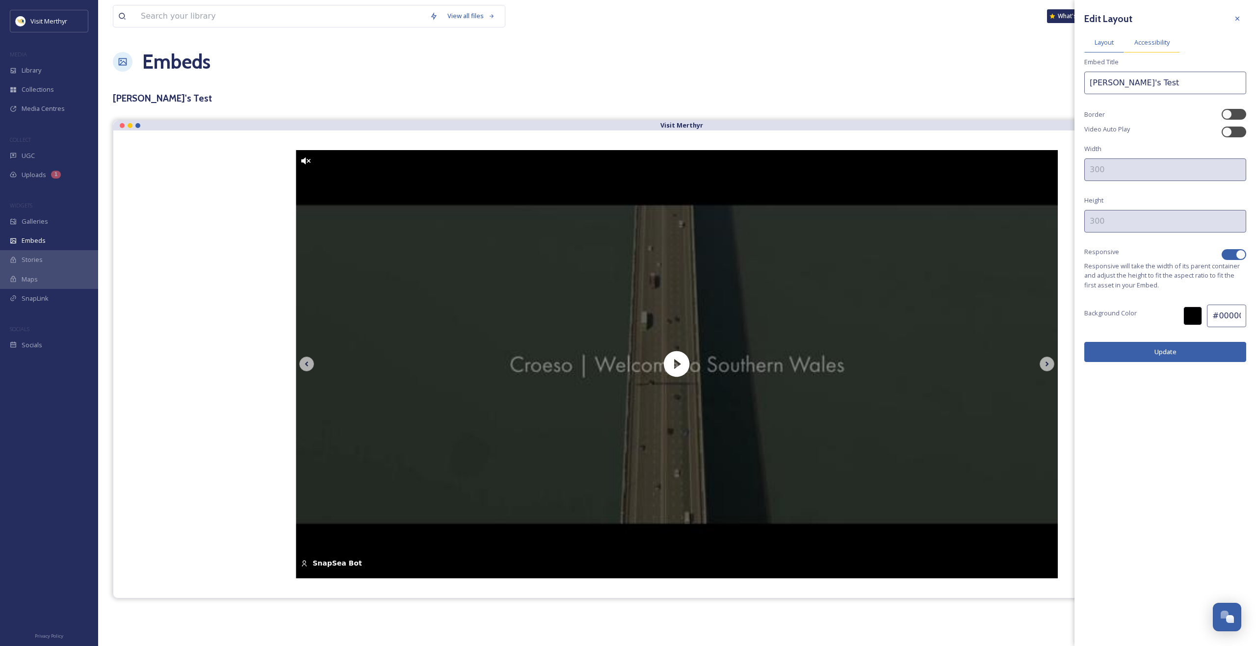
click at [1146, 43] on span "Accessibility" at bounding box center [1151, 42] width 35 height 9
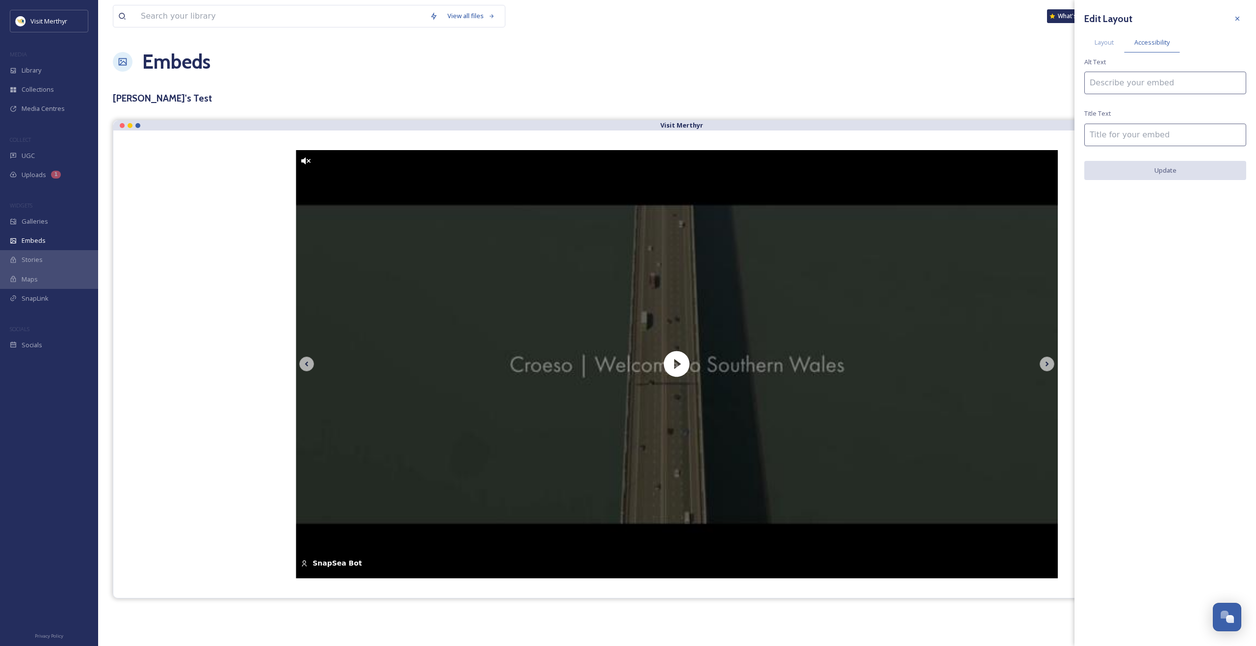
click at [1120, 87] on input at bounding box center [1165, 83] width 162 height 23
type input "Some accessible text"
click at [1161, 158] on div "Edit Layout Layout Accessibility Alt Text Some accessible text Title Text Update" at bounding box center [1165, 95] width 182 height 190
click at [1154, 137] on input at bounding box center [1165, 135] width 162 height 23
type input "Accessible Title"
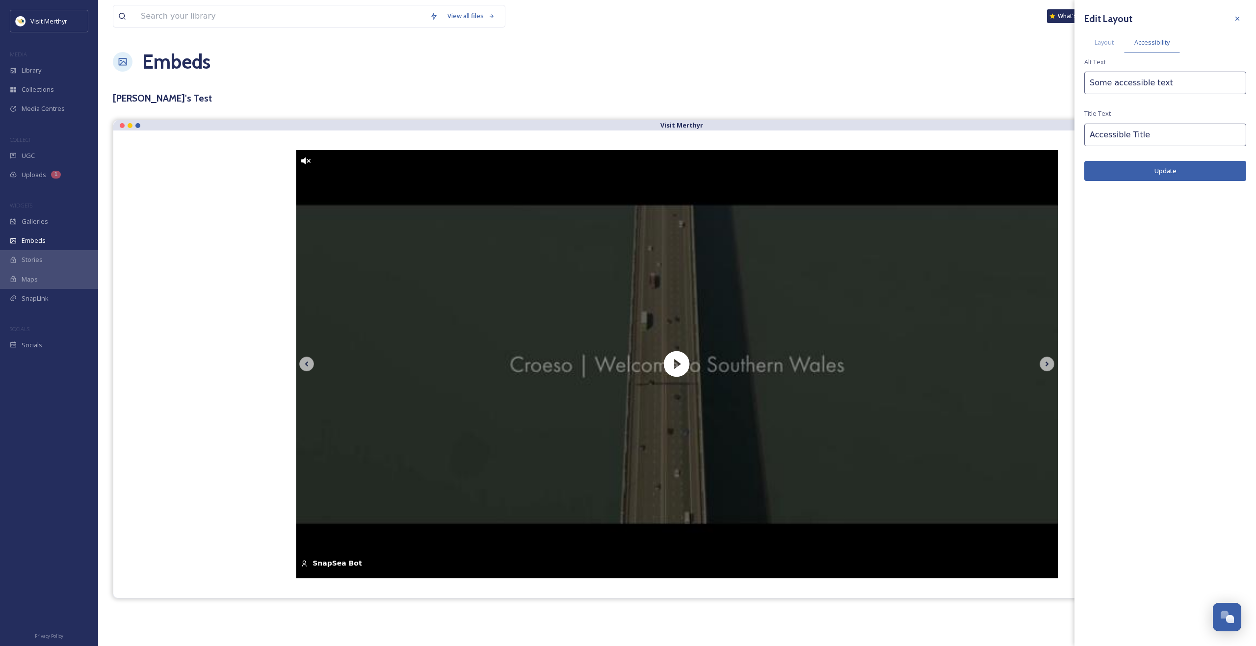
click at [1150, 169] on button "Update" at bounding box center [1165, 171] width 162 height 20
click at [1173, 171] on button "Update" at bounding box center [1165, 171] width 162 height 20
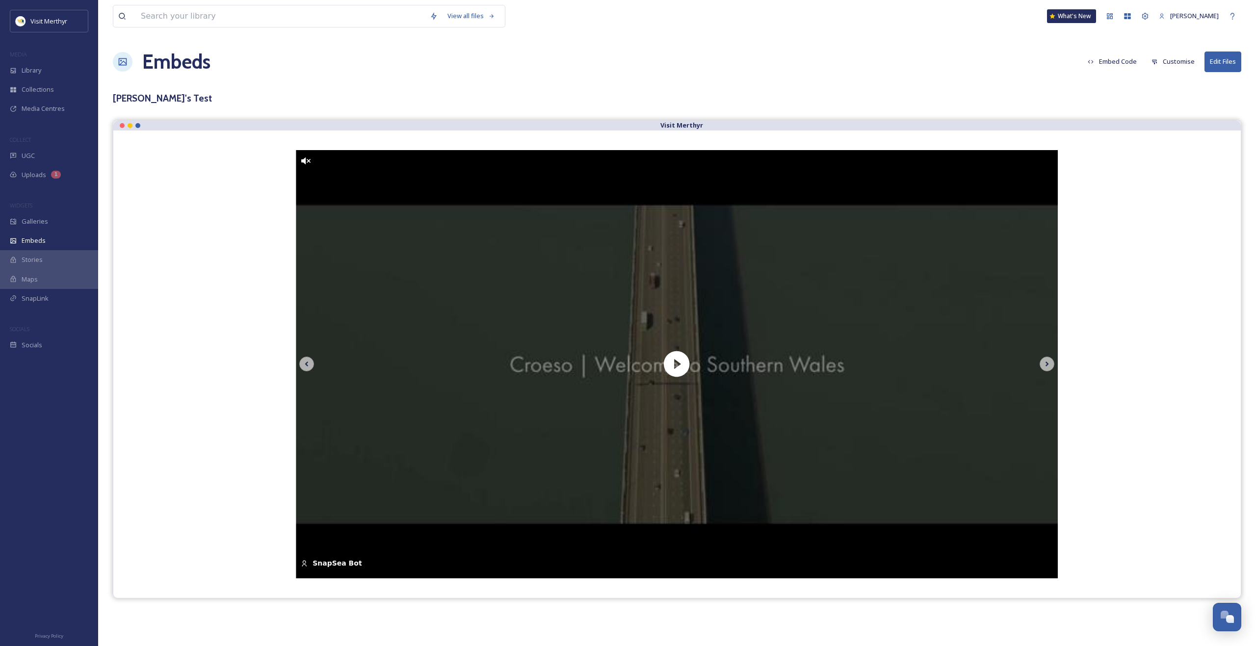
click at [990, 63] on div "Embeds Embed Code Customise Edit Files" at bounding box center [677, 61] width 1128 height 29
click at [1125, 59] on button "Embed Code" at bounding box center [1112, 61] width 59 height 19
